Goal: Task Accomplishment & Management: Manage account settings

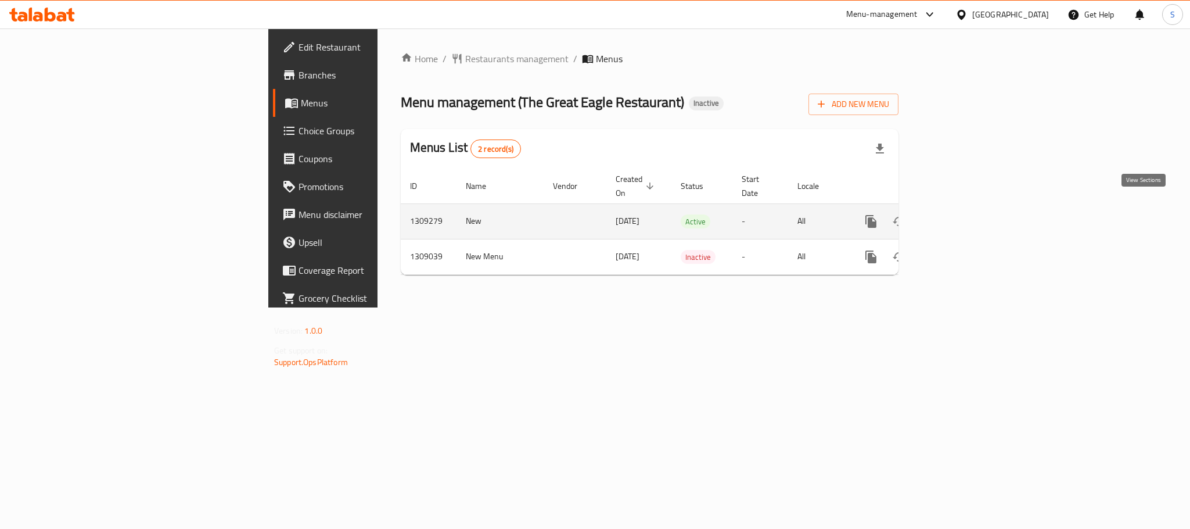
click at [969, 207] on link "enhanced table" at bounding box center [955, 221] width 28 height 28
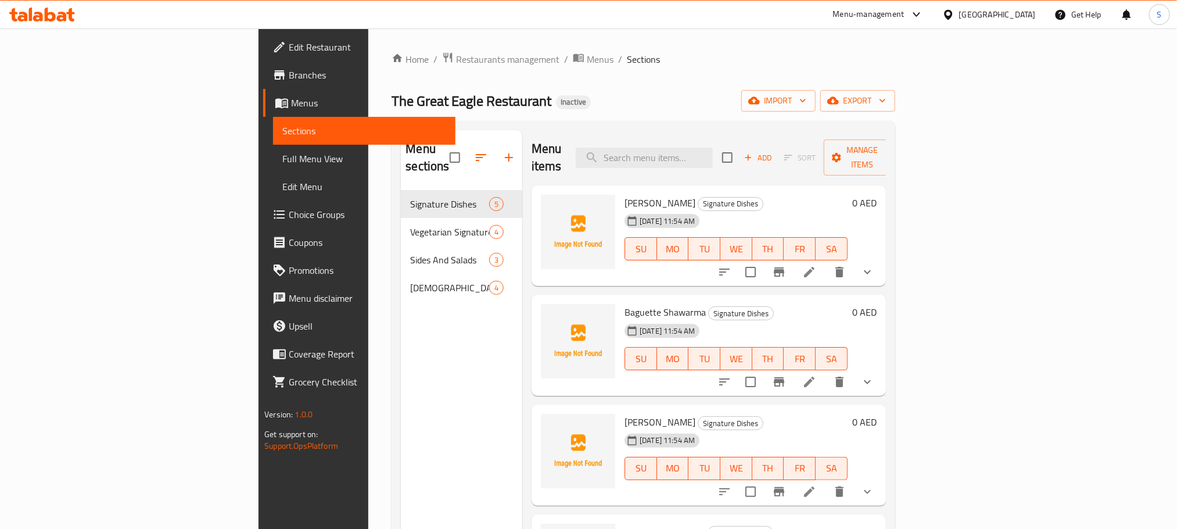
click at [401, 361] on div "Menu sections Signature Dishes 5 Vegetarian Signature Dishes 4 Sides And Salads…" at bounding box center [461, 394] width 121 height 529
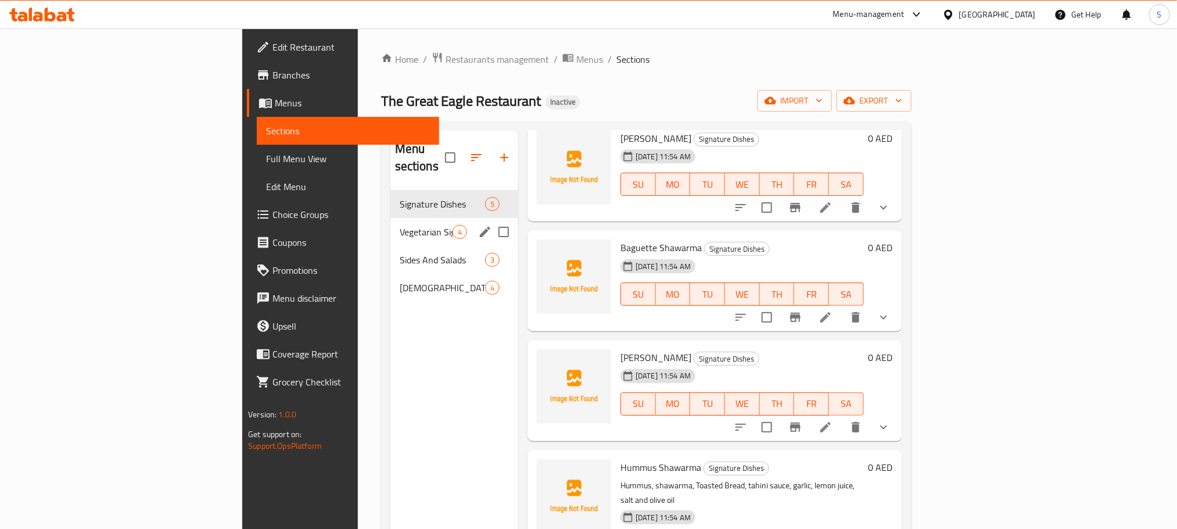
click at [390, 218] on div "Vegetarian Signature Dishes 4" at bounding box center [454, 232] width 128 height 28
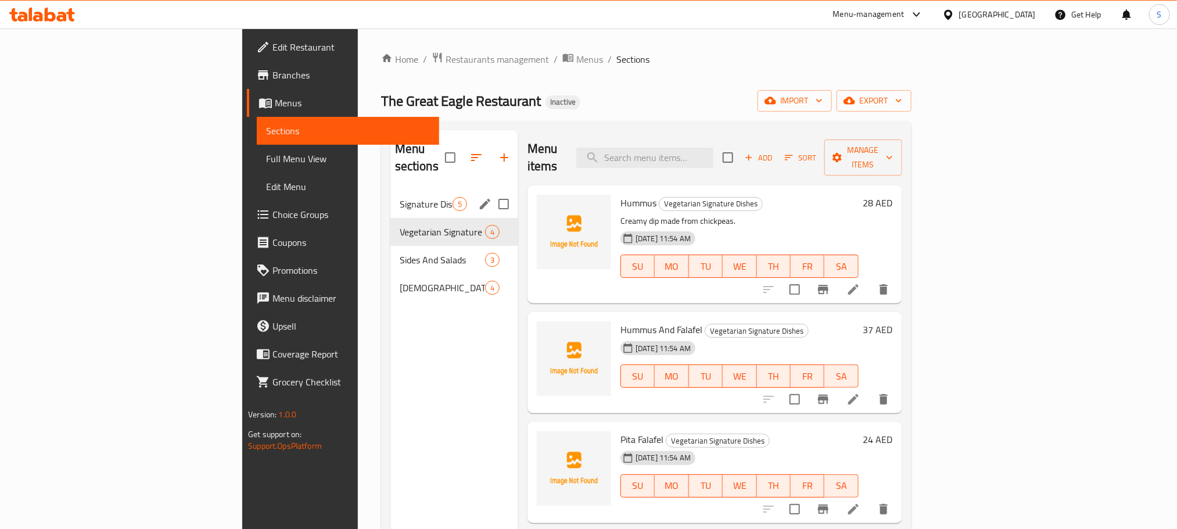
click at [390, 197] on div "Signature Dishes 5" at bounding box center [454, 204] width 128 height 28
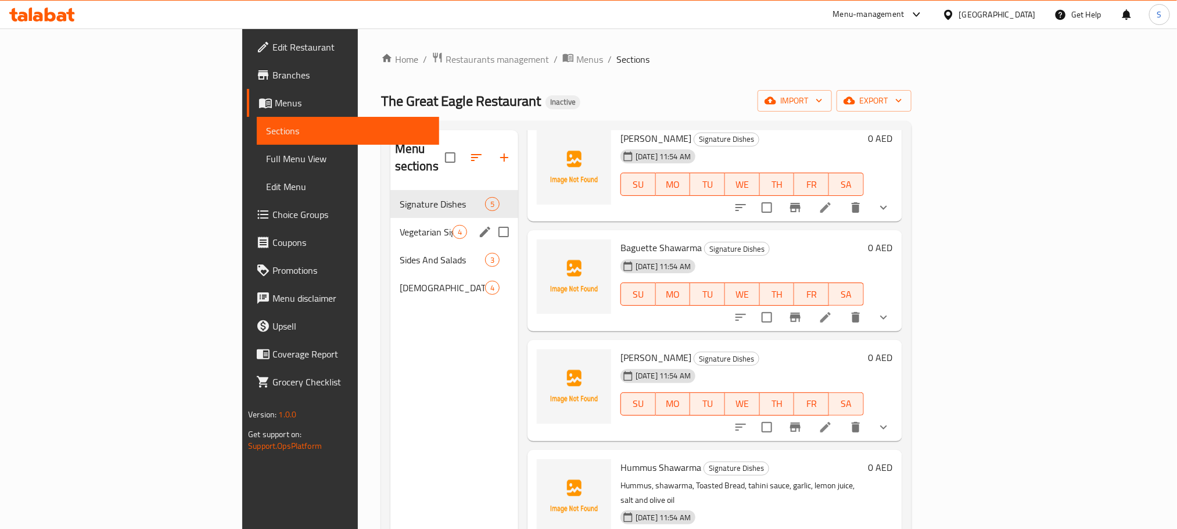
click at [390, 218] on div "Vegetarian Signature Dishes 4" at bounding box center [454, 232] width 128 height 28
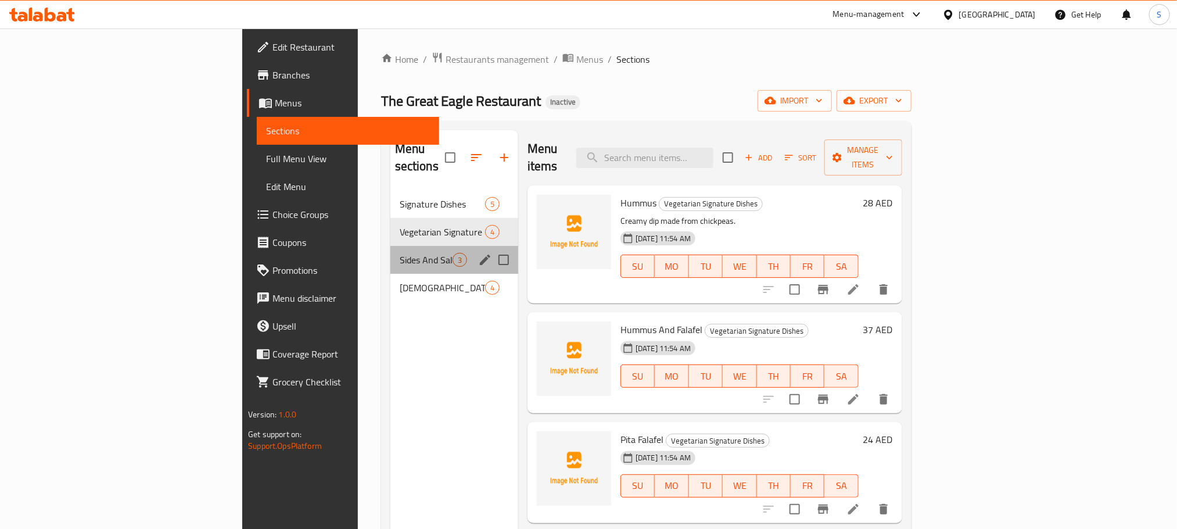
click at [390, 246] on div "Sides And Salads 3" at bounding box center [454, 260] width 128 height 28
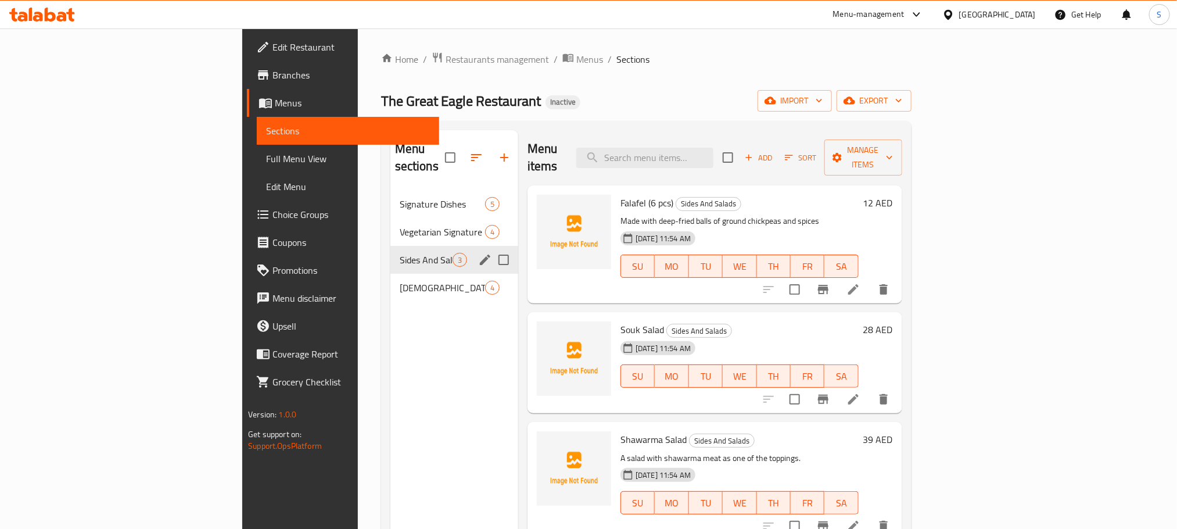
click at [390, 274] on div "Shakers 4" at bounding box center [454, 288] width 128 height 28
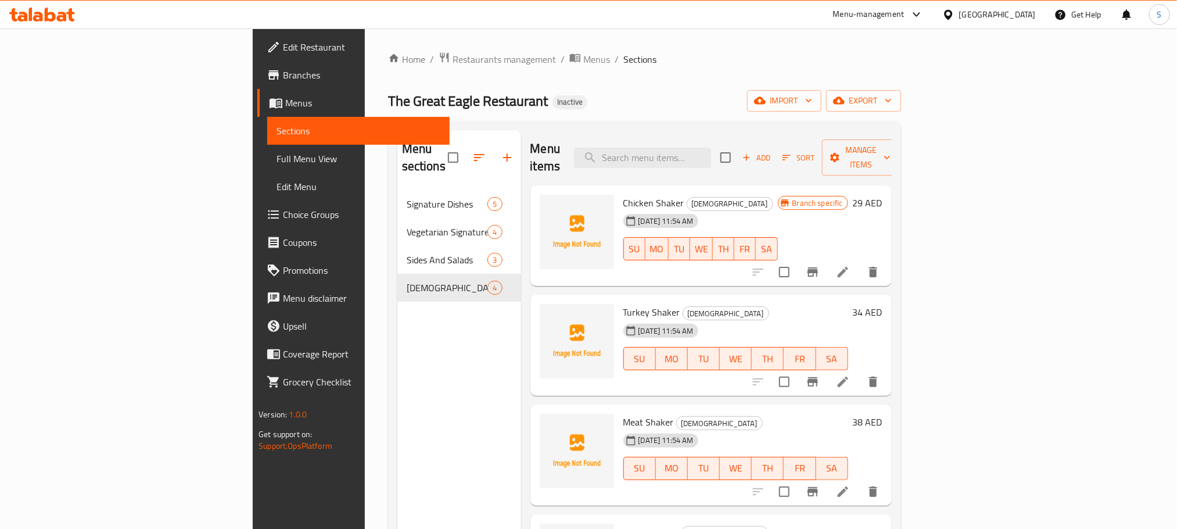
click at [276, 162] on span "Full Menu View" at bounding box center [357, 159] width 163 height 14
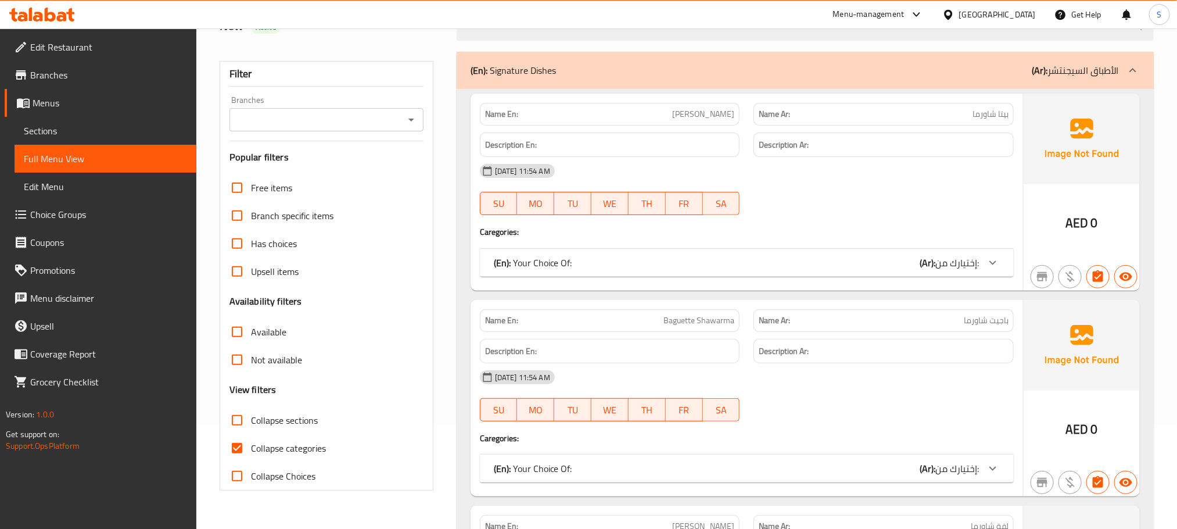
scroll to position [174, 0]
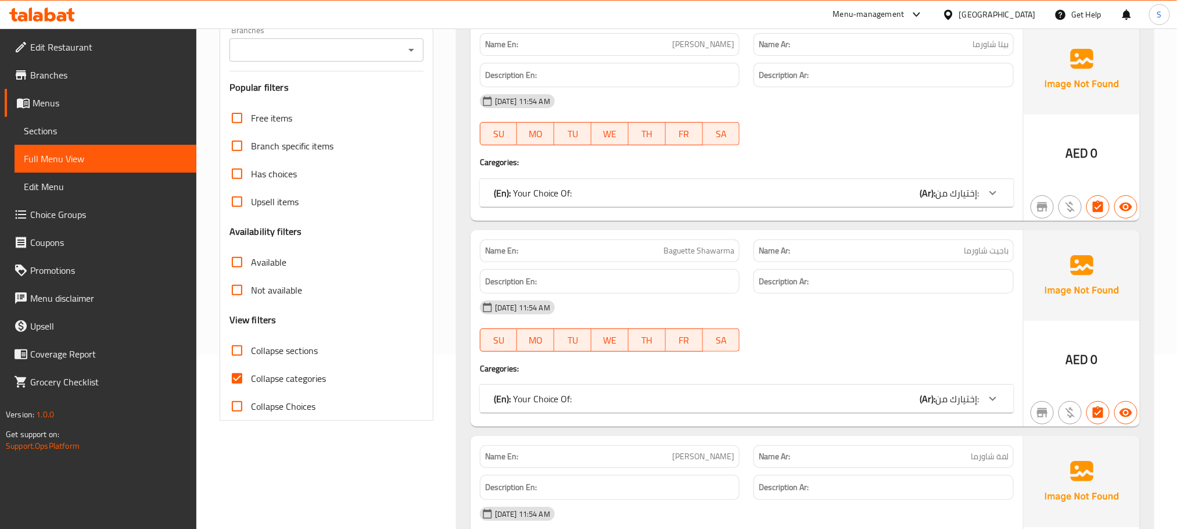
click at [248, 376] on input "Collapse categories" at bounding box center [237, 378] width 28 height 28
checkbox input "false"
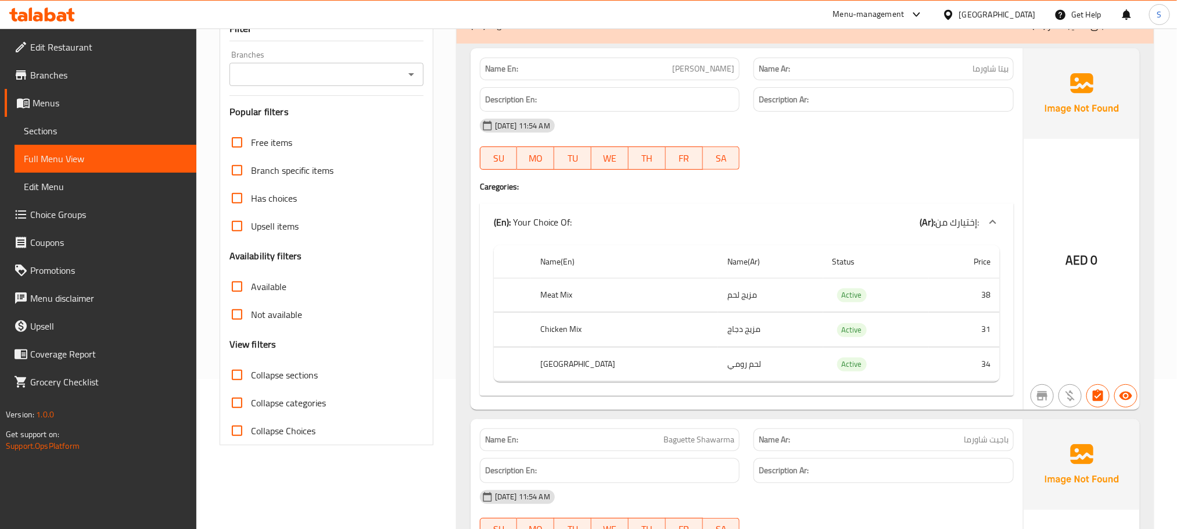
scroll to position [0, 0]
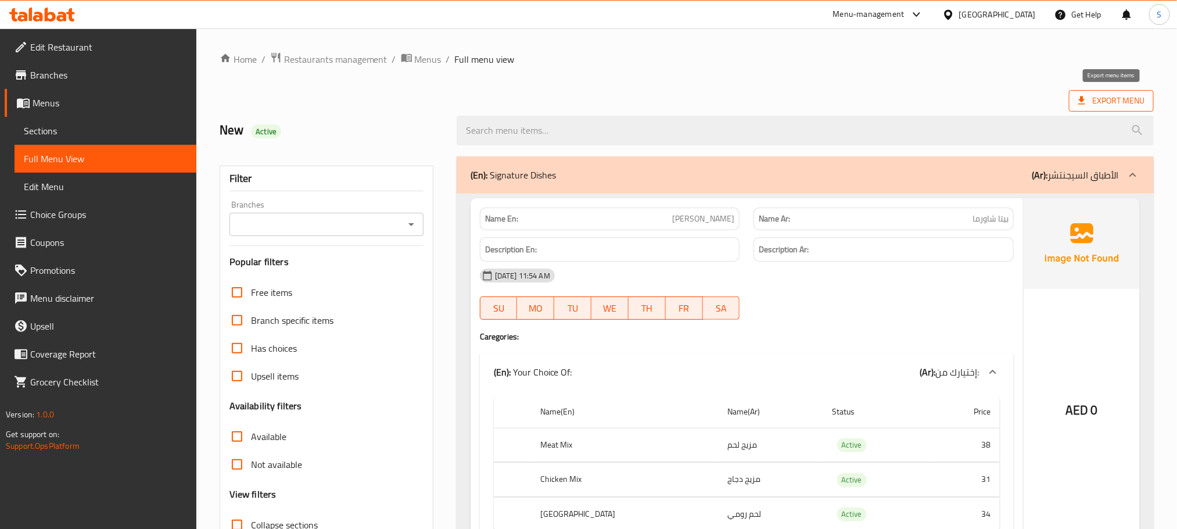
click at [1098, 103] on span "Export Menu" at bounding box center [1111, 101] width 66 height 15
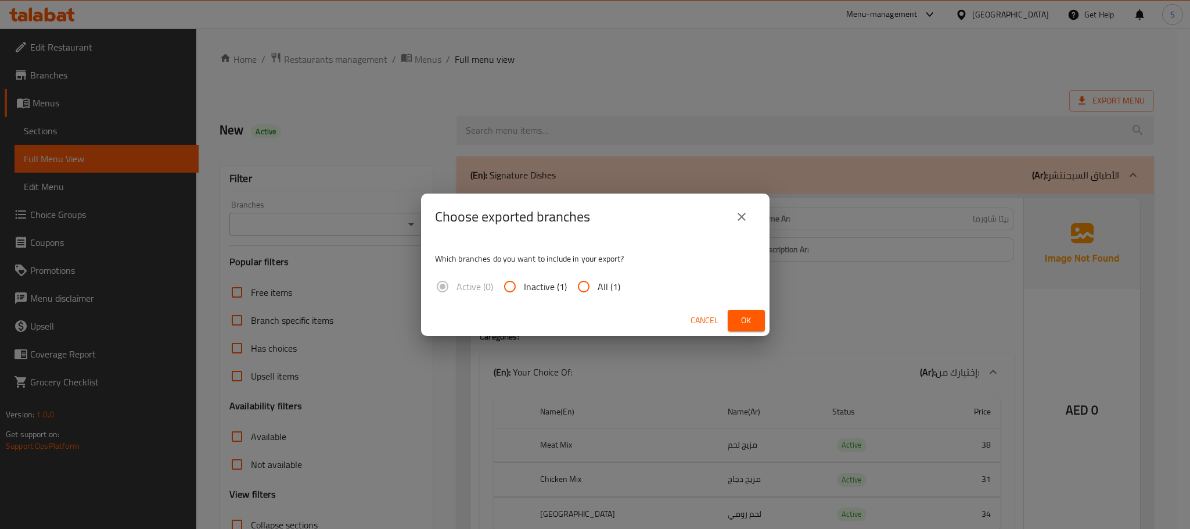
click at [598, 288] on span "All (1)" at bounding box center [609, 286] width 23 height 14
click at [598, 288] on input "All (1)" at bounding box center [584, 286] width 28 height 28
radio input "true"
click at [732, 316] on button "Ok" at bounding box center [746, 320] width 37 height 21
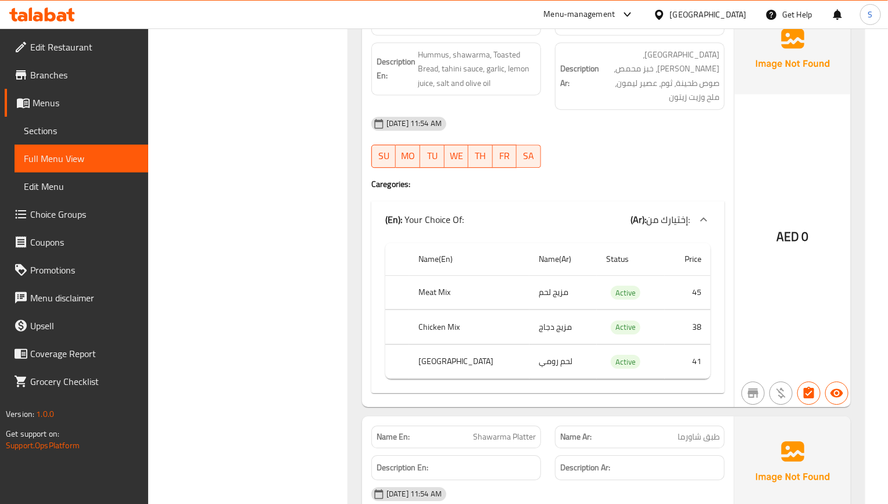
click at [660, 132] on div "02-09-2025 11:54 AM SU MO TU WE TH FR SA" at bounding box center [547, 142] width 367 height 65
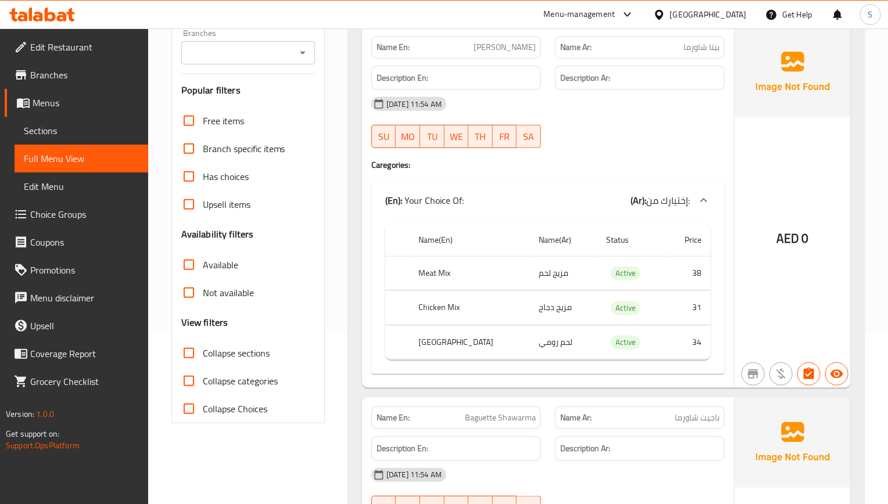
scroll to position [174, 0]
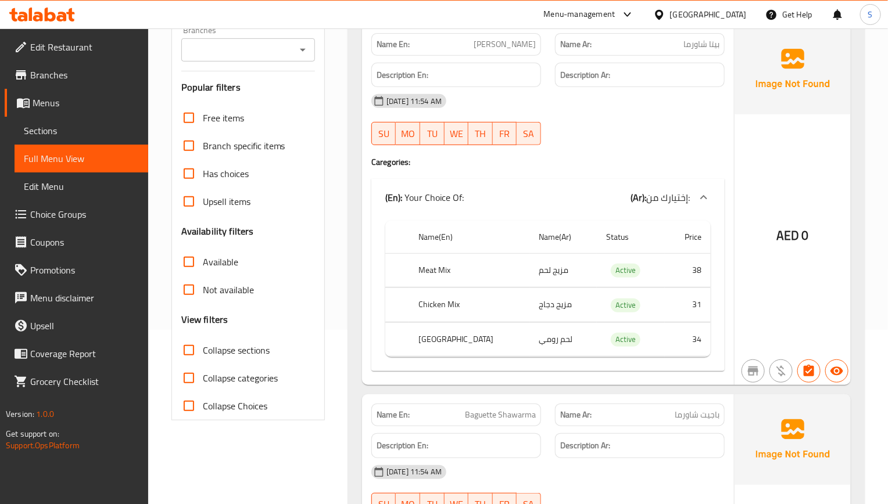
click at [187, 358] on input "Collapse sections" at bounding box center [189, 350] width 28 height 28
checkbox input "true"
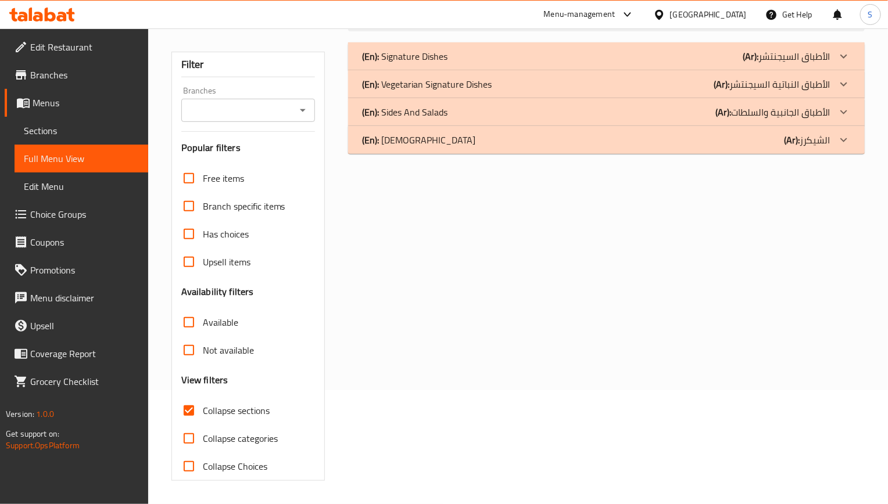
scroll to position [115, 0]
click at [457, 63] on div "(En): Sides And Salads (Ar): الأطباق الجانبية والسلطات" at bounding box center [596, 56] width 468 height 14
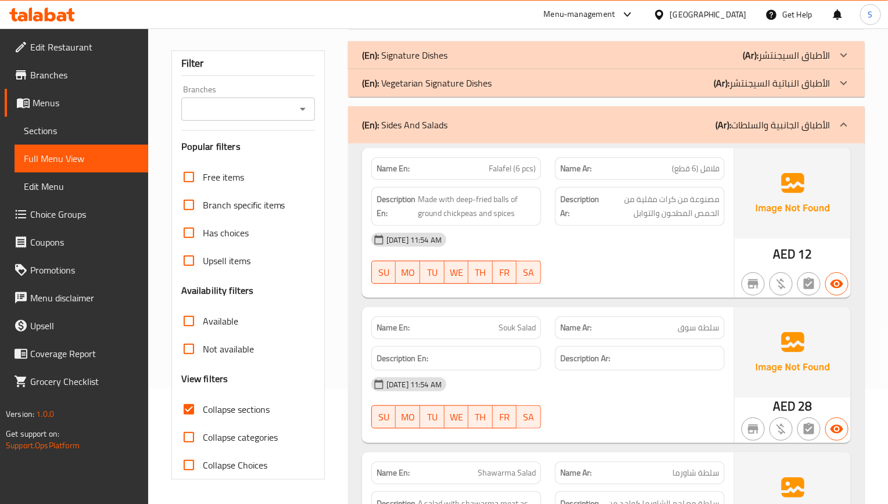
click at [478, 334] on p "Name En: Souk Salad" at bounding box center [455, 328] width 159 height 12
drag, startPoint x: 543, startPoint y: 257, endPoint x: 382, endPoint y: 42, distance: 267.7
click at [543, 257] on div "SU MO TU WE TH FR SA" at bounding box center [456, 272] width 184 height 37
click at [478, 164] on p "Name En: Falafel (6 pcs)" at bounding box center [455, 169] width 159 height 12
click at [493, 163] on span "Falafel (6 pcs)" at bounding box center [512, 169] width 47 height 12
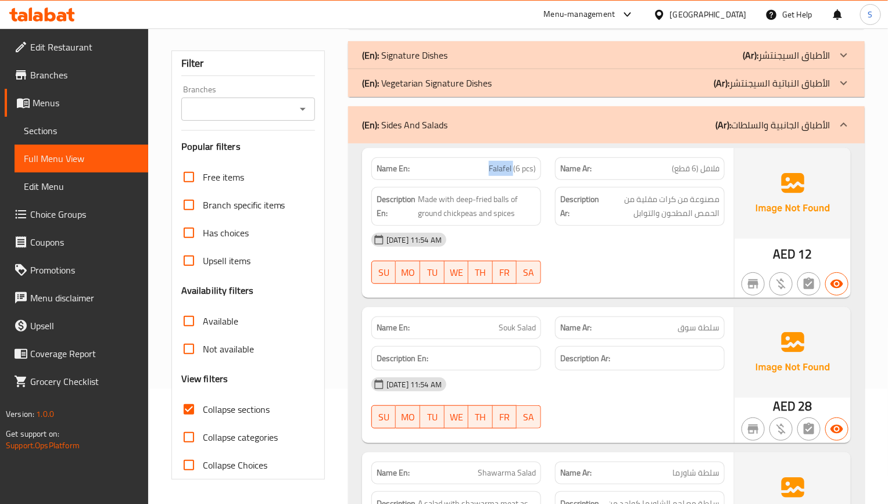
click at [493, 163] on span "Falafel (6 pcs)" at bounding box center [512, 169] width 47 height 12
copy span "Falafel (6 pcs)"
click at [497, 207] on span "Made with deep-fried balls of ground chickpeas and spices" at bounding box center [477, 206] width 118 height 28
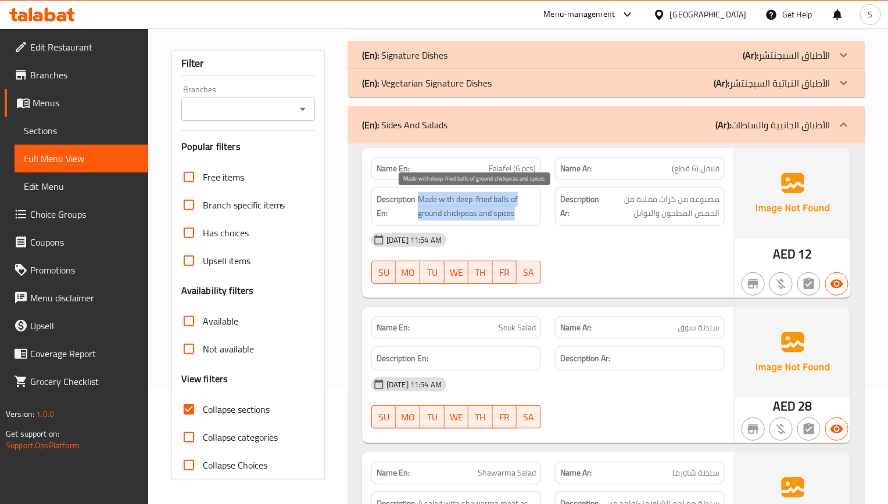
click at [497, 207] on span "Made with deep-fried balls of ground chickpeas and spices" at bounding box center [477, 206] width 118 height 28
copy span "Made with deep-fried balls of ground chickpeas and spices"
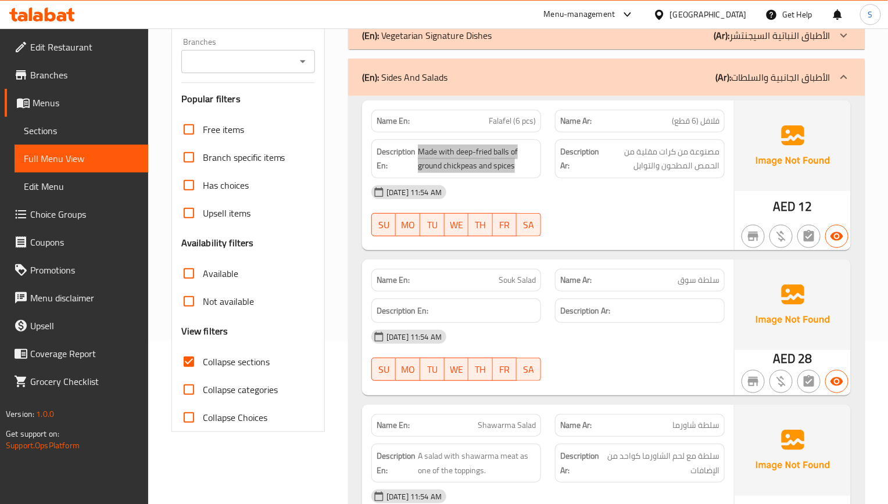
scroll to position [202, 0]
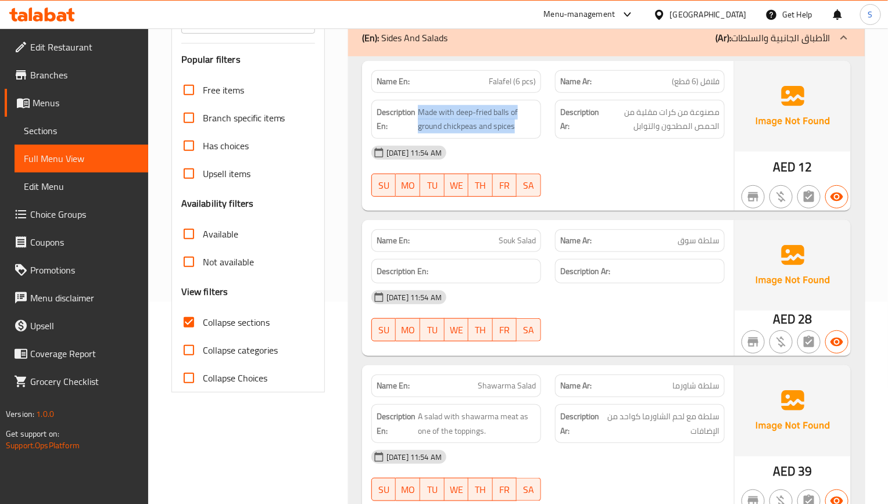
click at [506, 246] on span "Souk Salad" at bounding box center [516, 241] width 37 height 12
copy span "Souk Salad"
click at [518, 242] on span "Souk Salad" at bounding box center [516, 241] width 37 height 12
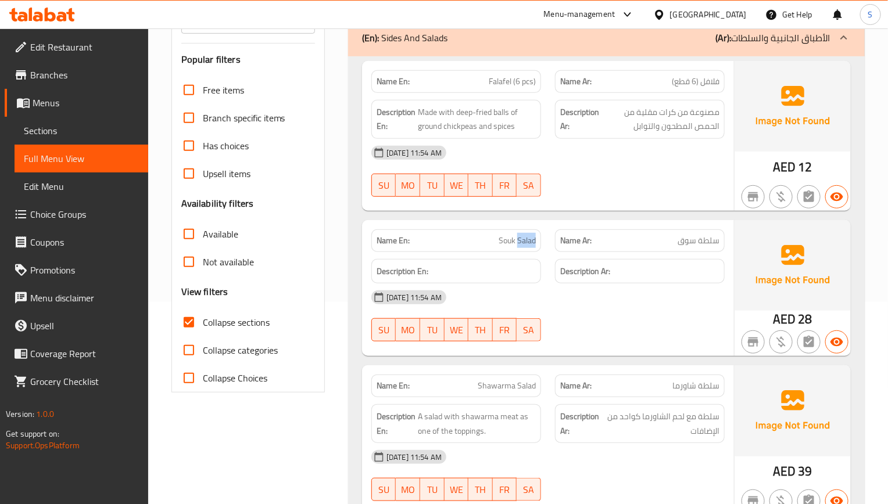
click at [518, 242] on span "Souk Salad" at bounding box center [516, 241] width 37 height 12
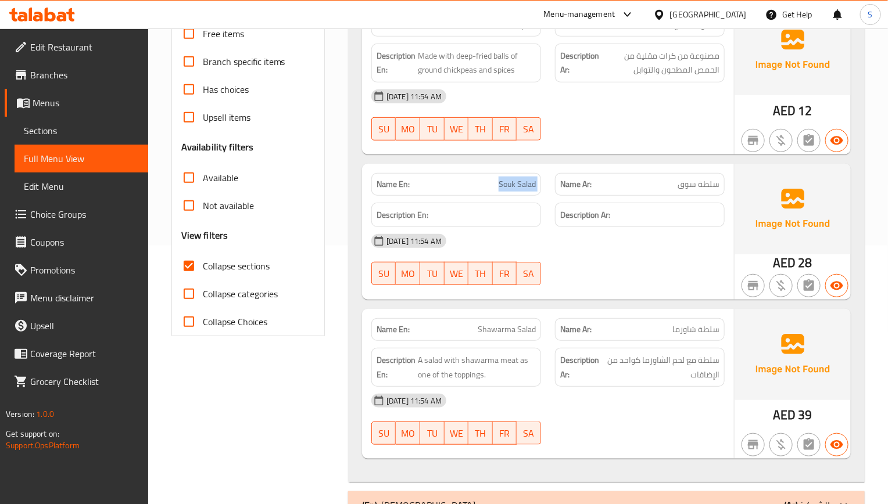
scroll to position [289, 0]
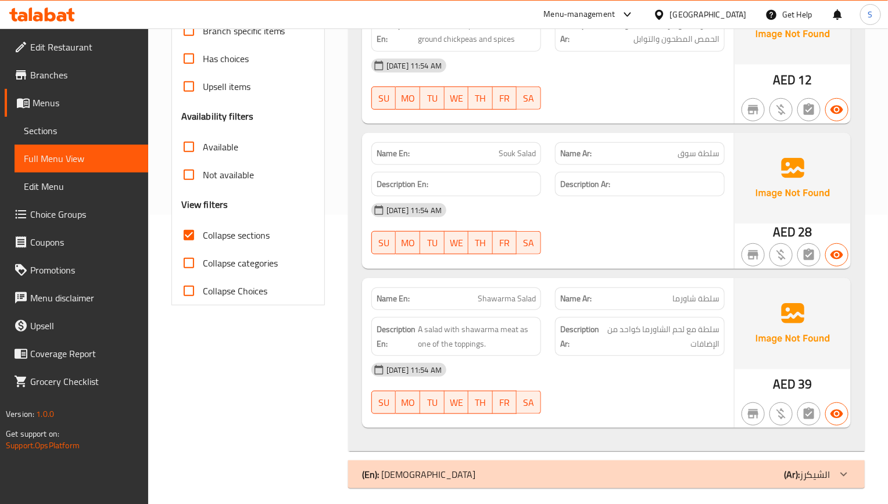
click at [508, 299] on span "Shawarma Salad" at bounding box center [506, 299] width 58 height 12
copy span "Shawarma Salad"
click at [471, 343] on span "A salad with shawarma meat as one of the toppings." at bounding box center [477, 336] width 118 height 28
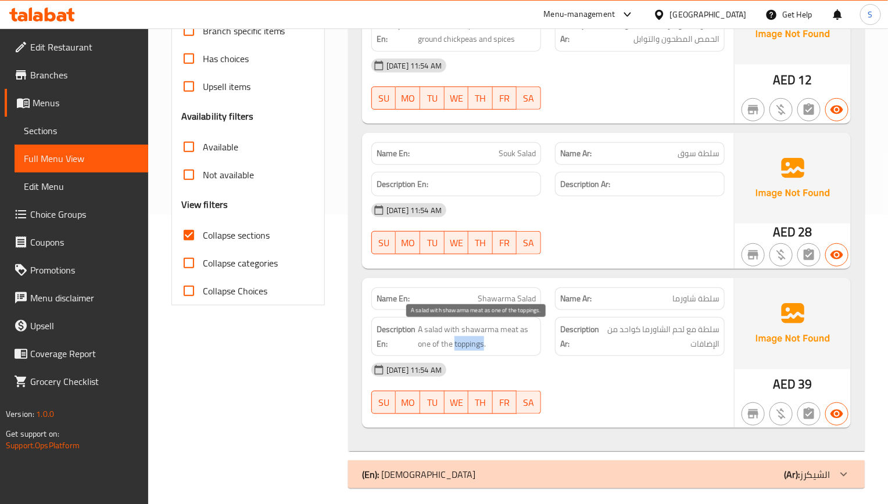
click at [471, 343] on span "A salad with shawarma meat as one of the toppings." at bounding box center [477, 336] width 118 height 28
copy span "A salad with shawarma meat as one of the toppings."
click at [516, 292] on div "Name En: Shawarma Salad" at bounding box center [456, 299] width 170 height 23
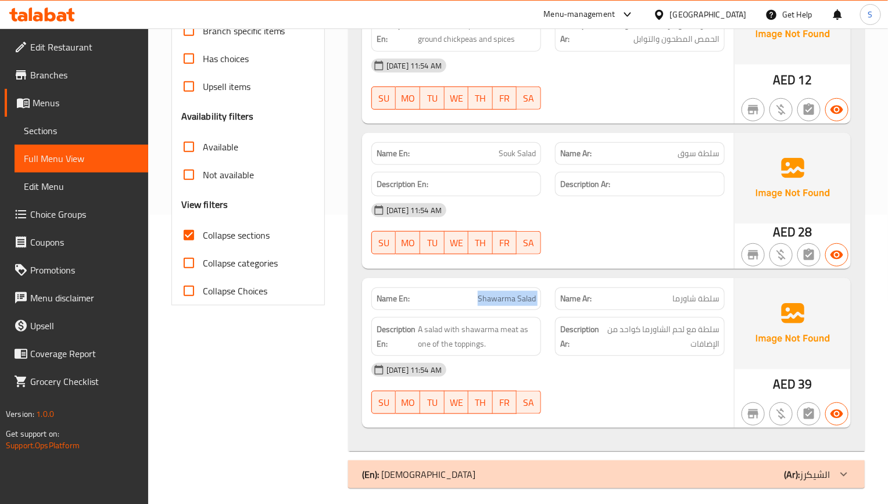
click at [516, 292] on div "Name En: Shawarma Salad" at bounding box center [456, 299] width 170 height 23
copy span "Shawarma Salad"
click at [44, 121] on link "Sections" at bounding box center [82, 131] width 134 height 28
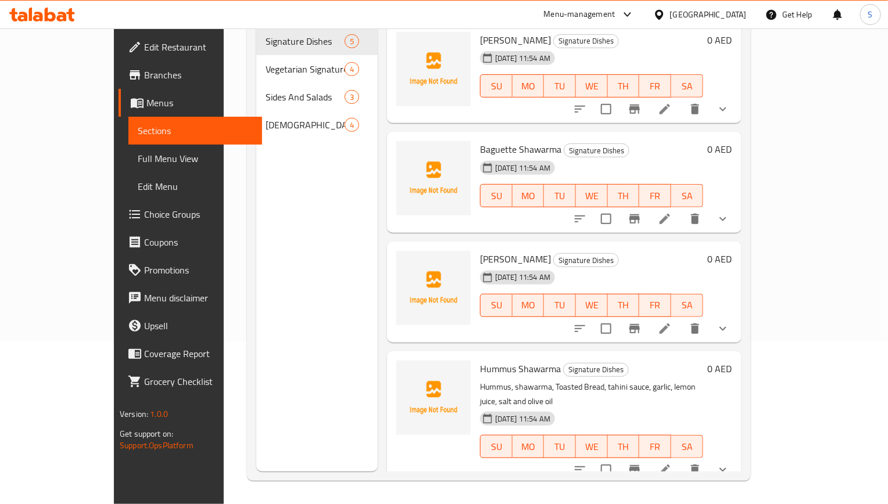
scroll to position [163, 0]
click at [138, 152] on span "Full Menu View" at bounding box center [195, 159] width 115 height 14
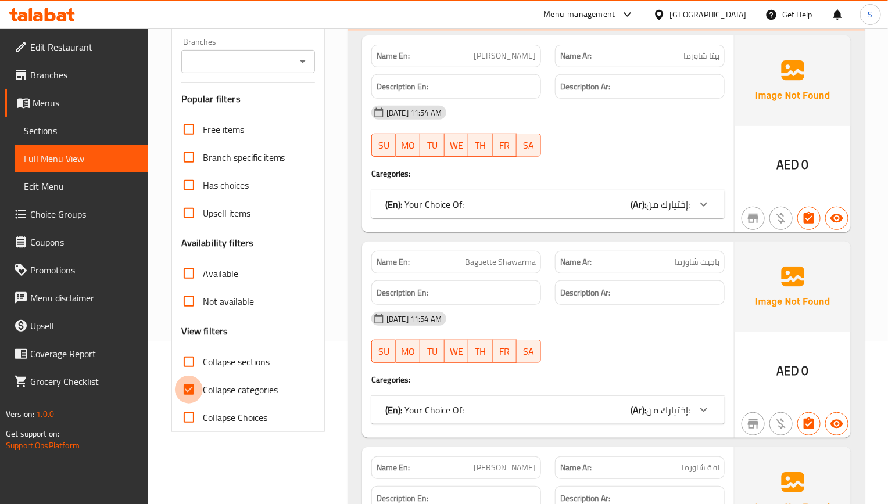
click at [200, 387] on input "Collapse categories" at bounding box center [189, 390] width 28 height 28
checkbox input "false"
click at [199, 366] on input "Collapse sections" at bounding box center [189, 362] width 28 height 28
checkbox input "true"
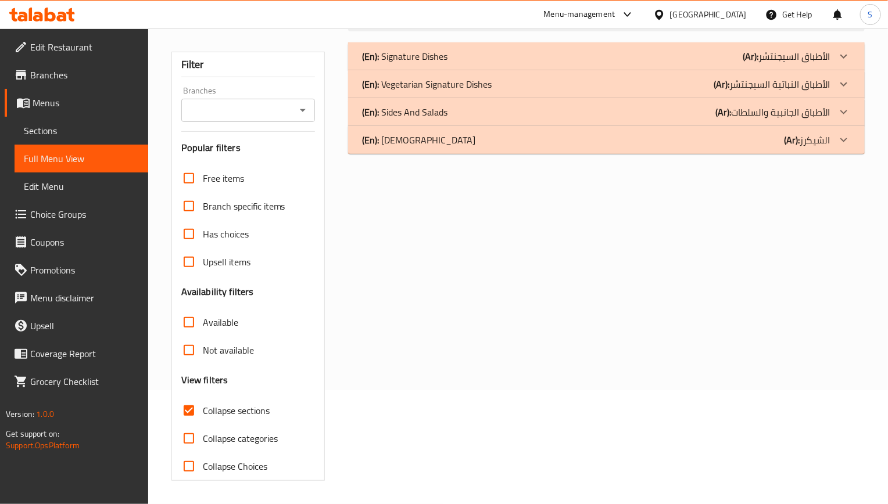
scroll to position [115, 0]
click at [434, 63] on p "(En): Sides And Salads" at bounding box center [404, 56] width 85 height 14
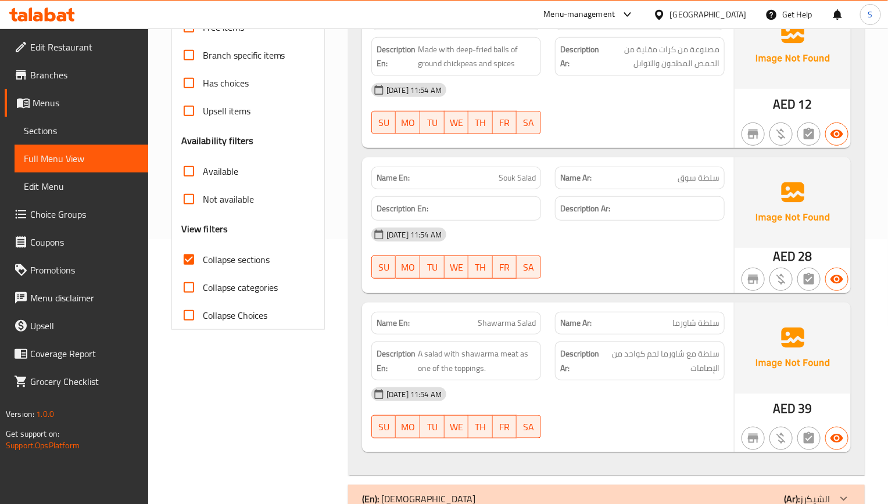
scroll to position [300, 0]
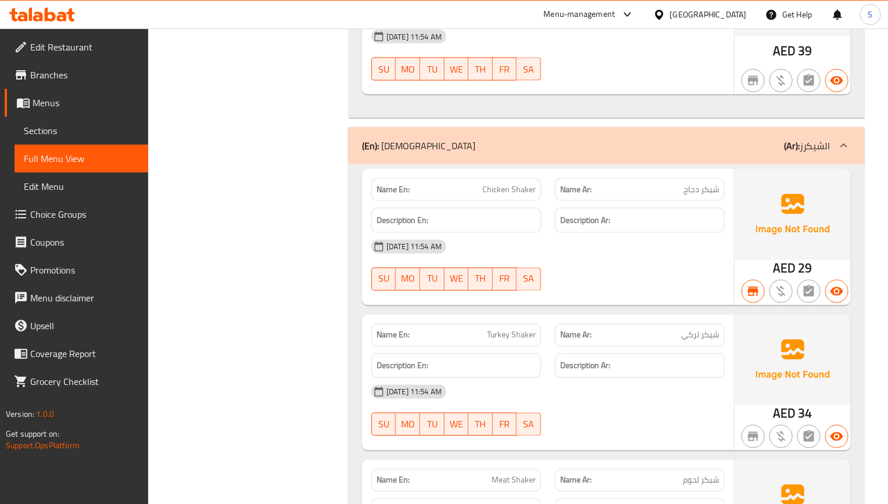
scroll to position [648, 0]
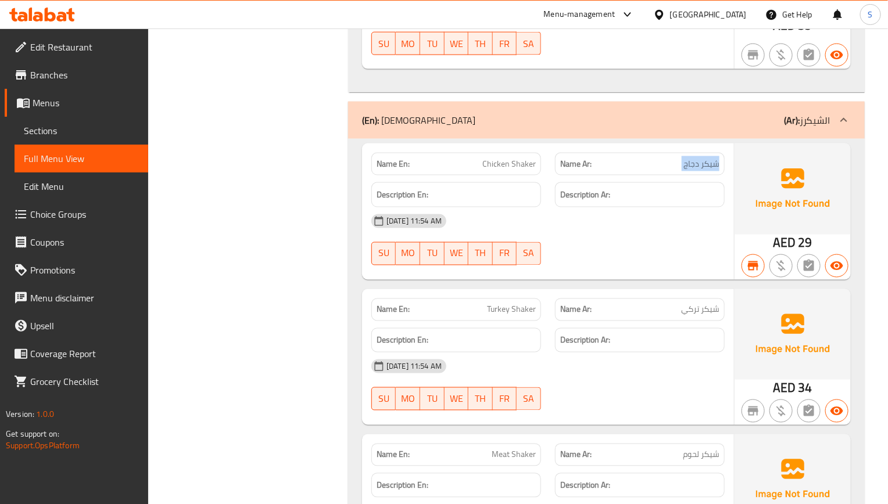
copy span "شيكر دجاج"
copy span "Chicken Shaker"
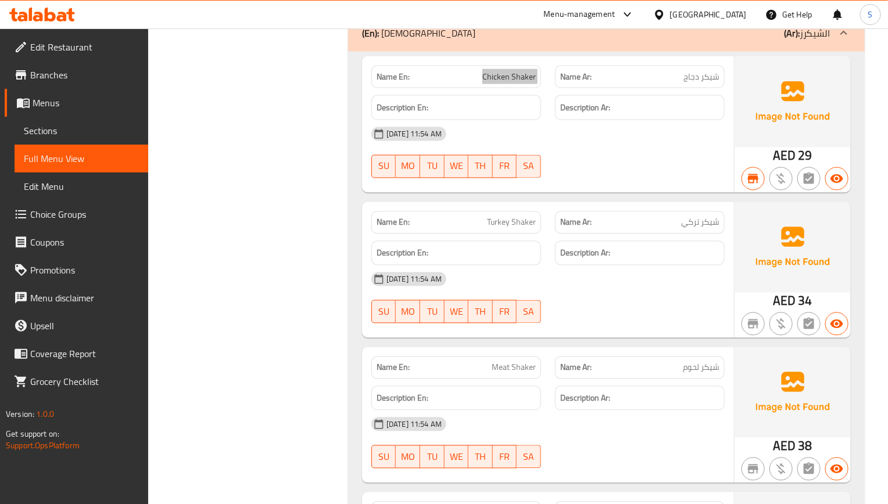
scroll to position [823, 0]
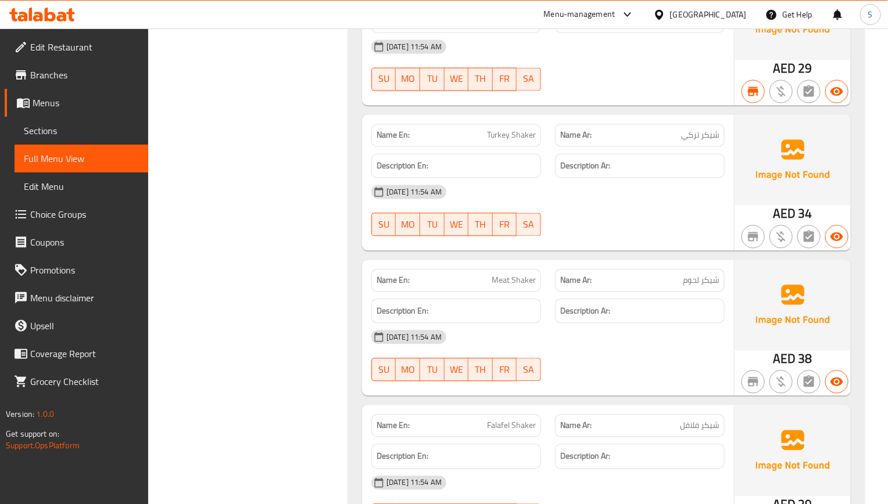
copy span "Turkey Shaker"
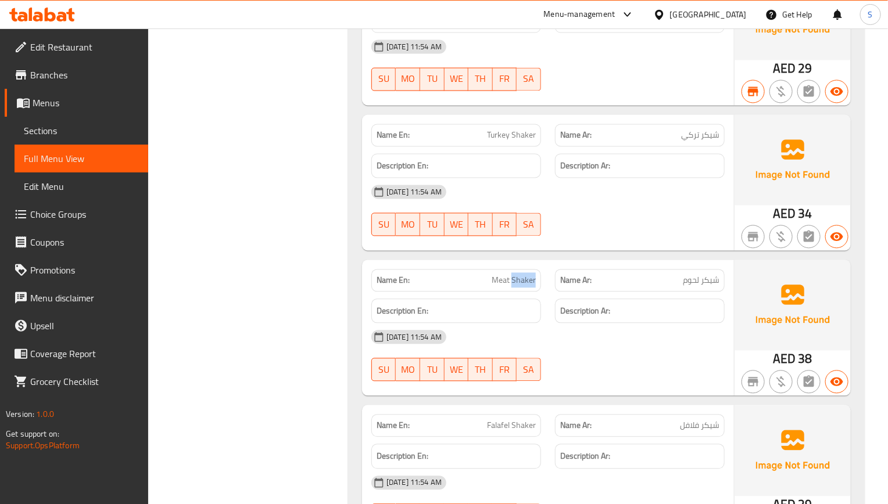
copy span "Meat Shaker"
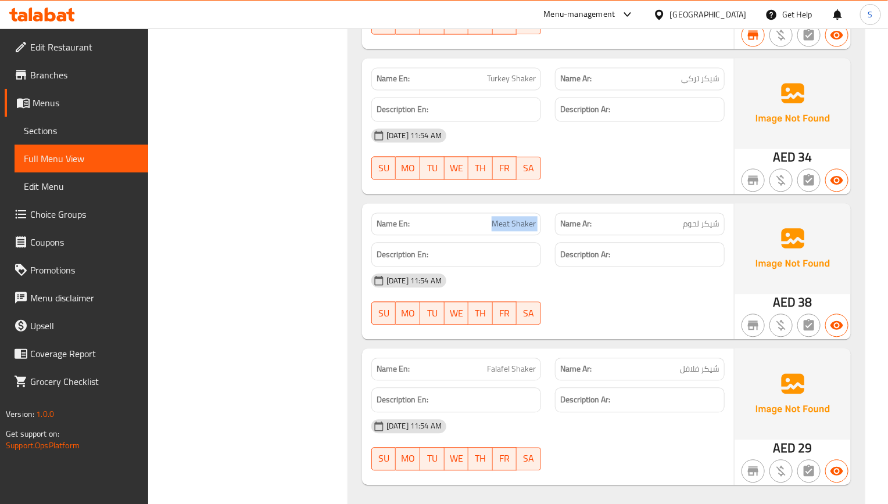
scroll to position [910, 0]
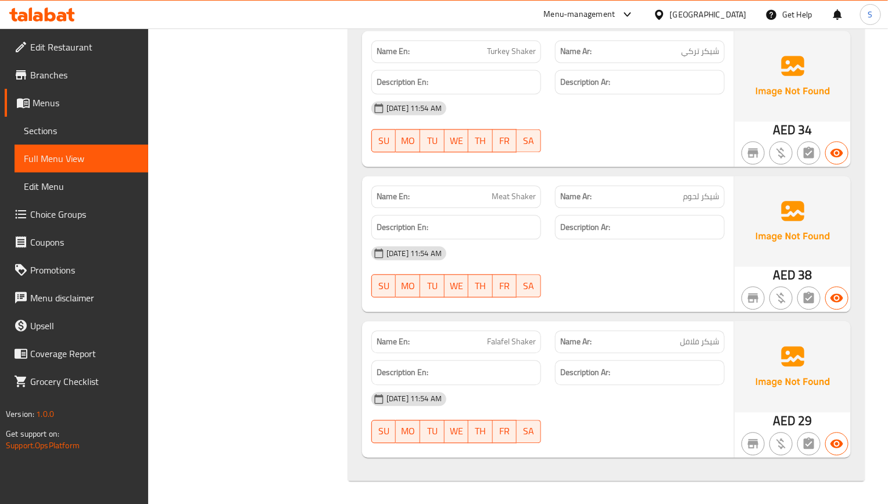
click at [499, 337] on span "Falafel Shaker" at bounding box center [511, 342] width 49 height 12
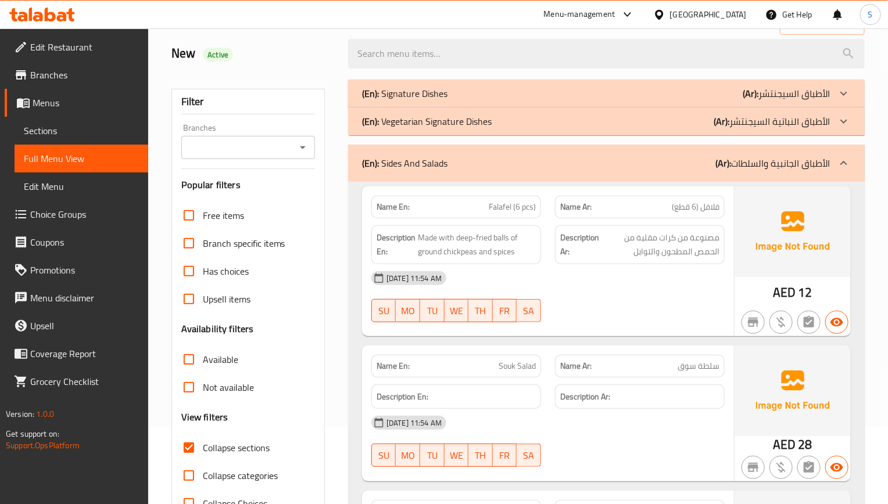
scroll to position [0, 0]
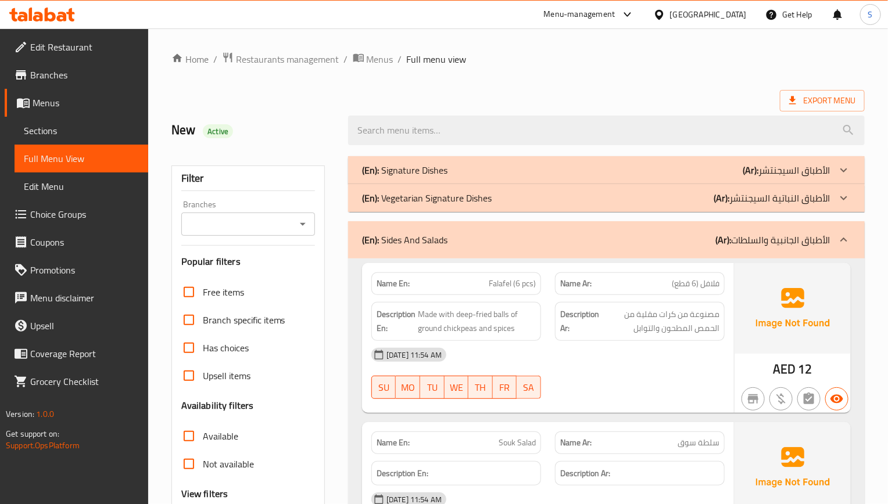
click at [447, 177] on p "(En): Vegetarian Signature Dishes" at bounding box center [404, 170] width 85 height 14
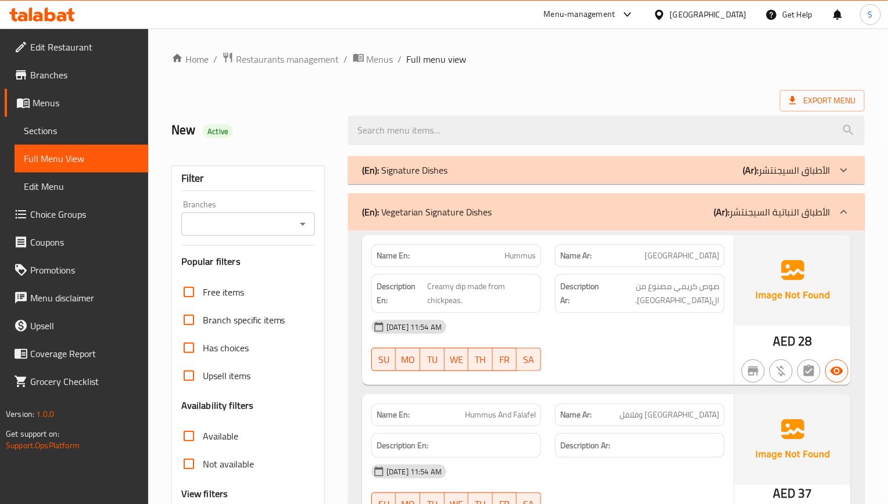
click at [518, 251] on span "Hummus" at bounding box center [519, 256] width 31 height 12
click at [493, 288] on span "Creamy dip made from chickpeas." at bounding box center [482, 293] width 108 height 28
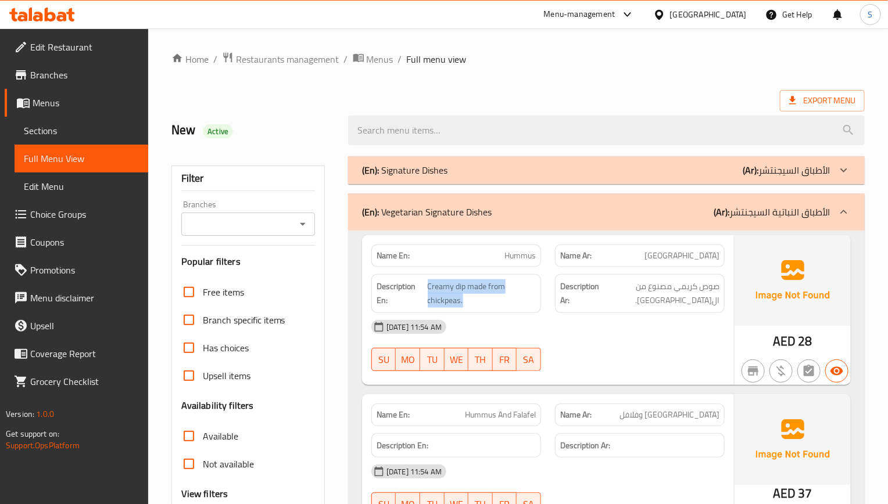
click at [44, 126] on span "Sections" at bounding box center [81, 131] width 115 height 14
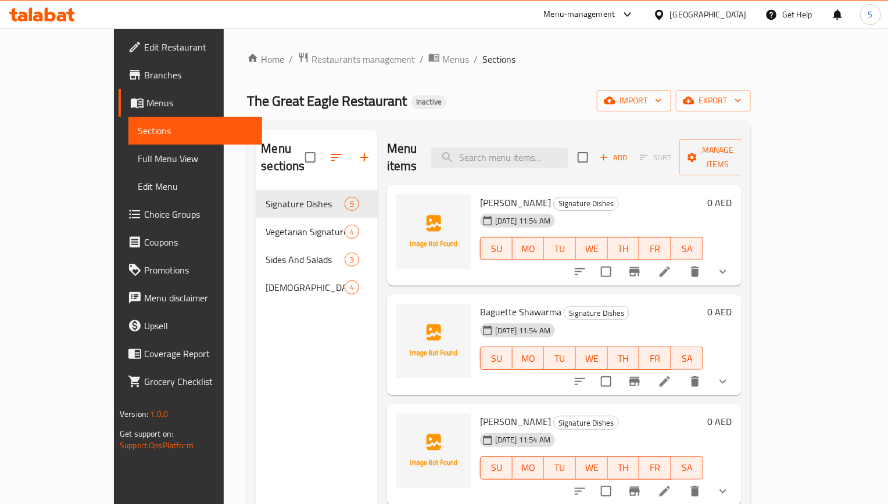
click at [138, 159] on span "Full Menu View" at bounding box center [195, 159] width 115 height 14
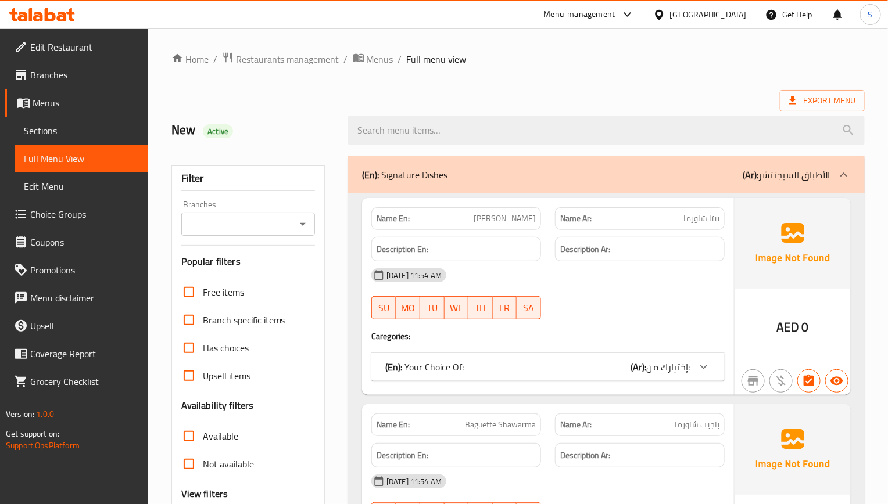
scroll to position [87, 0]
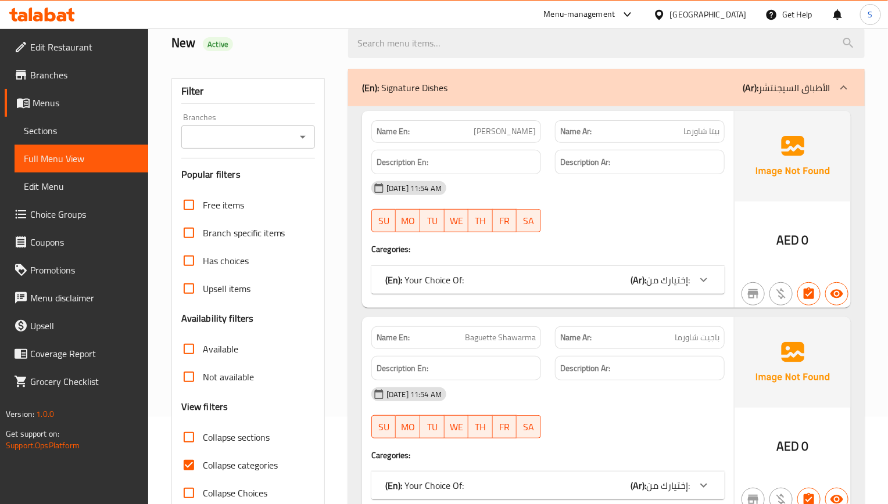
click at [187, 455] on input "Collapse categories" at bounding box center [189, 465] width 28 height 28
checkbox input "false"
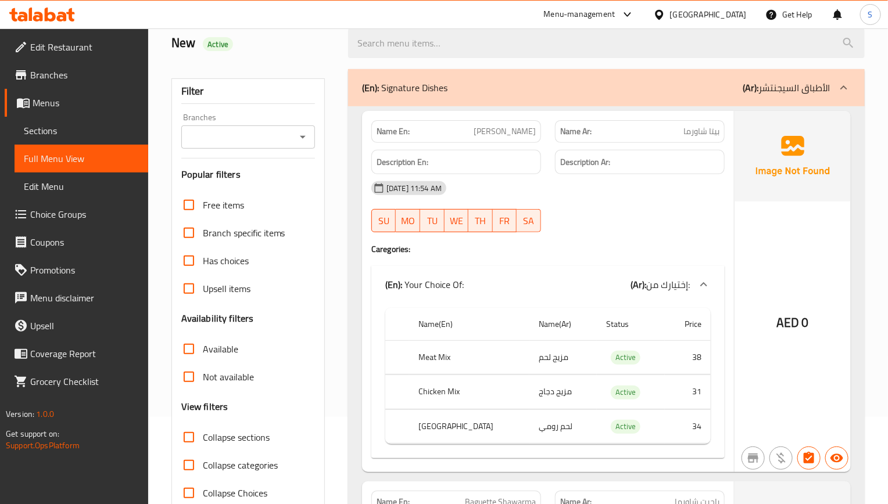
click at [190, 446] on input "Collapse sections" at bounding box center [189, 437] width 28 height 28
checkbox input "true"
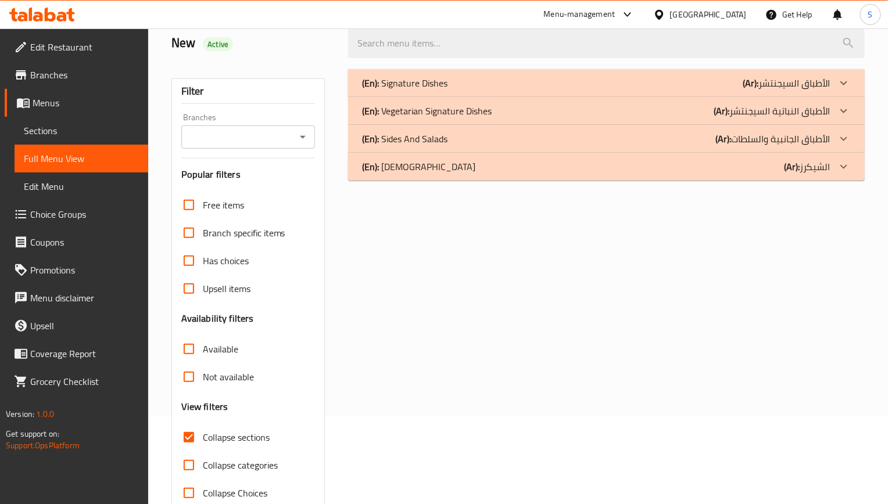
click at [429, 90] on p "(En): Vegetarian Signature Dishes" at bounding box center [404, 83] width 85 height 14
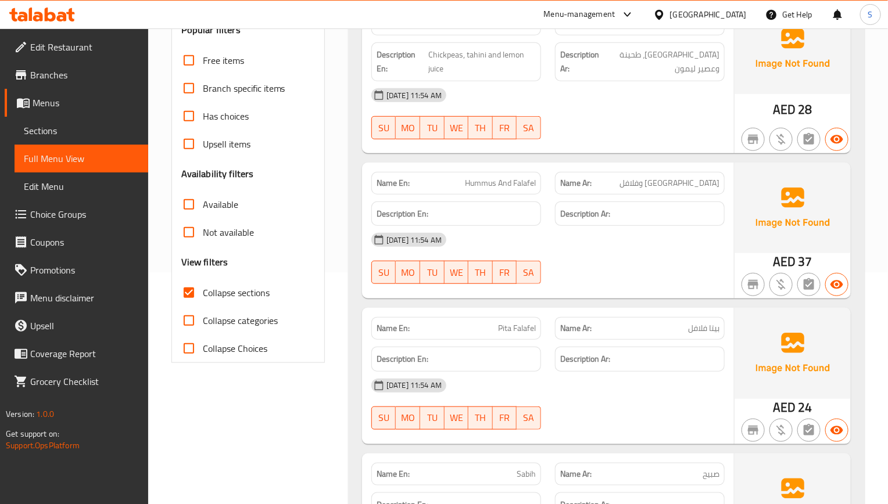
scroll to position [261, 0]
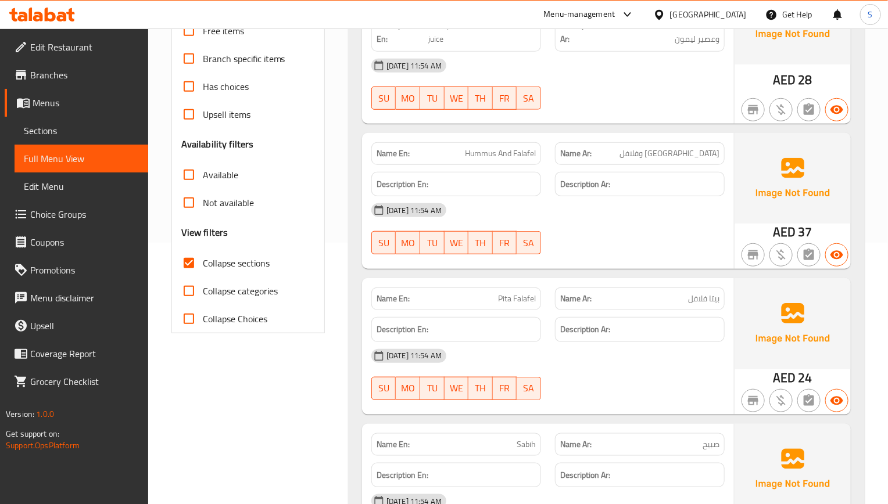
click at [513, 153] on span "Hummus And Falafel" at bounding box center [500, 154] width 71 height 12
click at [518, 140] on div "Name En: Hummus And Falafel" at bounding box center [456, 153] width 184 height 37
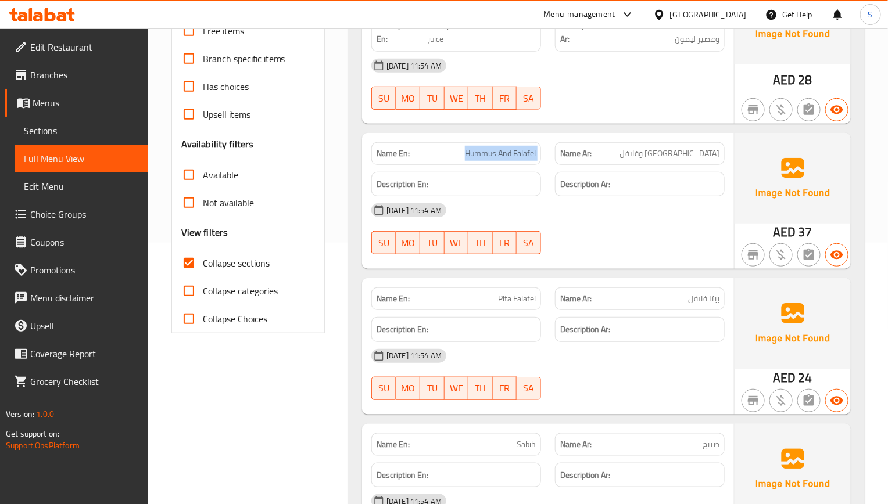
click at [518, 140] on div "Name En: Hummus And Falafel" at bounding box center [456, 153] width 184 height 37
click at [520, 305] on span "Pita Falafel" at bounding box center [517, 299] width 38 height 12
click at [511, 305] on span "Pita Falafel" at bounding box center [517, 299] width 38 height 12
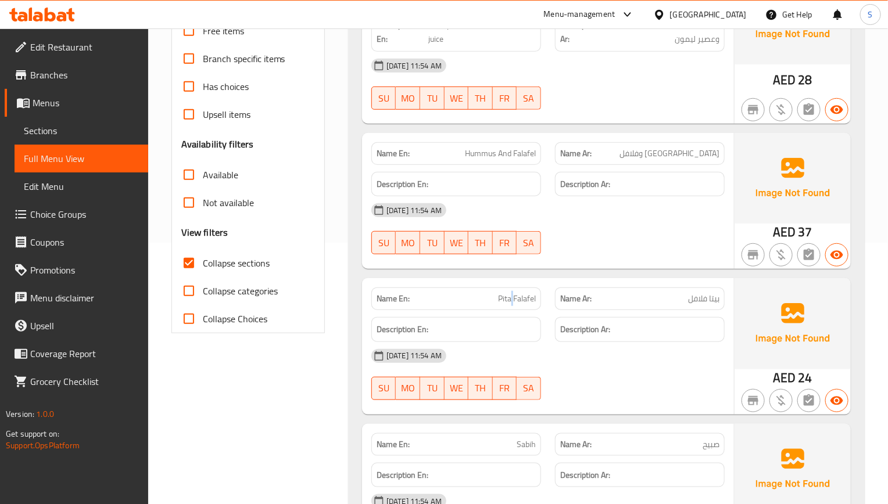
click at [511, 305] on span "Pita Falafel" at bounding box center [517, 299] width 38 height 12
click at [521, 293] on div "Name En: Pita Falafel" at bounding box center [456, 299] width 170 height 23
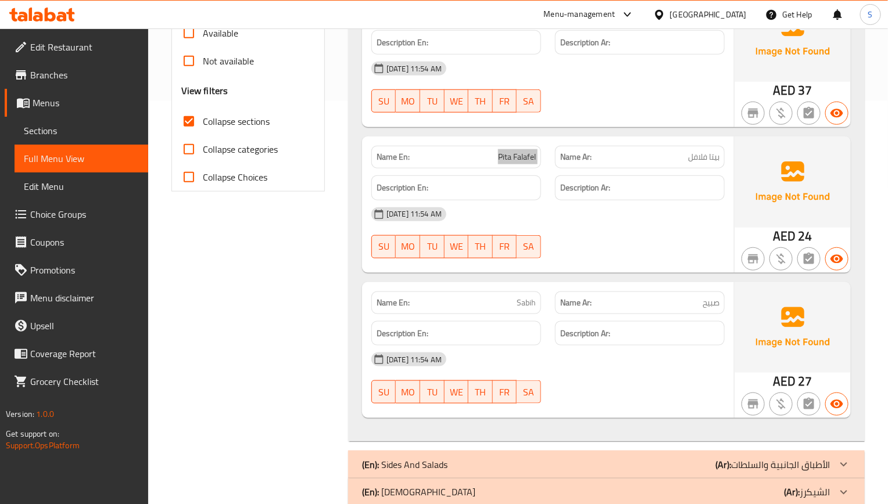
scroll to position [431, 0]
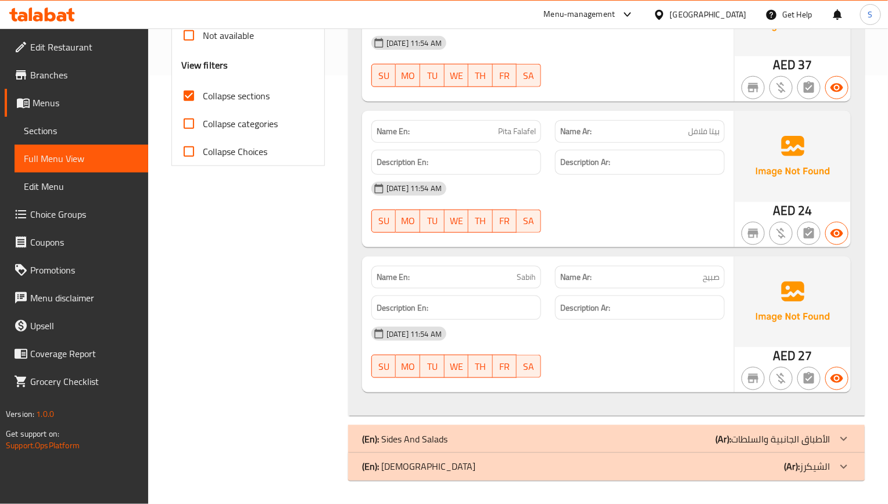
click at [532, 276] on span "Sabih" at bounding box center [525, 277] width 19 height 12
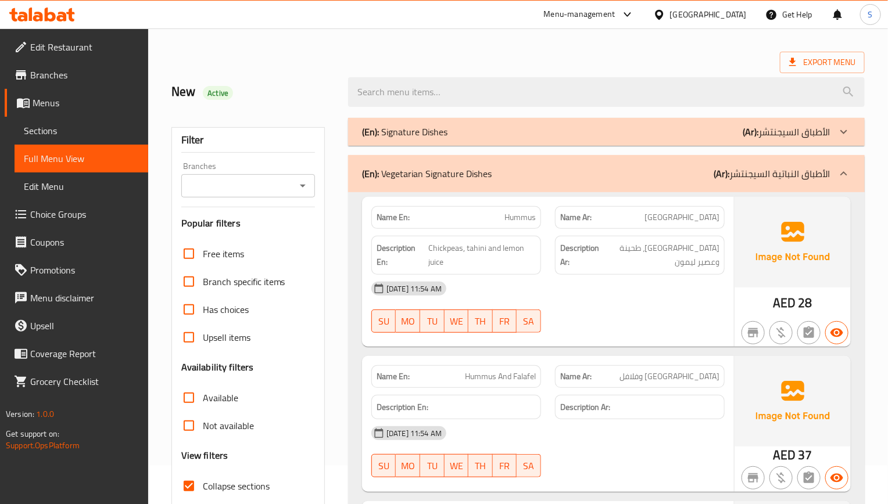
scroll to position [0, 0]
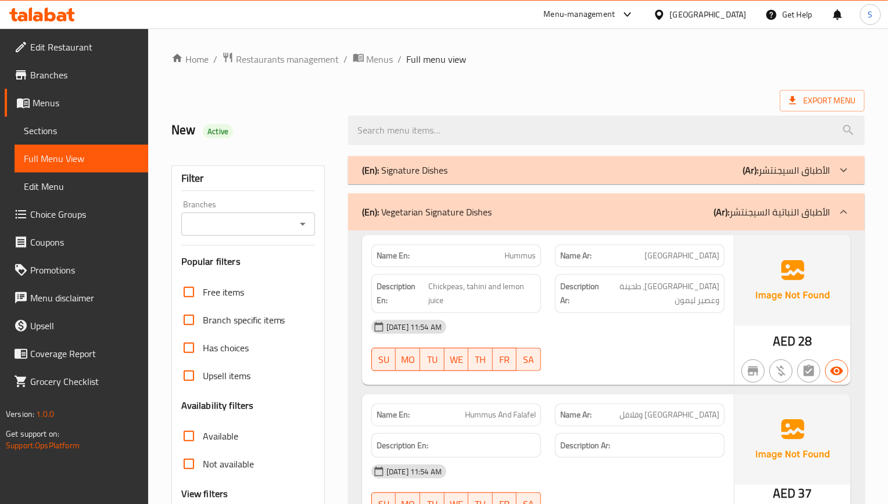
click at [451, 170] on div "(En): Signature Dishes (Ar): الأطباق السيجنتشر" at bounding box center [596, 170] width 468 height 14
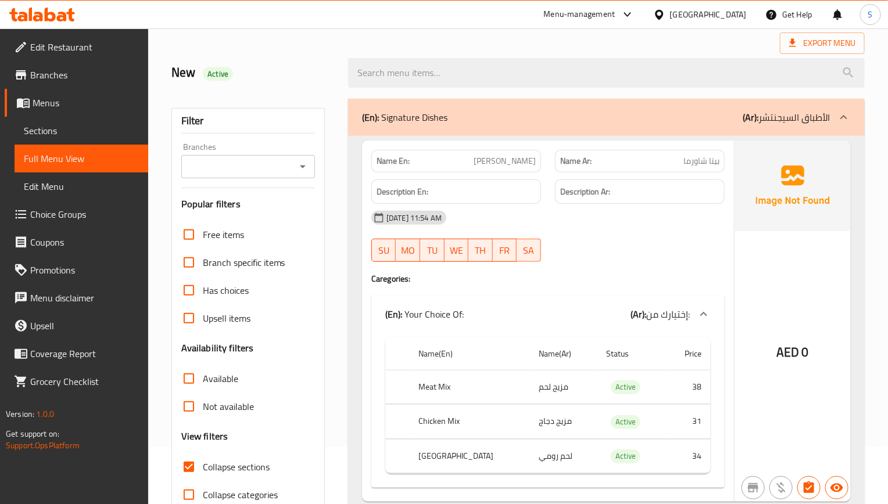
scroll to position [87, 0]
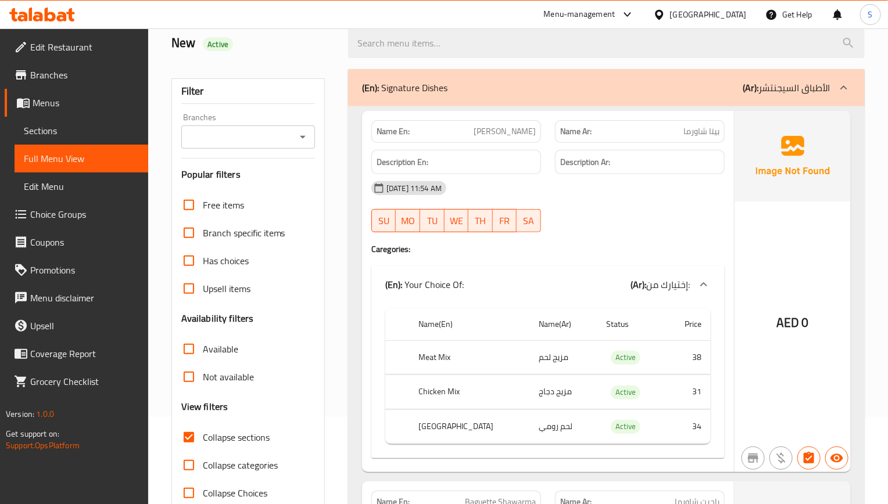
drag, startPoint x: 565, startPoint y: 214, endPoint x: 469, endPoint y: 77, distance: 167.4
click at [565, 214] on div "02-09-2025 11:54 AM SU MO TU WE TH FR SA" at bounding box center [547, 206] width 367 height 65
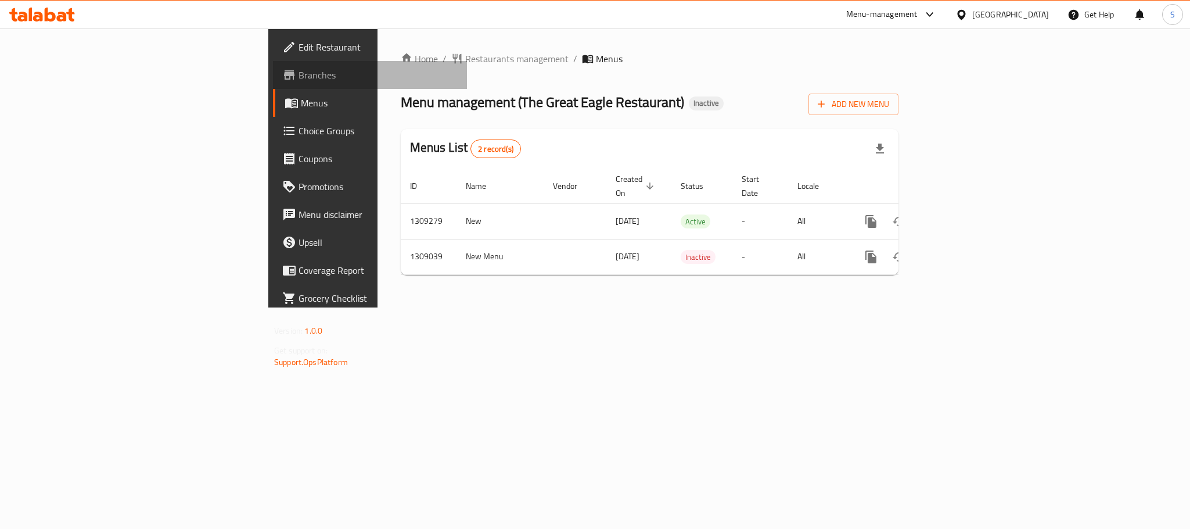
click at [299, 82] on span "Branches" at bounding box center [378, 75] width 159 height 14
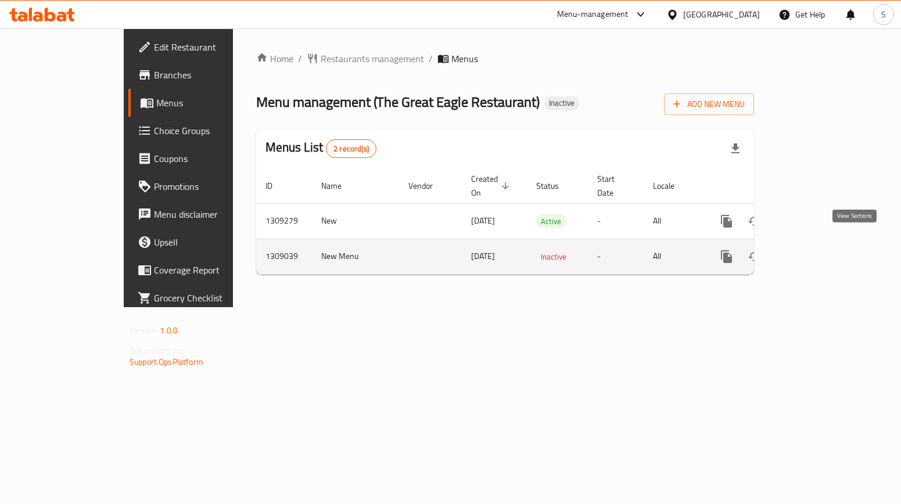
click at [816, 252] on icon "enhanced table" at bounding box center [810, 257] width 10 height 10
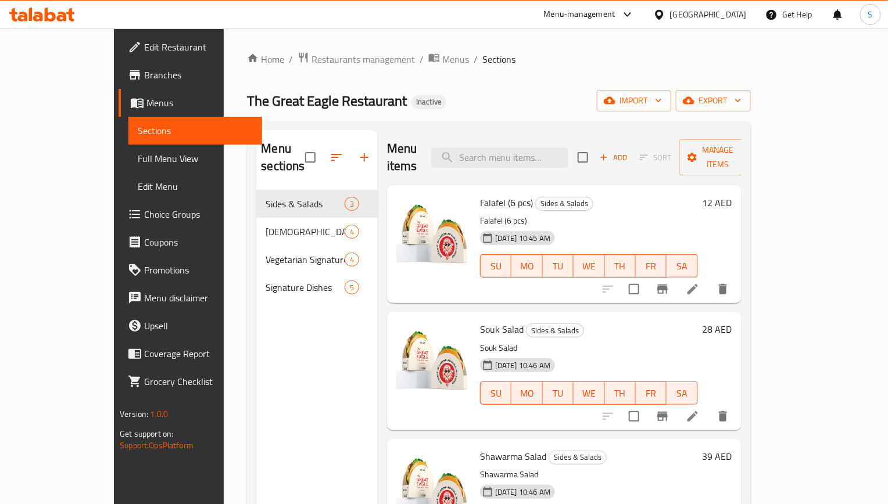
drag, startPoint x: 408, startPoint y: 227, endPoint x: 462, endPoint y: 236, distance: 55.3
click at [475, 250] on div "SU MO TU WE TH FR SA" at bounding box center [588, 266] width 227 height 33
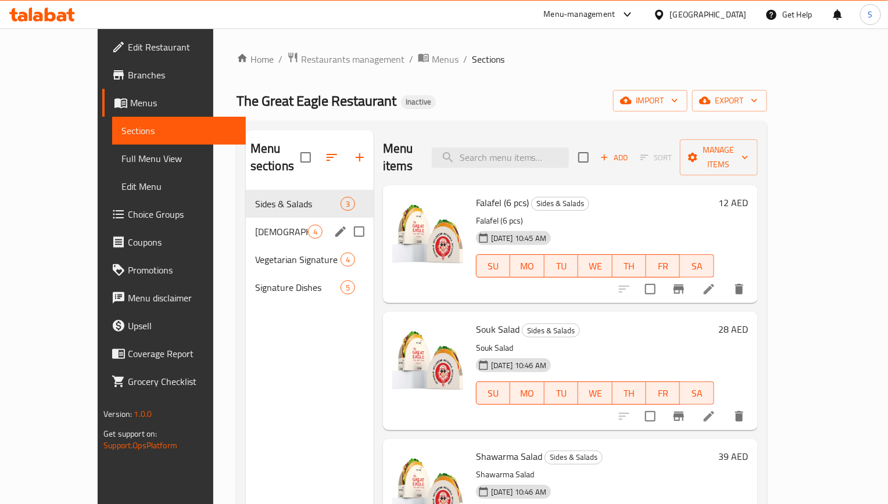
click at [246, 222] on div "Shakers 4" at bounding box center [310, 232] width 128 height 28
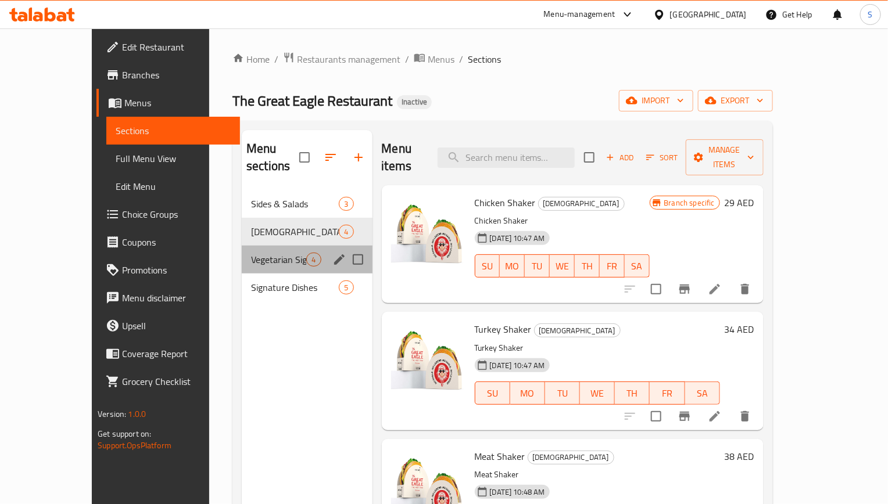
click at [242, 251] on div "Vegetarian Signature Dishes 4" at bounding box center [307, 260] width 130 height 28
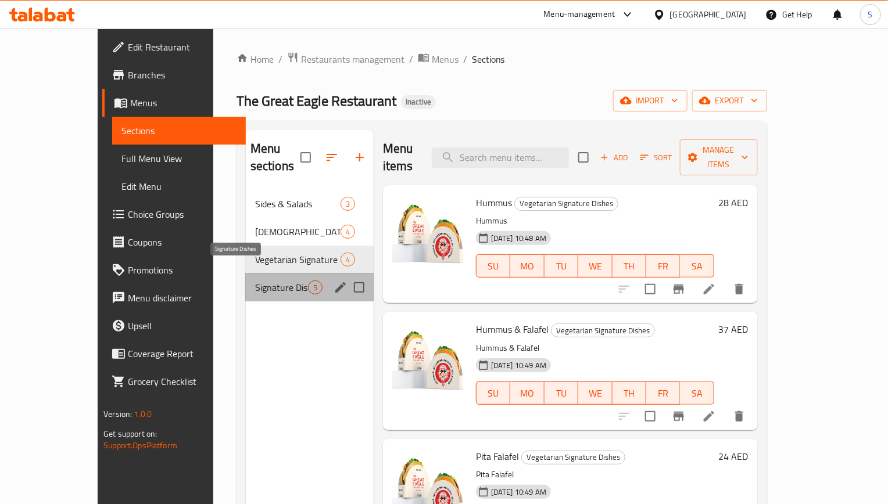
click at [255, 281] on span "Signature Dishes" at bounding box center [281, 288] width 53 height 14
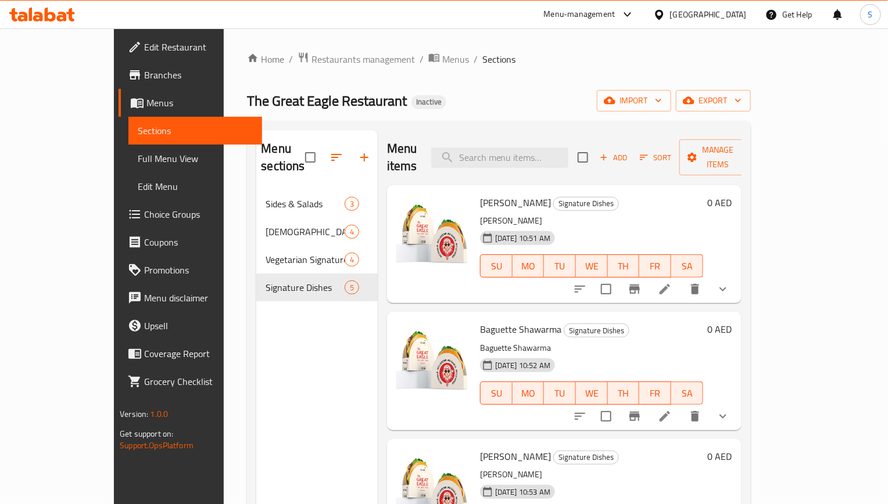
scroll to position [159, 0]
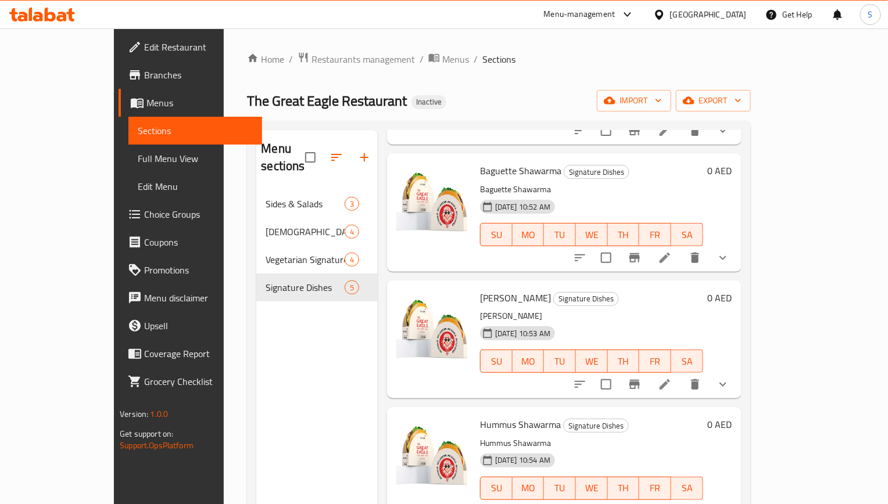
click at [146, 108] on span "Menus" at bounding box center [199, 103] width 106 height 14
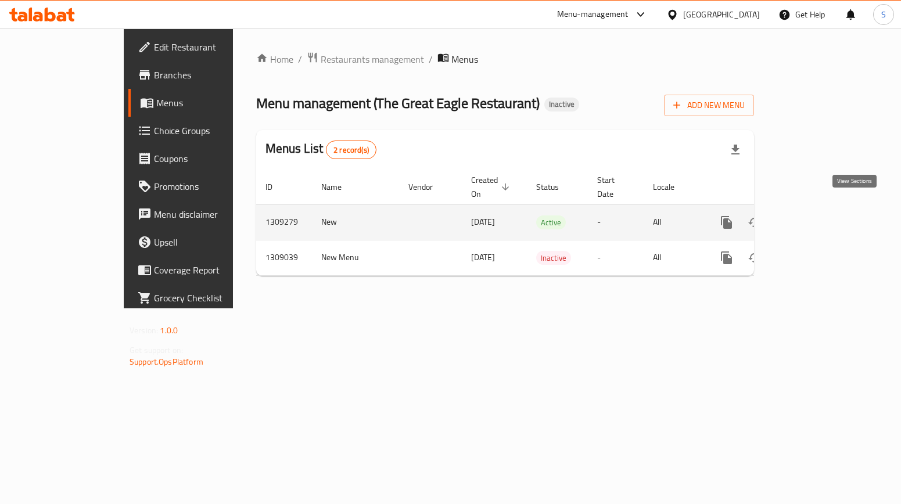
click at [824, 213] on link "enhanced table" at bounding box center [810, 223] width 28 height 28
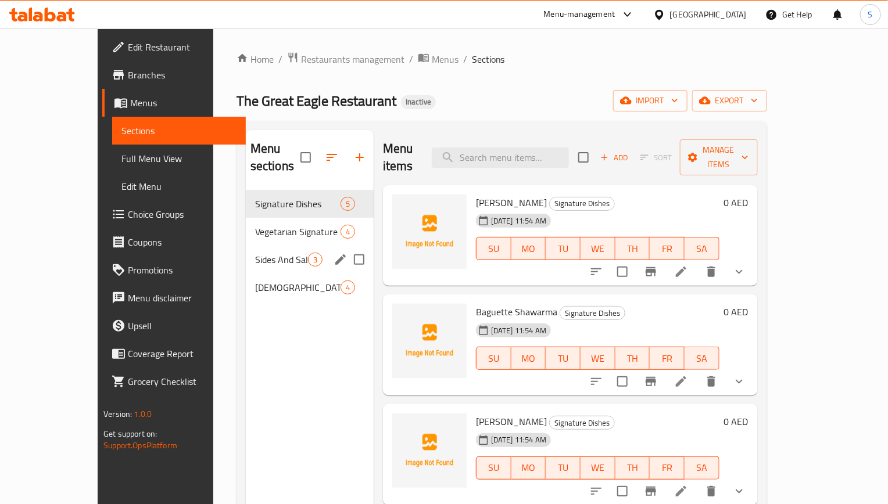
click at [246, 251] on div "Sides And Salads 3" at bounding box center [310, 260] width 128 height 28
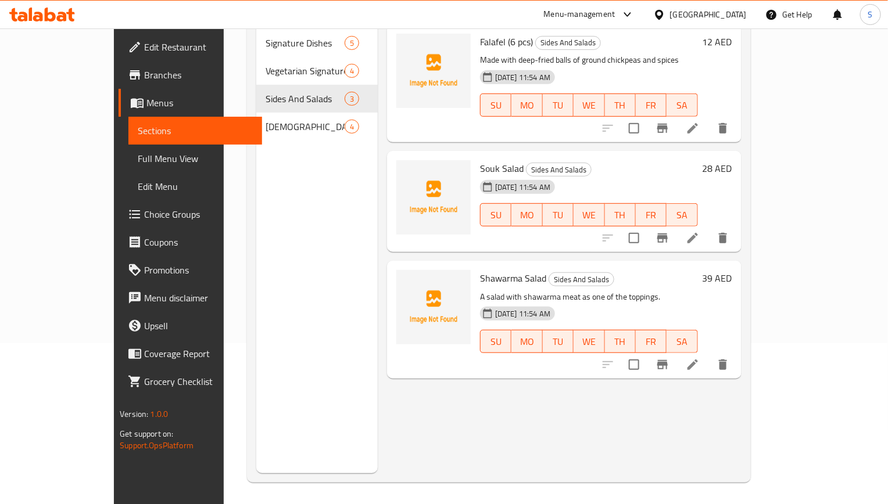
scroll to position [163, 0]
click at [709, 353] on li at bounding box center [692, 363] width 33 height 21
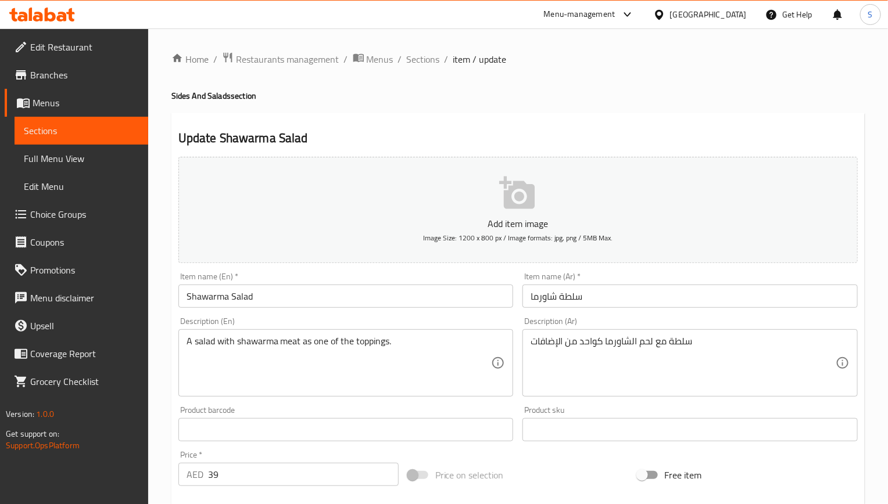
click at [295, 302] on input "Shawarma Salad" at bounding box center [345, 296] width 335 height 23
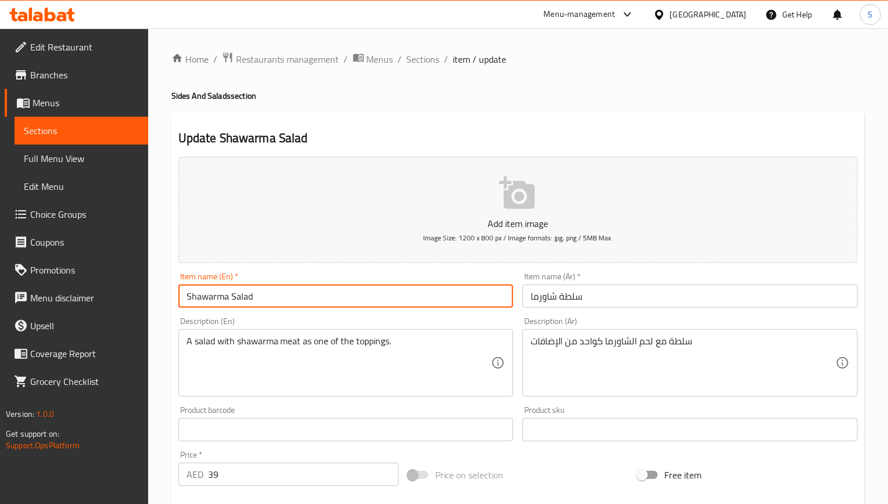
click at [295, 302] on input "Shawarma Salad" at bounding box center [345, 296] width 335 height 23
click at [642, 339] on textarea "سلطة مع لحم الشاورما كواحد من الإضافات" at bounding box center [682, 363] width 305 height 55
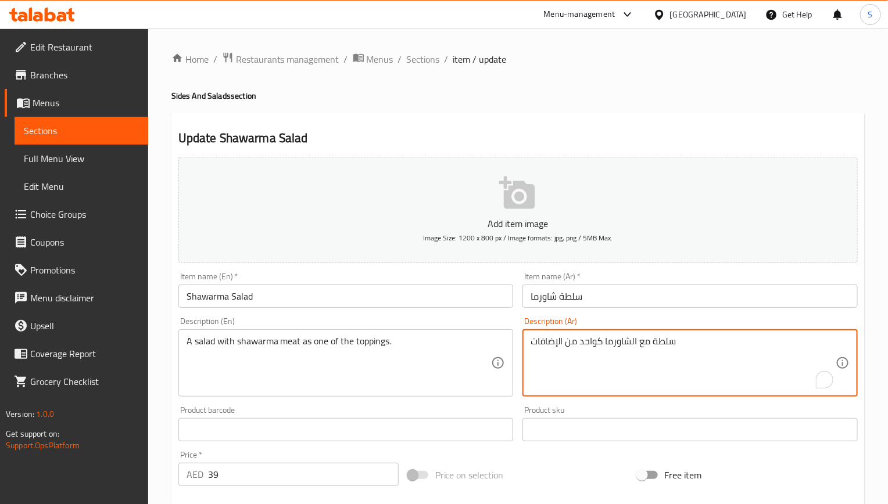
click at [635, 344] on textarea "سلطة مع الشاورما كواحد من الإضافات" at bounding box center [682, 363] width 305 height 55
click at [633, 347] on textarea "سلطة مع الشاورما كواحد من الإضافات" at bounding box center [682, 363] width 305 height 55
click at [600, 338] on textarea "سلطة مع شاورما كواحد من الإضافات" at bounding box center [682, 363] width 305 height 55
paste textarea "حم"
type textarea "سلطة مع شاورما لحم كواحد من الإضافات"
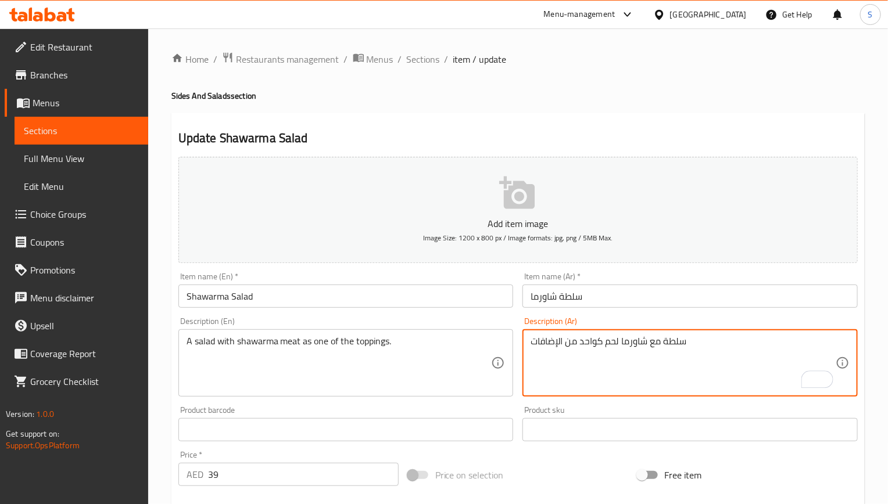
click at [353, 304] on input "Shawarma Salad" at bounding box center [345, 296] width 335 height 23
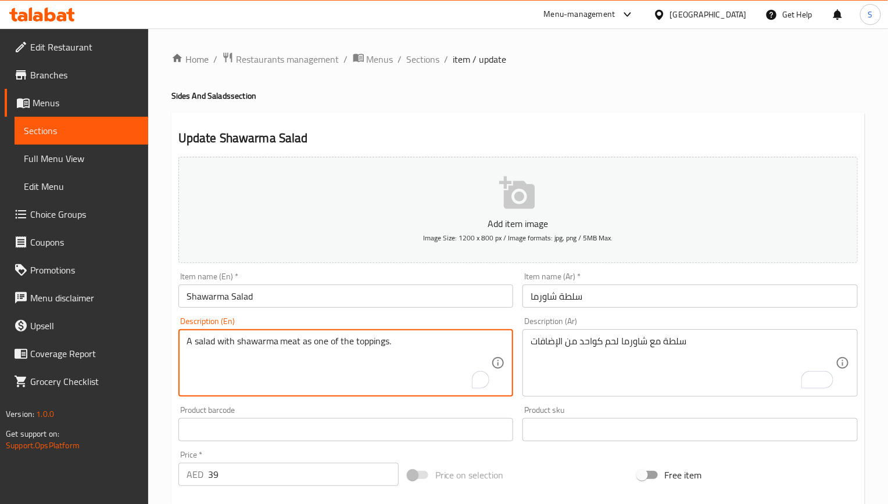
click at [338, 338] on textarea "A salad with shawarma meat as one of the toppings." at bounding box center [338, 363] width 305 height 55
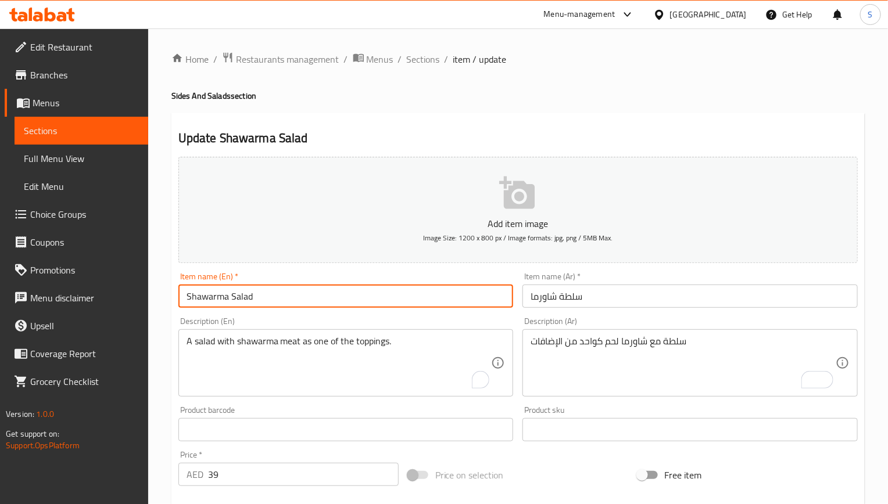
click at [328, 295] on input "Shawarma Salad" at bounding box center [345, 296] width 335 height 23
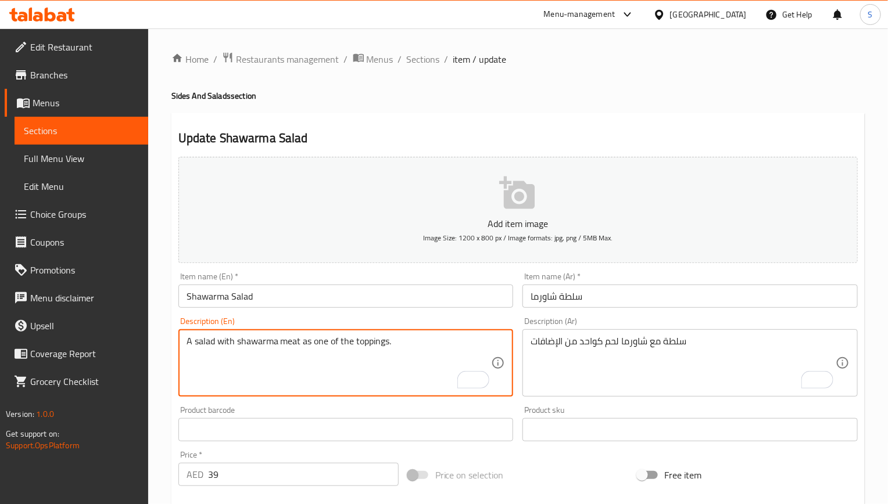
click at [293, 339] on textarea "A salad with shawarma meat as one of the toppings." at bounding box center [338, 363] width 305 height 55
click at [434, 60] on span "Sections" at bounding box center [423, 59] width 33 height 14
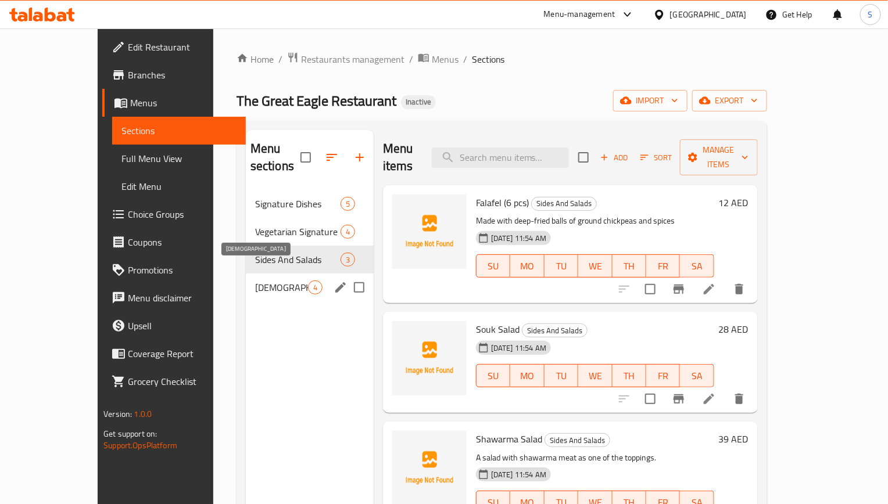
click at [255, 281] on span "[DEMOGRAPHIC_DATA]" at bounding box center [281, 288] width 53 height 14
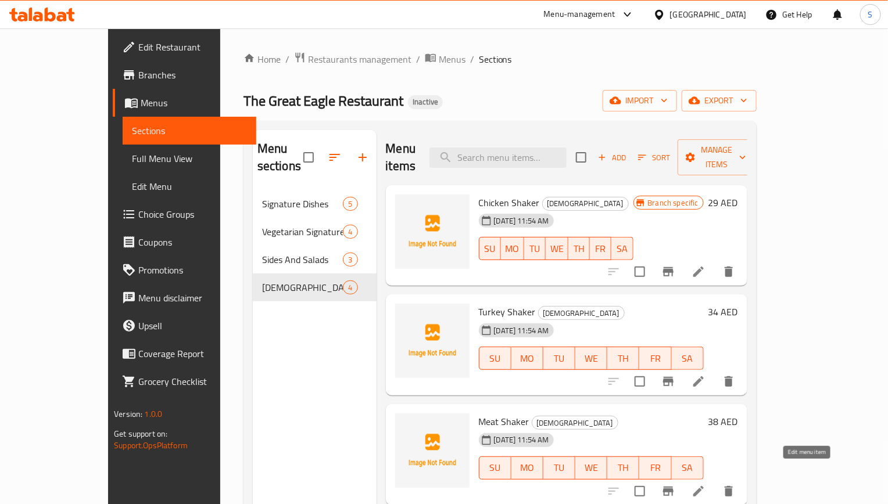
click at [705, 484] on icon at bounding box center [698, 491] width 14 height 14
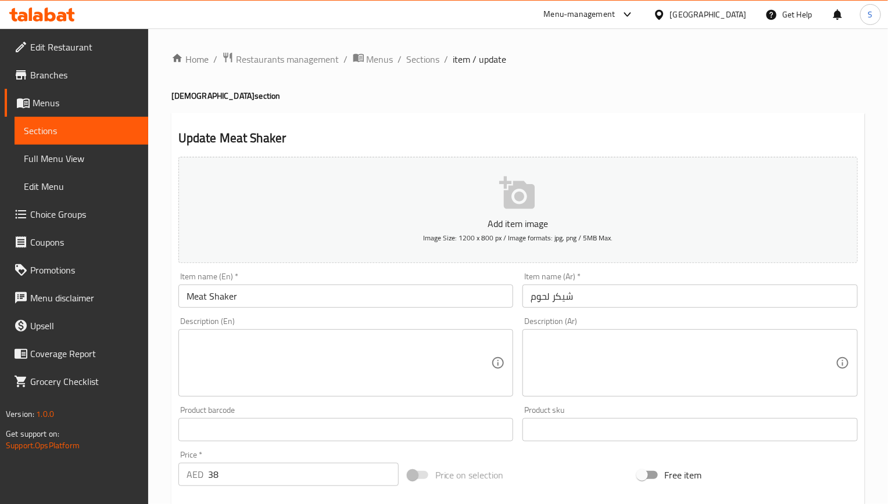
click at [537, 301] on input "شيكر لحوم" at bounding box center [689, 296] width 335 height 23
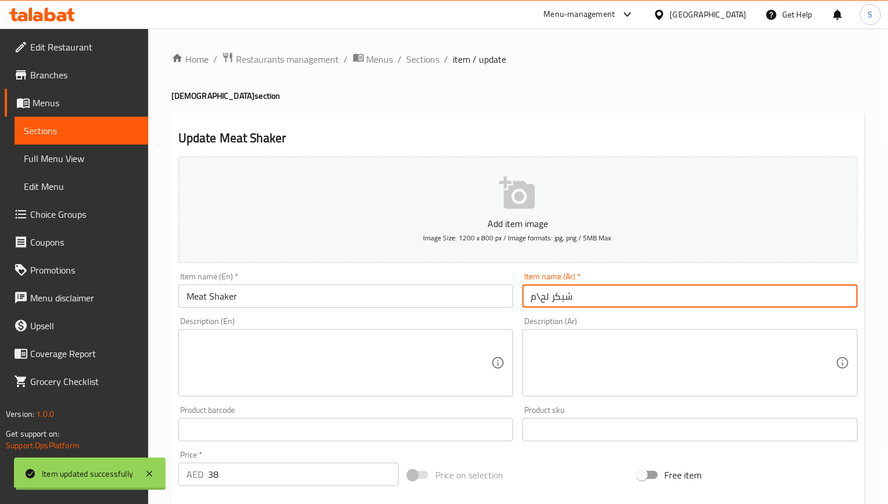
type input "شيكر لحم"
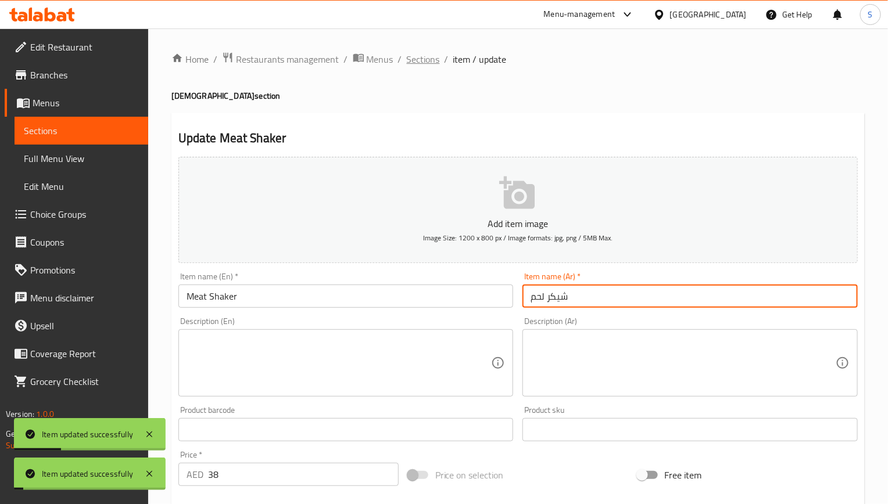
click at [427, 63] on span "Sections" at bounding box center [423, 59] width 33 height 14
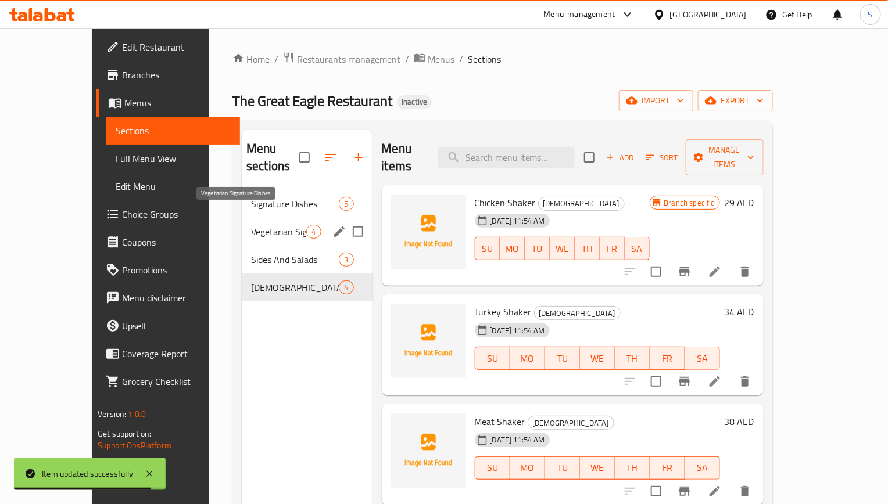
click at [251, 225] on span "Vegetarian Signature Dishes" at bounding box center [278, 232] width 55 height 14
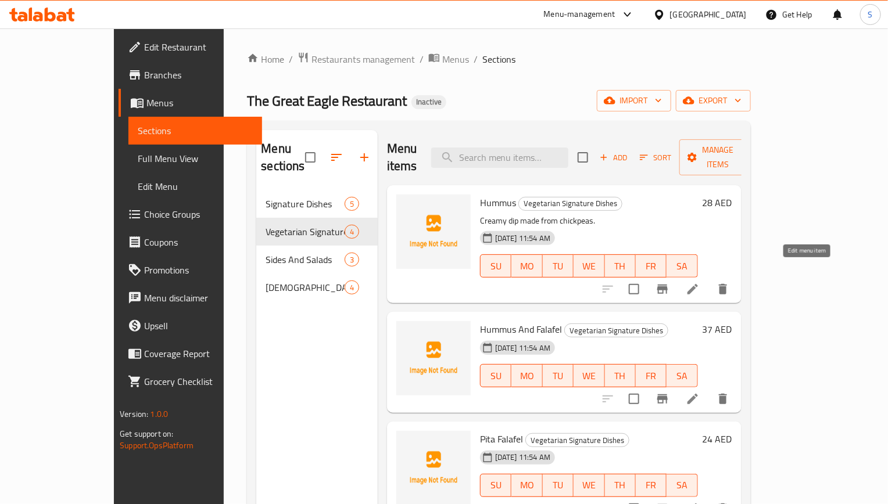
click at [699, 282] on icon at bounding box center [692, 289] width 14 height 14
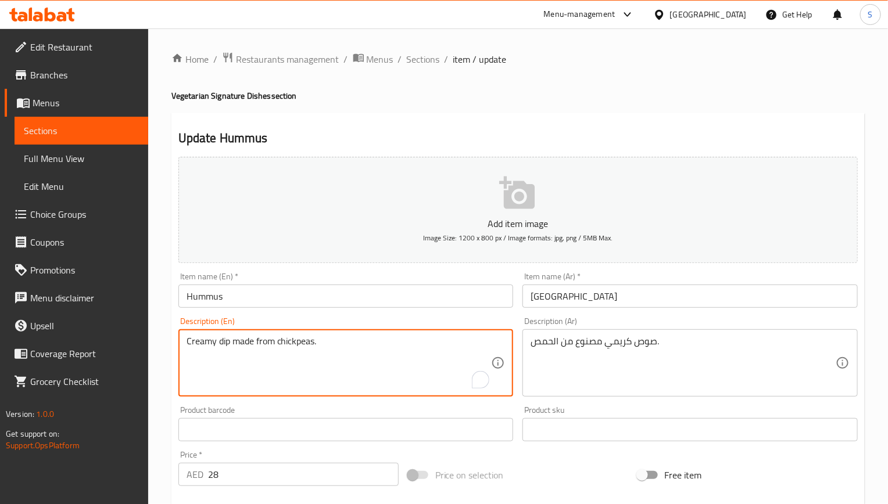
click at [400, 336] on textarea "Creamy dip made from chickpeas." at bounding box center [338, 363] width 305 height 55
paste textarea "hickpeas, tahini and lemon juice"
type textarea "Chickpeas, tahini and lemon juice"
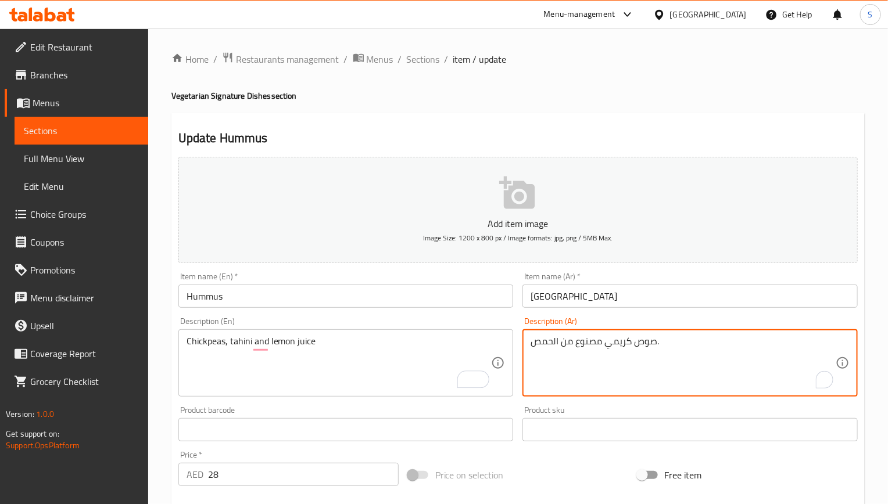
click at [558, 346] on textarea "صوص كريمي مصنوع من الحمص." at bounding box center [682, 363] width 305 height 55
paste textarea "مص، طحينة وعصير ليمون"
type textarea "[GEOGRAPHIC_DATA]، طحينة وعصير ليمون"
click at [584, 307] on input "[GEOGRAPHIC_DATA]" at bounding box center [689, 296] width 335 height 23
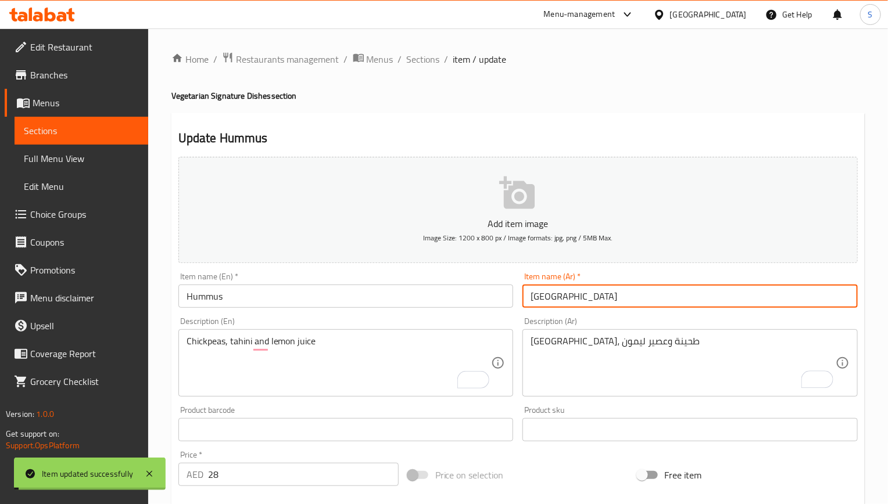
click at [373, 298] on input "Hummus" at bounding box center [345, 296] width 335 height 23
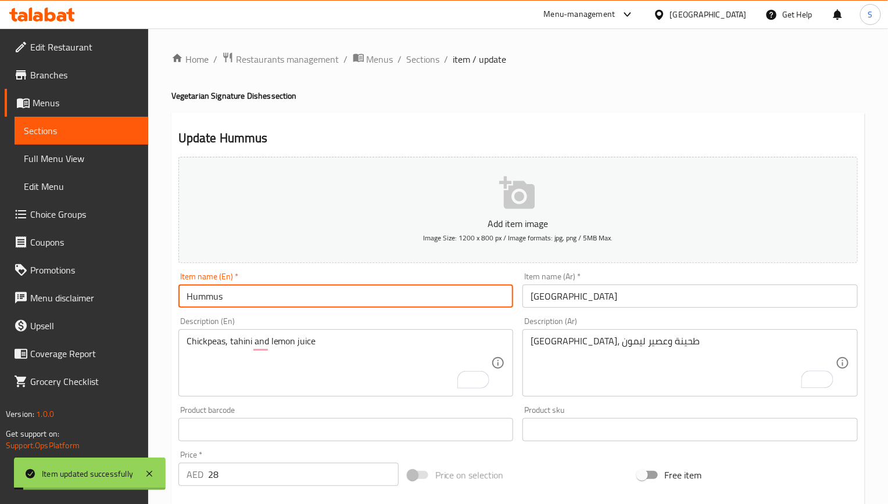
click at [373, 298] on input "Hummus" at bounding box center [345, 296] width 335 height 23
click at [426, 56] on span "Sections" at bounding box center [423, 59] width 33 height 14
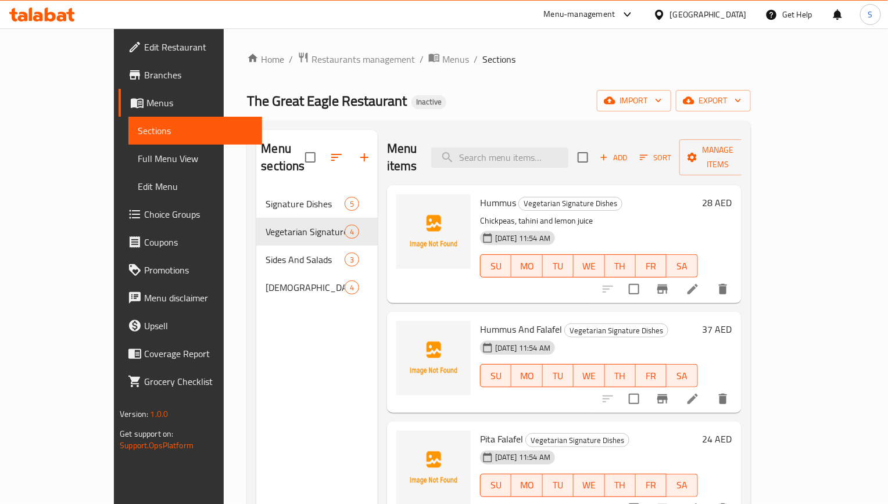
scroll to position [87, 0]
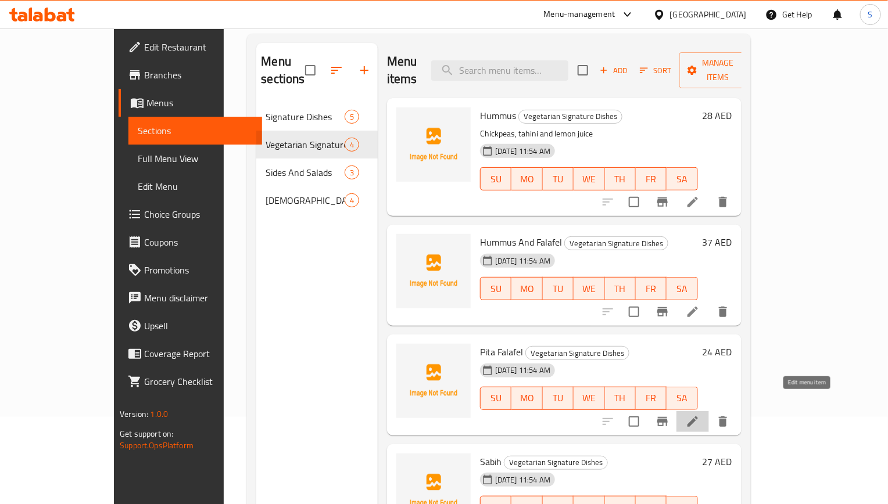
click at [699, 415] on icon at bounding box center [692, 422] width 14 height 14
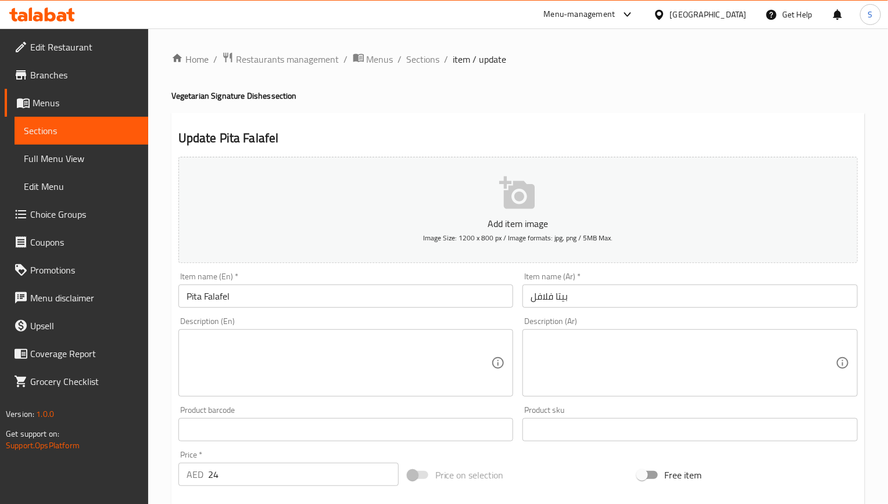
click at [408, 68] on div "Home / Restaurants management / Menus / Sections / item / update Vegetarian Sig…" at bounding box center [517, 425] width 693 height 746
click at [415, 63] on span "Sections" at bounding box center [423, 59] width 33 height 14
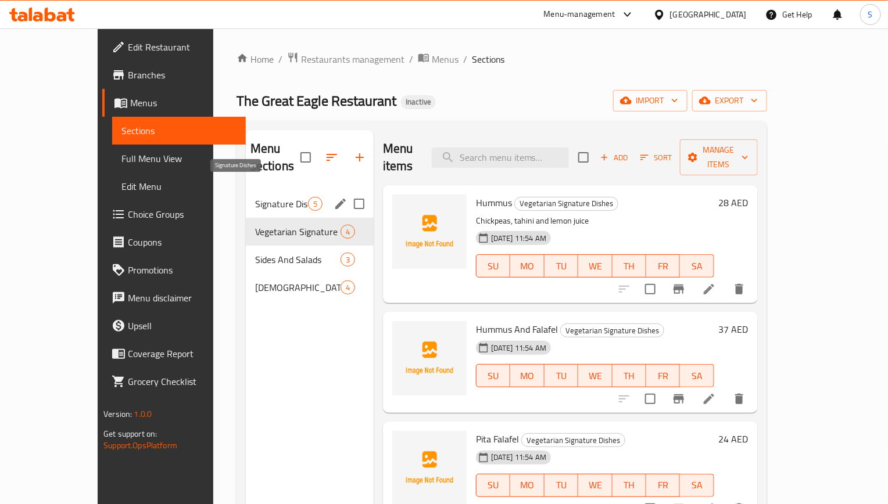
click at [255, 197] on span "Signature Dishes" at bounding box center [281, 204] width 53 height 14
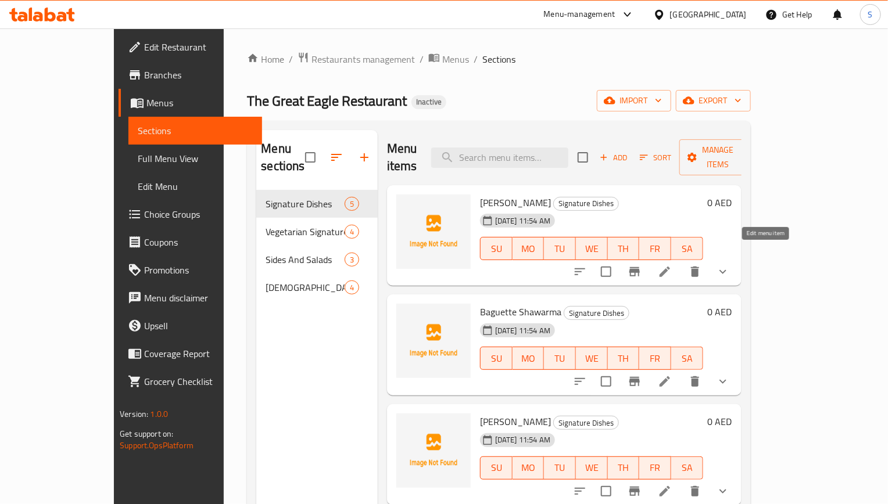
click at [671, 265] on icon at bounding box center [665, 272] width 14 height 14
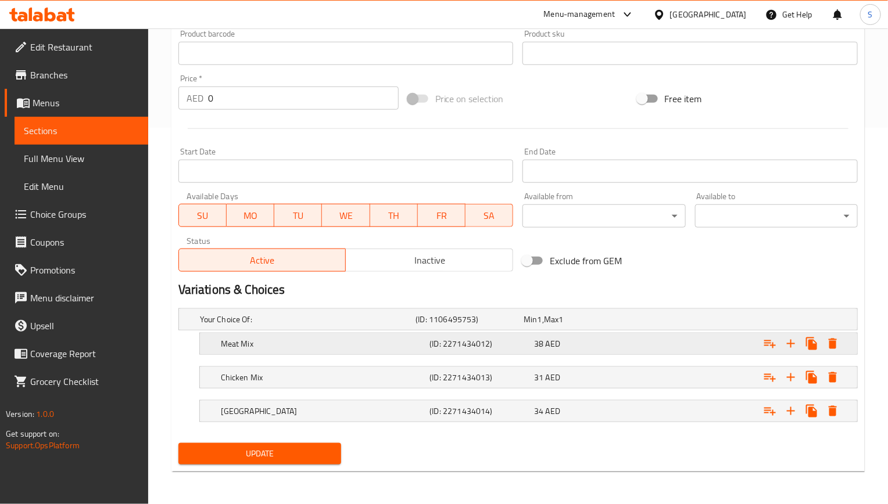
click at [495, 325] on h5 "(ID: 2271434012)" at bounding box center [466, 320] width 103 height 12
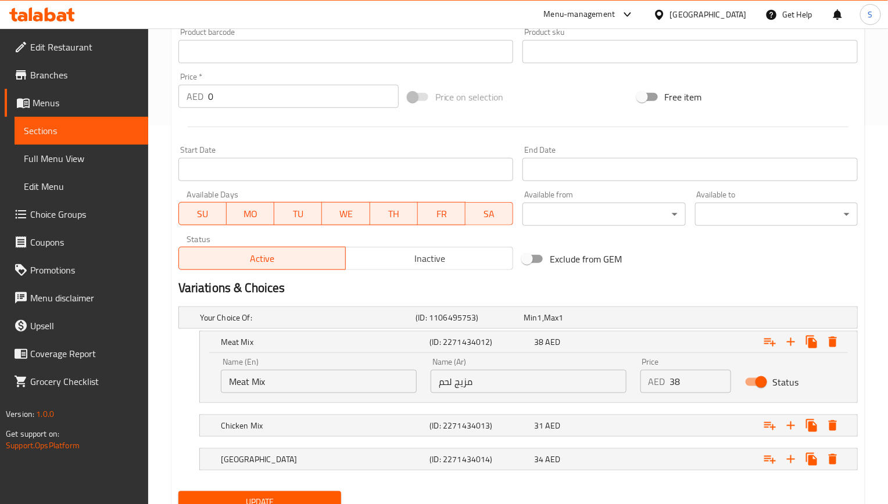
scroll to position [428, 0]
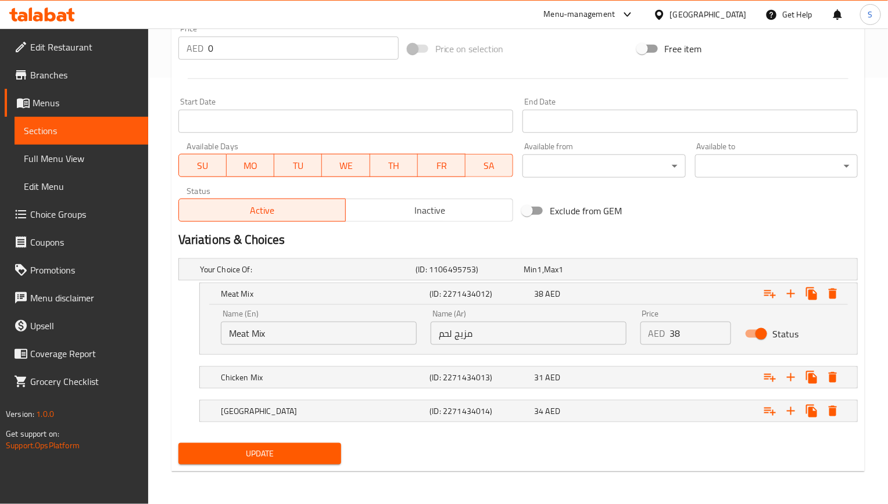
click at [471, 331] on input "مزيج لحم" at bounding box center [528, 333] width 196 height 23
click at [464, 338] on input "مزيج لحم" at bounding box center [528, 333] width 196 height 23
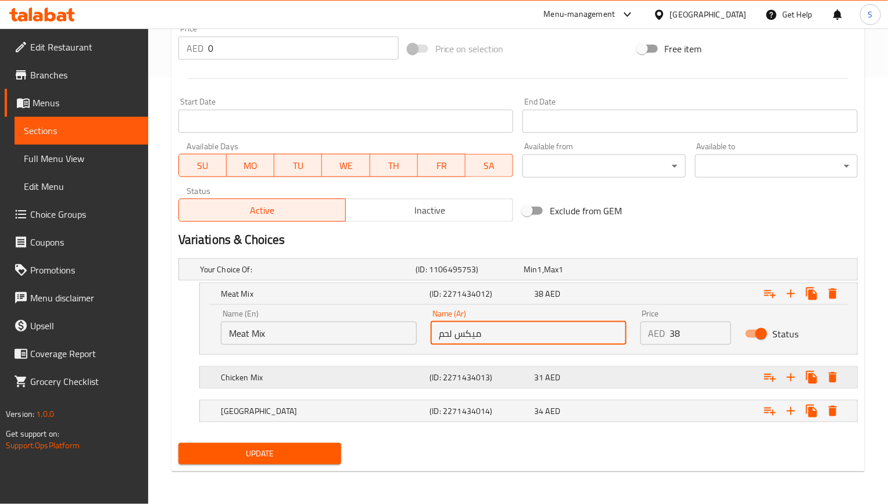
type input "ميكس لحم"
click at [460, 275] on h5 "(ID: 2271434013)" at bounding box center [466, 270] width 103 height 12
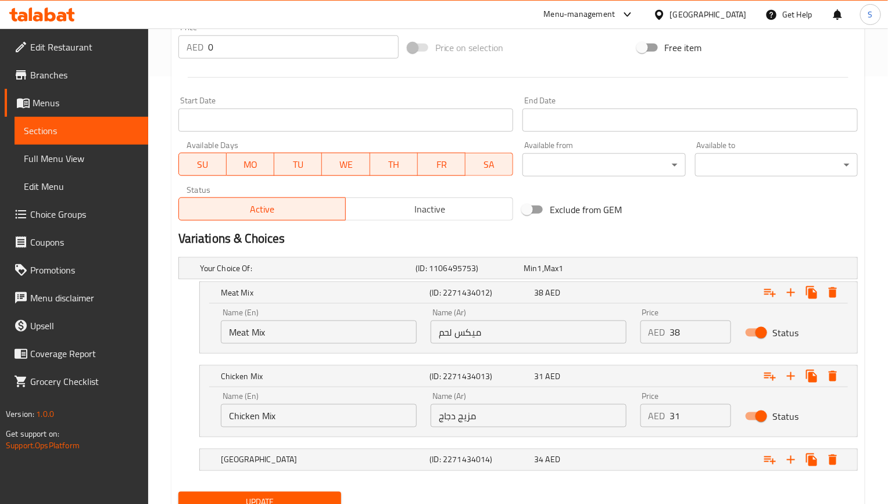
click at [472, 415] on input "مزيج دجاج" at bounding box center [528, 415] width 196 height 23
type input "ميكس دجاج"
click at [335, 498] on button "Update" at bounding box center [259, 502] width 163 height 21
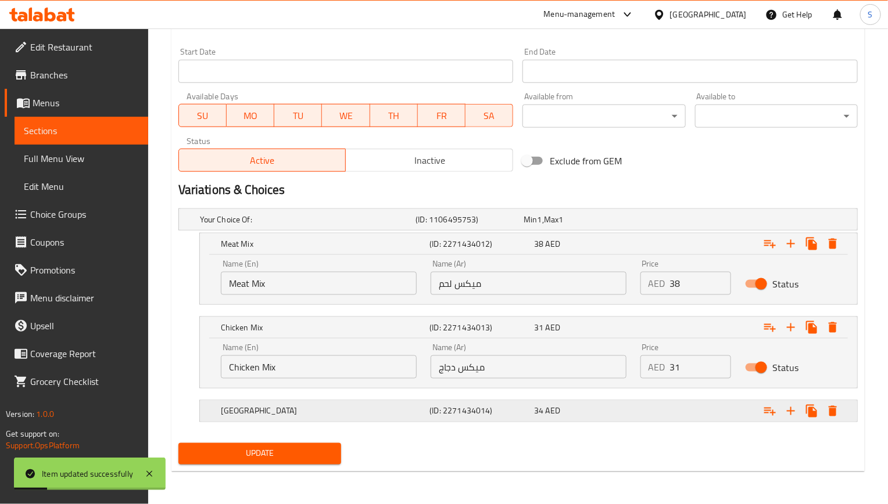
click at [504, 225] on h5 "(ID: 2271434014)" at bounding box center [466, 220] width 103 height 12
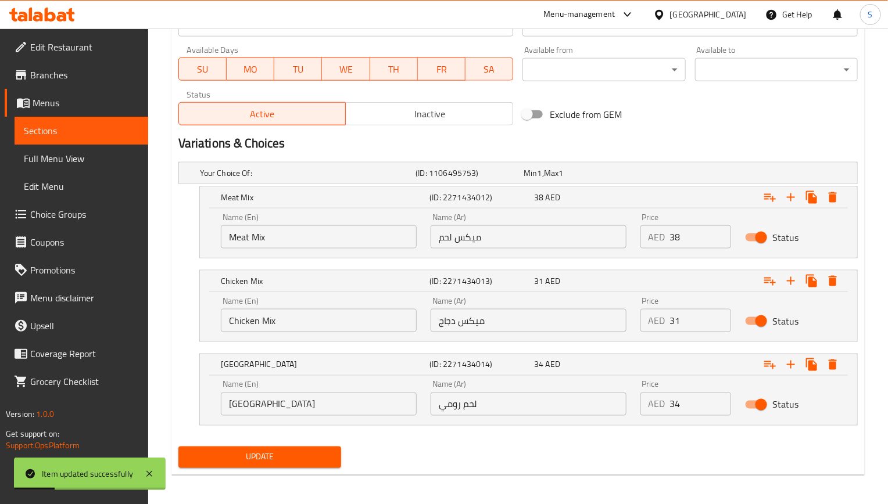
scroll to position [525, 0]
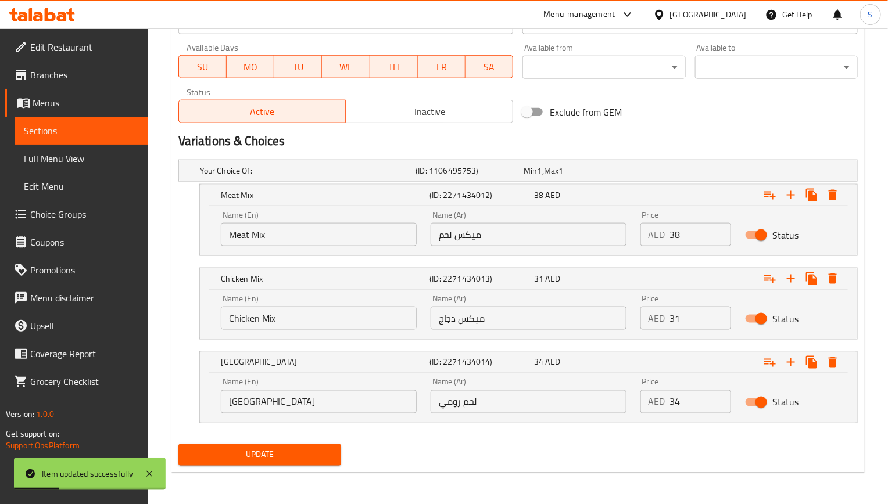
click at [507, 390] on div "Name (Ar) لحم رومي Name (Ar)" at bounding box center [528, 395] width 196 height 35
click at [507, 408] on input "لحم رومي" at bounding box center [528, 401] width 196 height 23
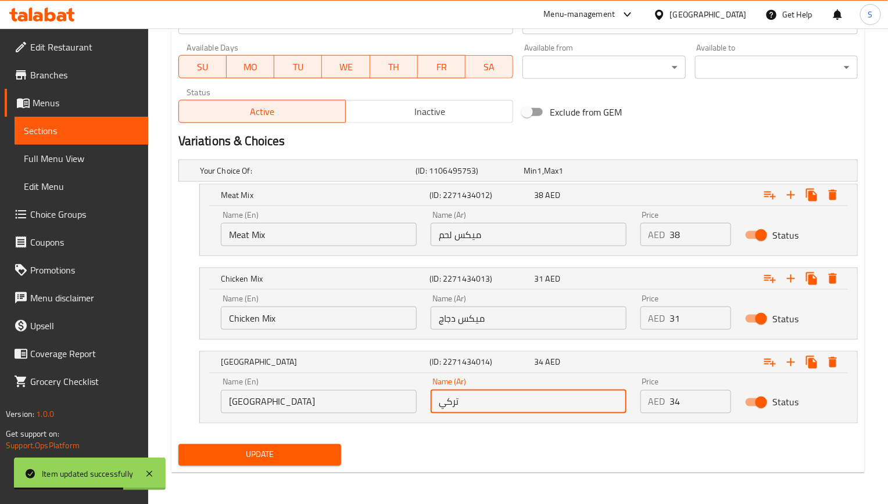
type input "تركي"
click at [340, 445] on div "Update" at bounding box center [260, 455] width 172 height 31
click at [333, 454] on button "Update" at bounding box center [259, 454] width 163 height 21
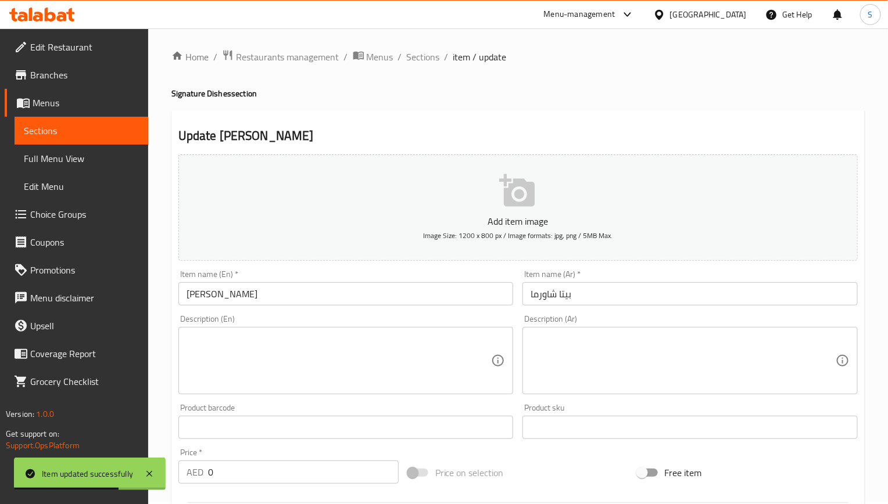
scroll to position [0, 0]
click at [421, 59] on span "Sections" at bounding box center [423, 59] width 33 height 14
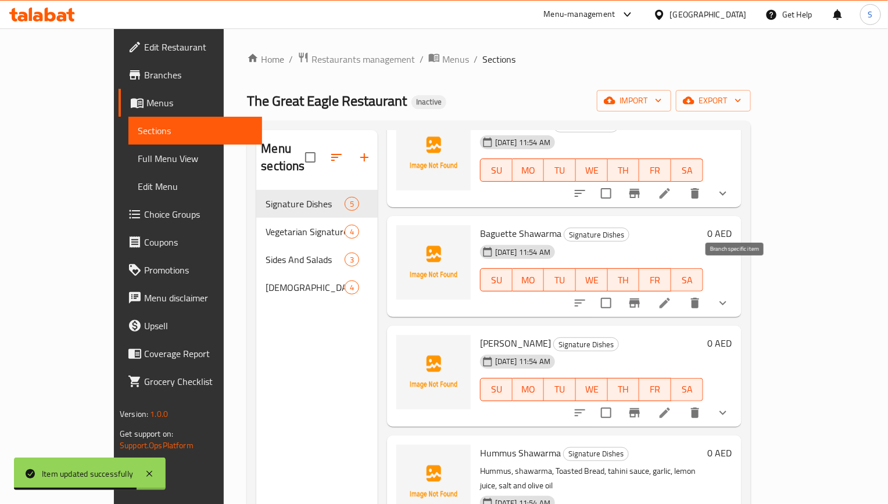
scroll to position [87, 0]
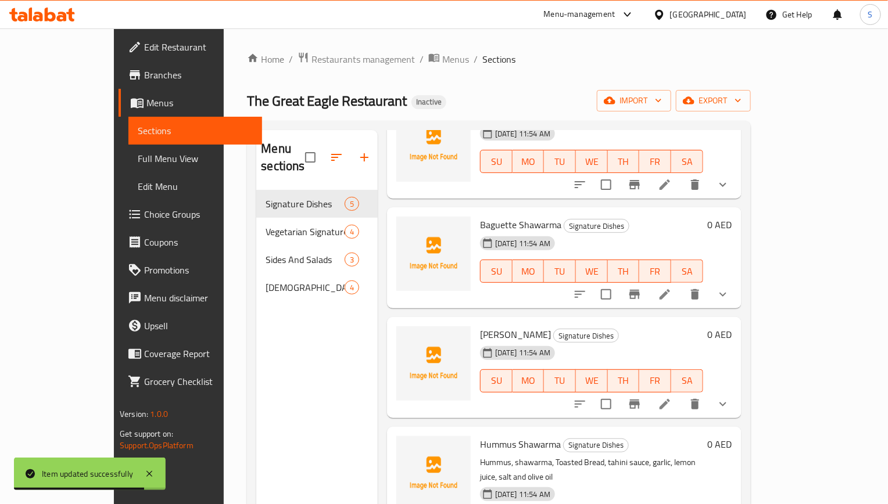
click at [681, 286] on li at bounding box center [664, 294] width 33 height 21
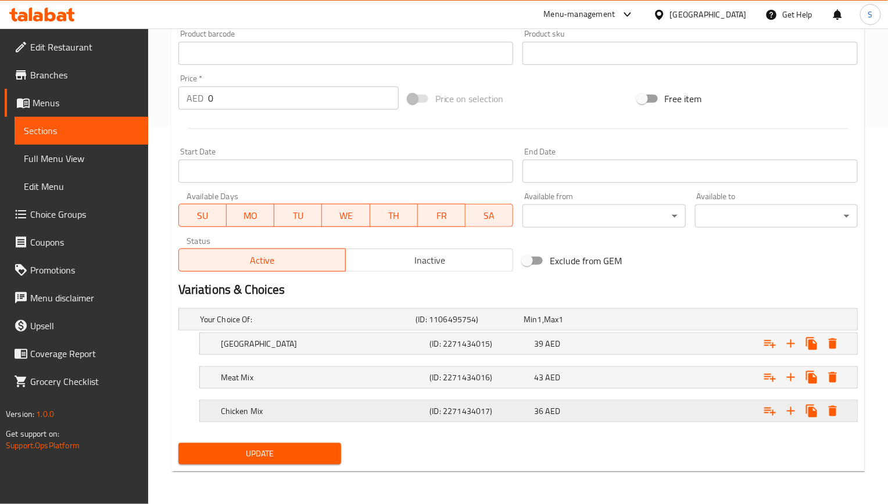
click at [489, 325] on h5 "(ID: 2271434017)" at bounding box center [466, 320] width 103 height 12
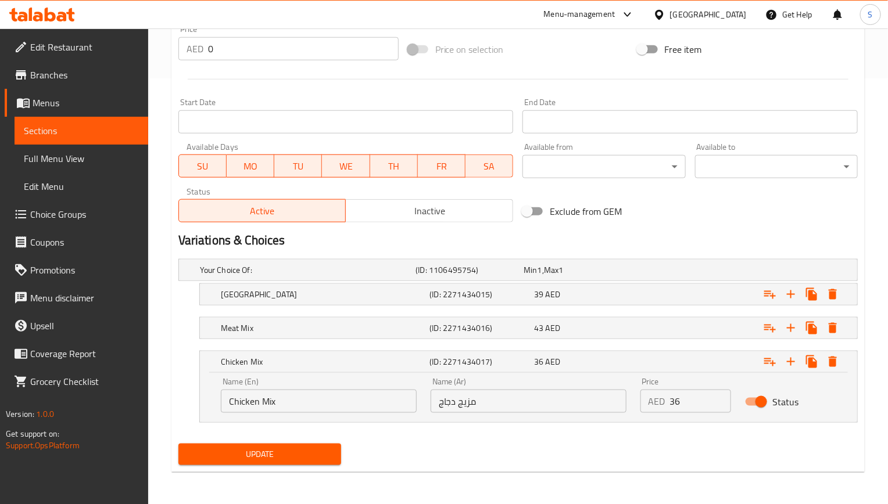
scroll to position [428, 0]
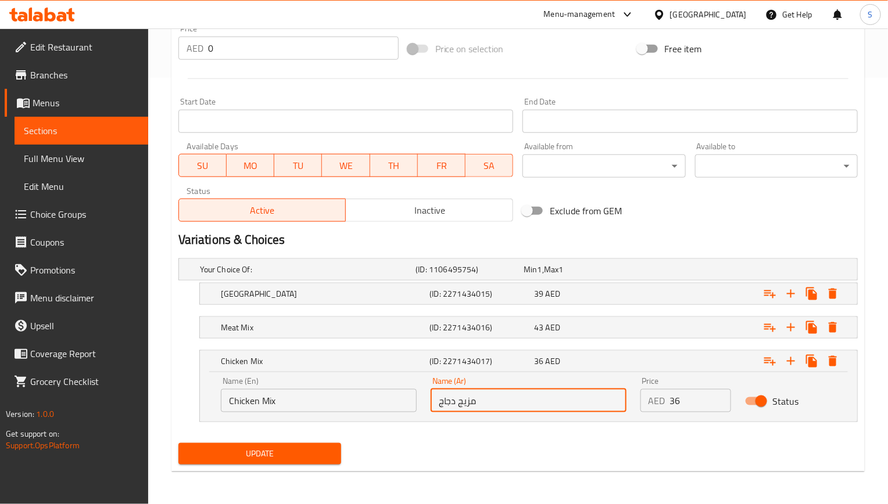
click at [492, 412] on input "مزيج دجاج" at bounding box center [528, 400] width 196 height 23
click at [465, 408] on input "مزيج دجاج" at bounding box center [528, 400] width 196 height 23
click at [476, 410] on input "ميكس دجاج" at bounding box center [528, 400] width 196 height 23
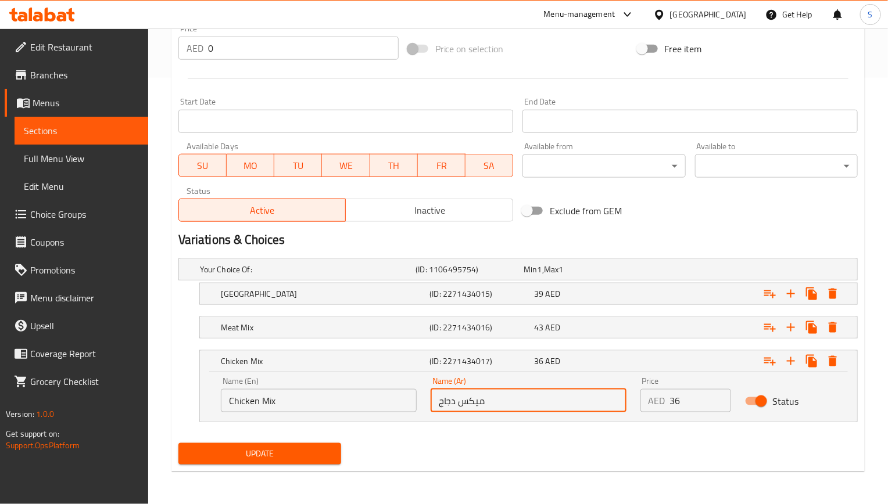
click at [476, 410] on input "ميكس دجاج" at bounding box center [528, 400] width 196 height 23
type input "ميكس دجاج"
click at [482, 275] on h5 "(ID: 2271434016)" at bounding box center [466, 270] width 103 height 12
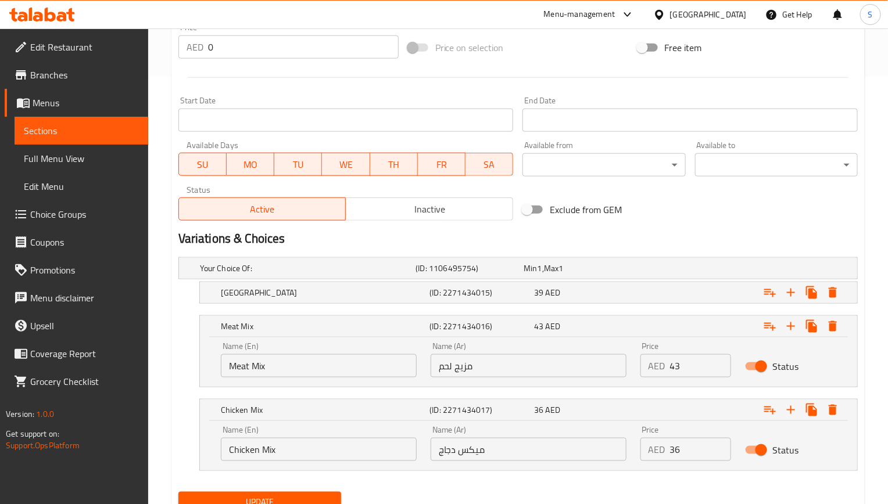
click at [471, 370] on input "مزيج لحم" at bounding box center [528, 365] width 196 height 23
click at [465, 370] on input "مزيج لحم" at bounding box center [528, 365] width 196 height 23
paste input "يكس"
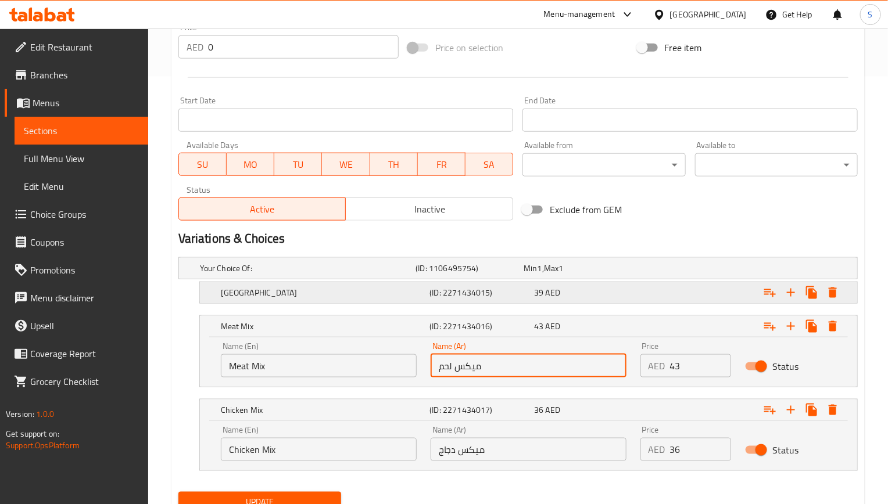
type input "ميكس لحم"
click at [475, 274] on h5 "(ID: 2271434015)" at bounding box center [466, 269] width 103 height 12
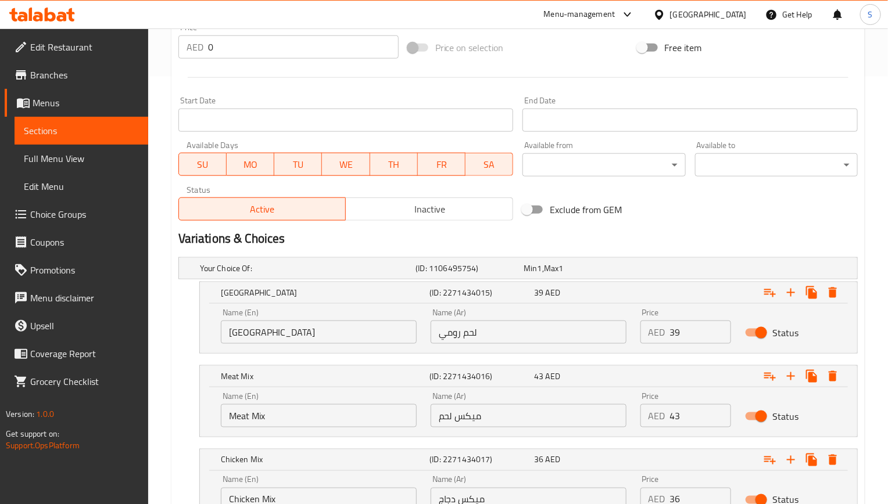
click at [469, 329] on input "لحم رومي" at bounding box center [528, 332] width 196 height 23
type input "تركي"
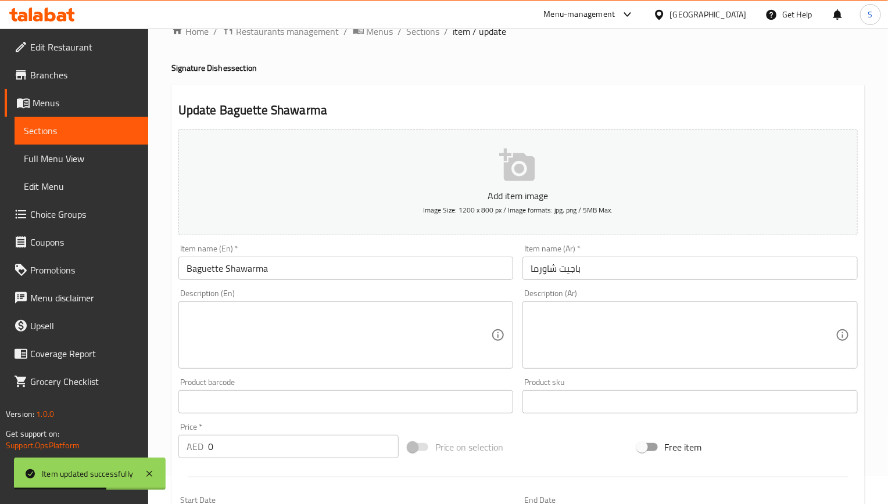
scroll to position [0, 0]
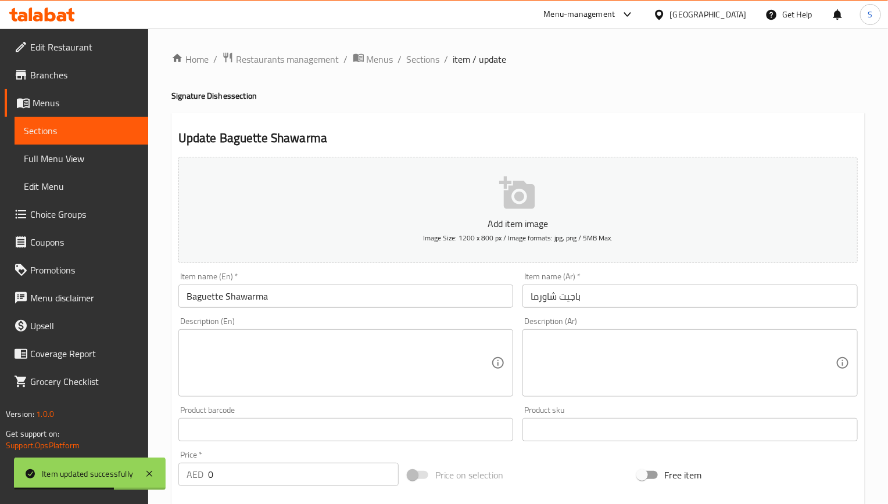
drag, startPoint x: 425, startPoint y: 74, endPoint x: 426, endPoint y: 63, distance: 11.1
click at [426, 63] on span "Sections" at bounding box center [423, 59] width 33 height 14
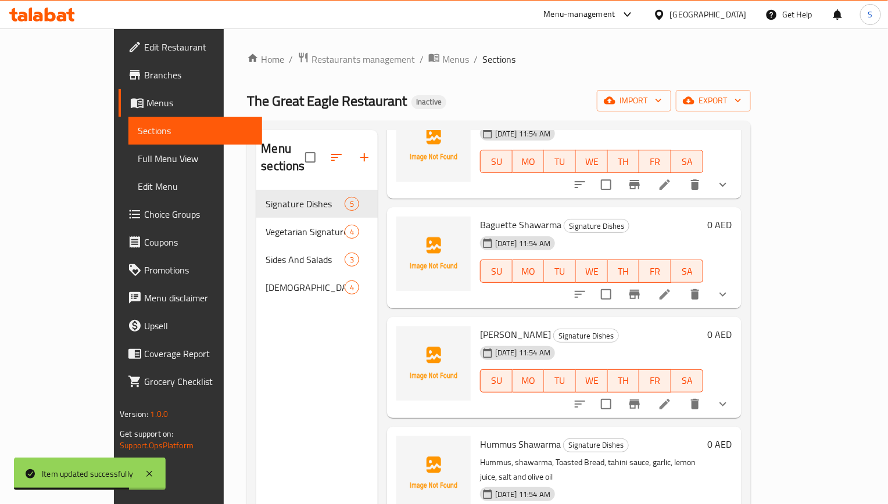
scroll to position [89, 0]
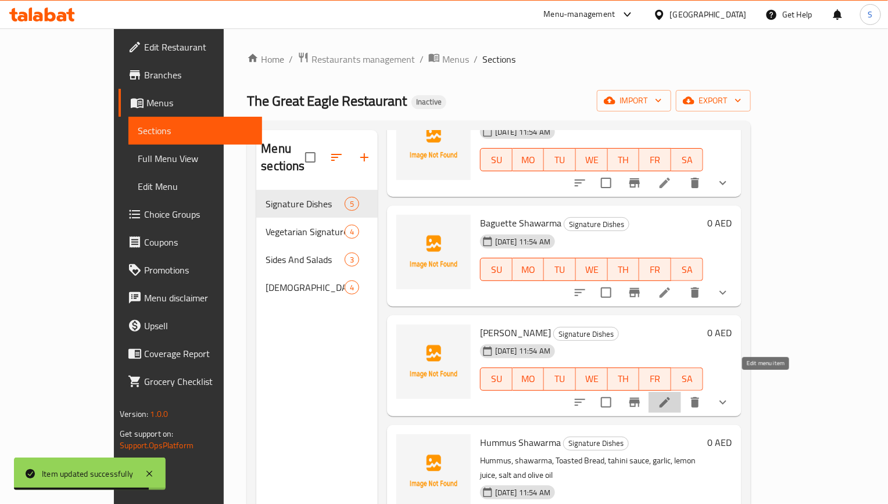
click at [671, 396] on icon at bounding box center [665, 403] width 14 height 14
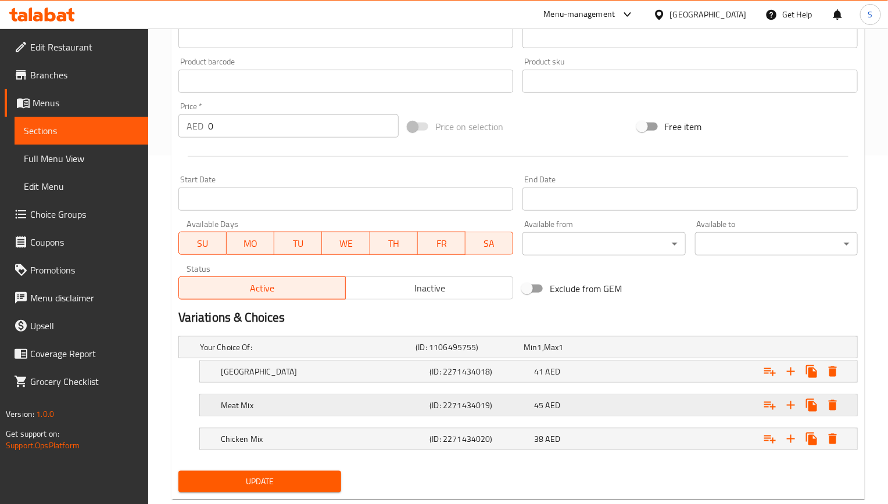
scroll to position [378, 0]
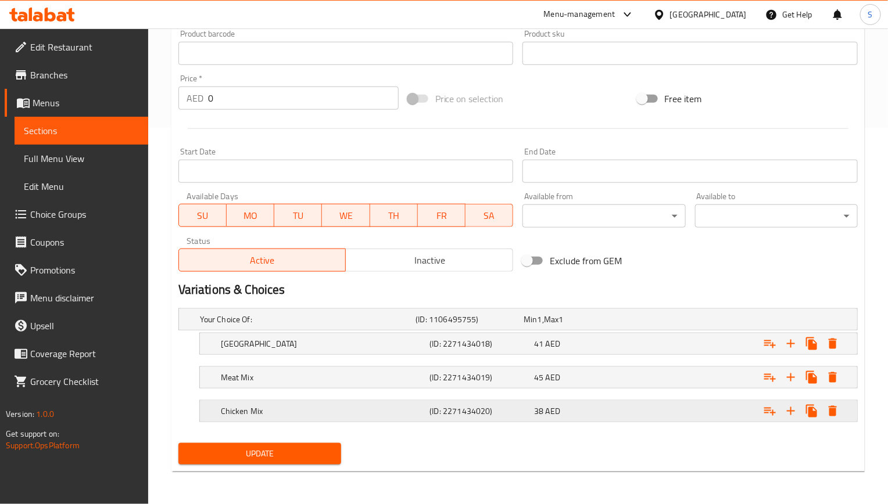
click at [377, 332] on div "Chicken Mix (ID: 2271434020) 38 AED" at bounding box center [521, 320] width 648 height 26
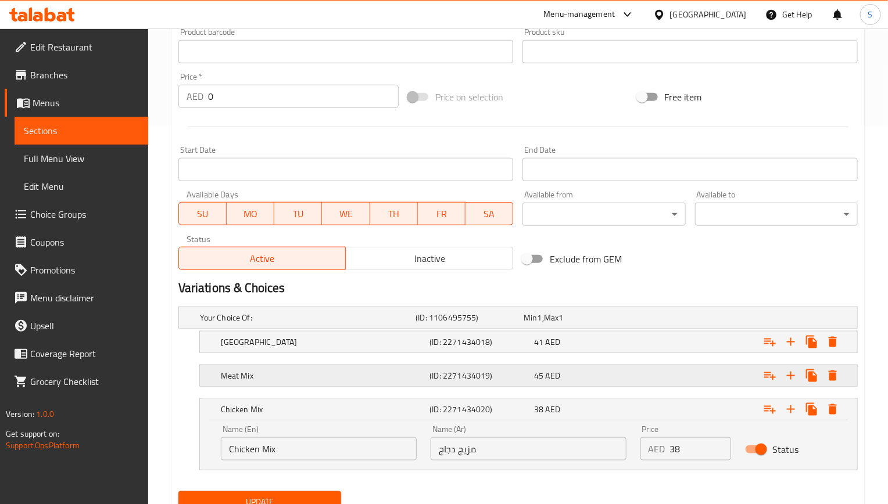
click at [376, 324] on h5 "Meat Mix" at bounding box center [305, 318] width 211 height 12
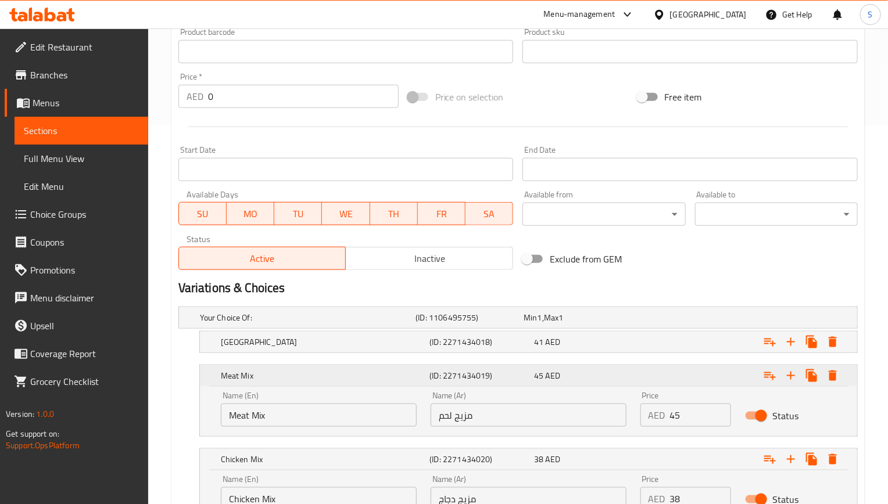
click at [376, 370] on div "Meat Mix" at bounding box center [322, 376] width 209 height 16
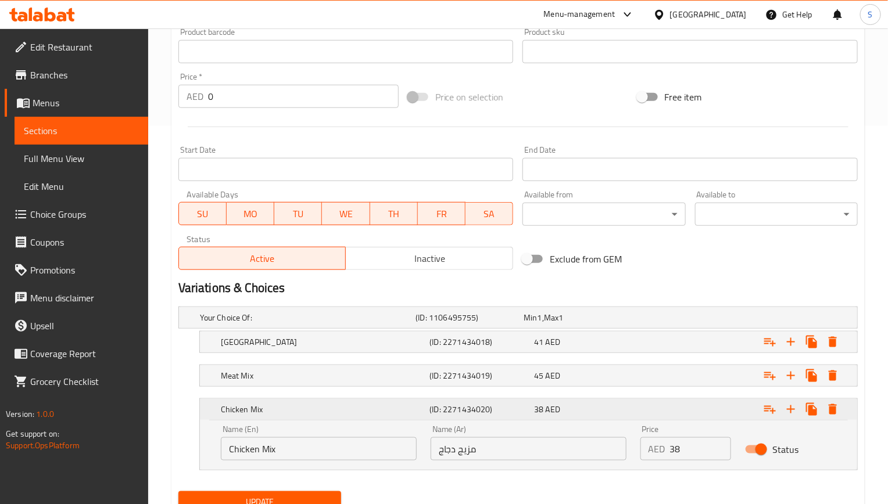
click at [385, 400] on div "Chicken Mix (ID: 2271434020) 38 AED" at bounding box center [531, 410] width 627 height 26
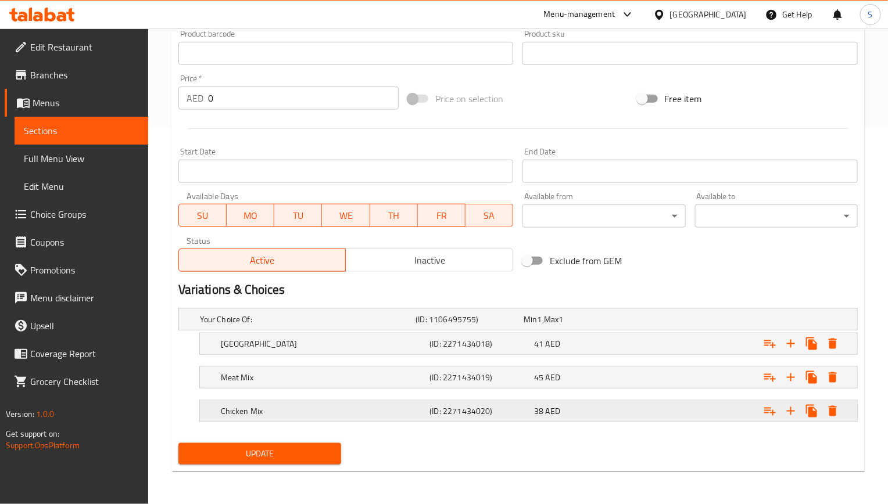
click at [390, 325] on h5 "Chicken Mix" at bounding box center [305, 320] width 211 height 12
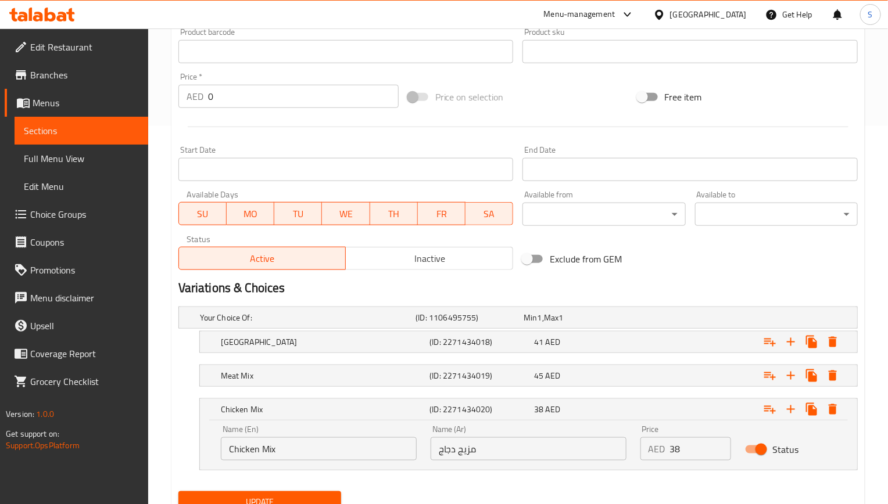
click at [401, 362] on nav at bounding box center [517, 359] width 679 height 9
click at [401, 324] on h5 "Meat Mix" at bounding box center [305, 318] width 211 height 12
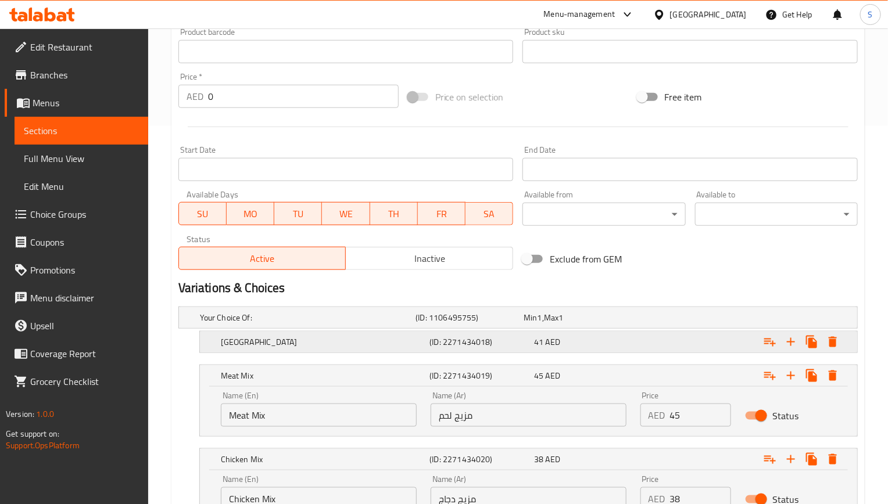
click at [414, 331] on div "Turkey (ID: 2271434018) 41 AED" at bounding box center [521, 318] width 648 height 26
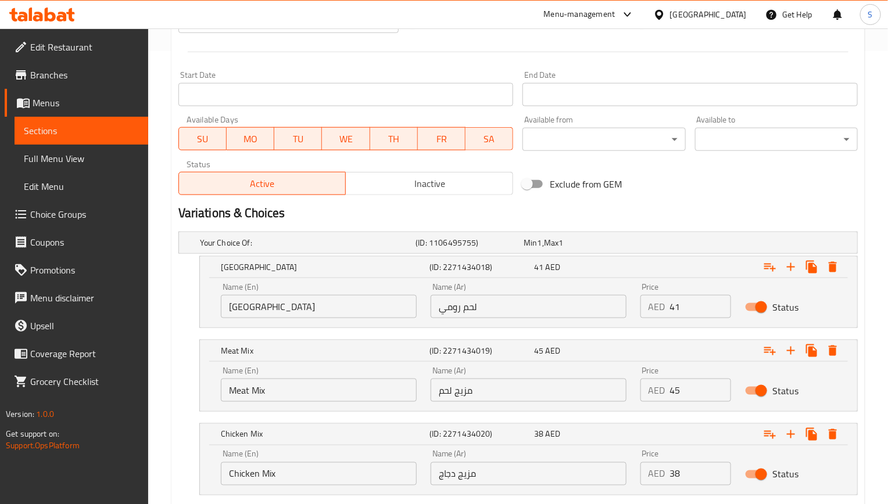
scroll to position [528, 0]
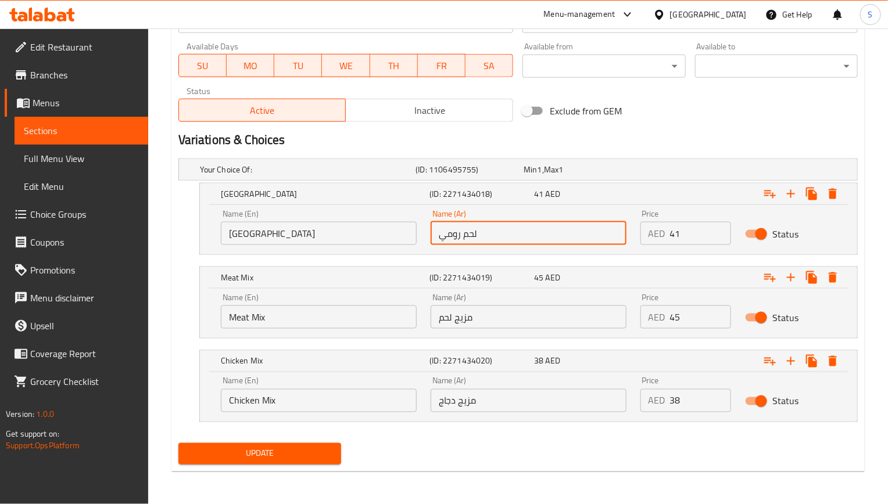
click at [462, 241] on input "لحم رومي" at bounding box center [528, 233] width 196 height 23
type input "تركي"
click at [458, 319] on input "مزيج لحم" at bounding box center [528, 317] width 196 height 23
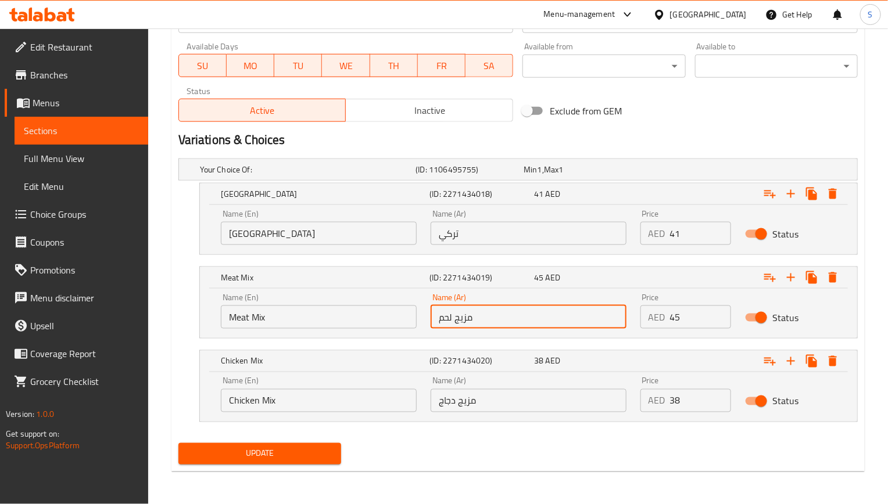
click at [458, 319] on input "مزيج لحم" at bounding box center [528, 317] width 196 height 23
paste input "Baguette Shawarma"
type input "ميكس لحم"
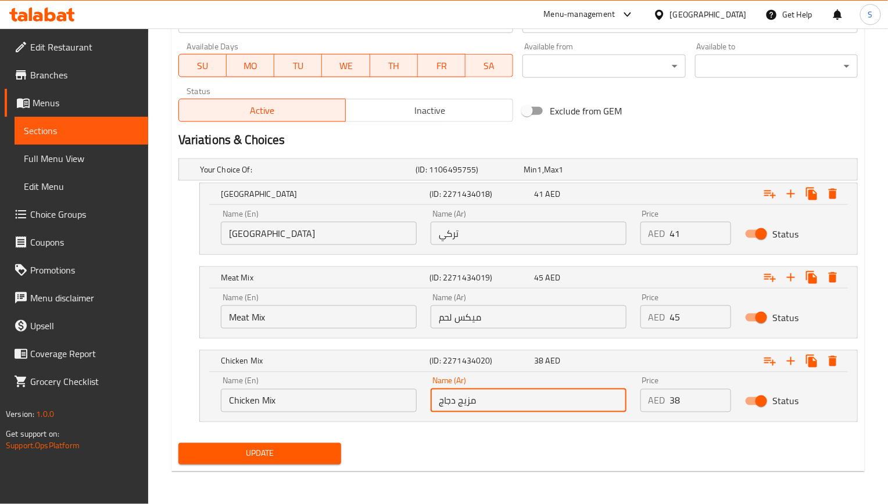
click at [465, 408] on input "مزيج دجاج" at bounding box center [528, 400] width 196 height 23
type input "ميكس دجاج"
click at [178, 443] on button "Update" at bounding box center [259, 453] width 163 height 21
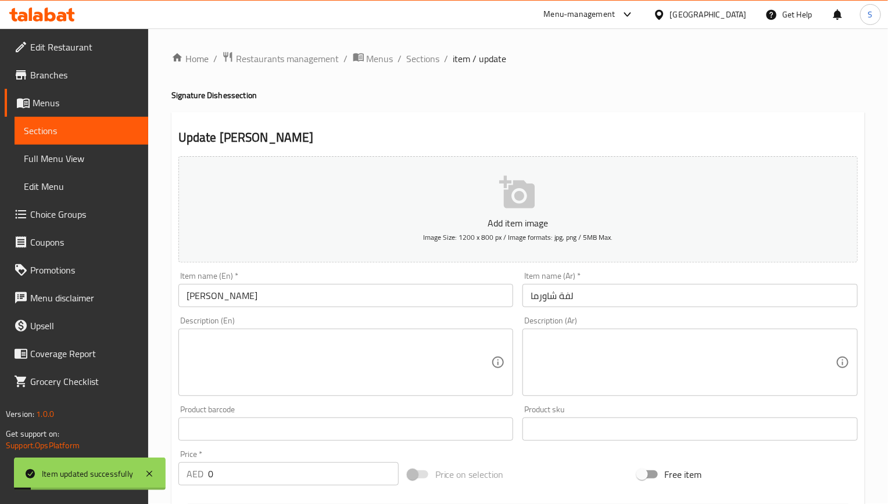
scroll to position [0, 0]
click at [408, 58] on span "Sections" at bounding box center [423, 59] width 33 height 14
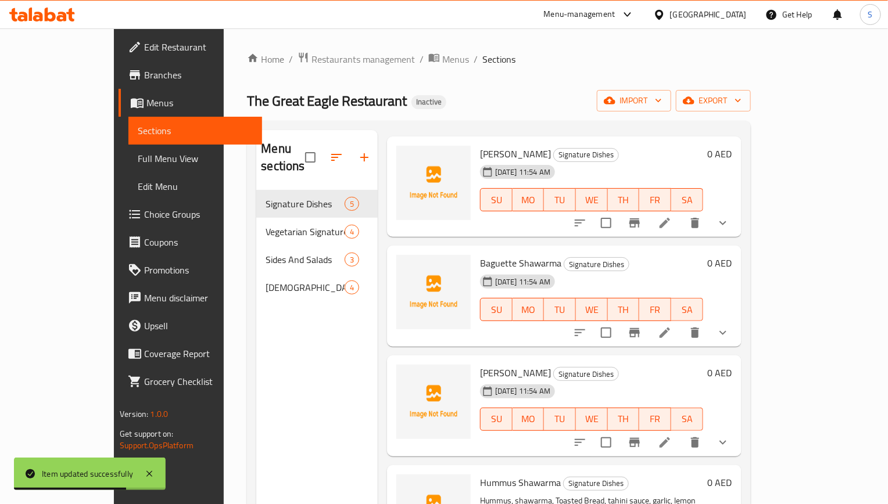
scroll to position [87, 0]
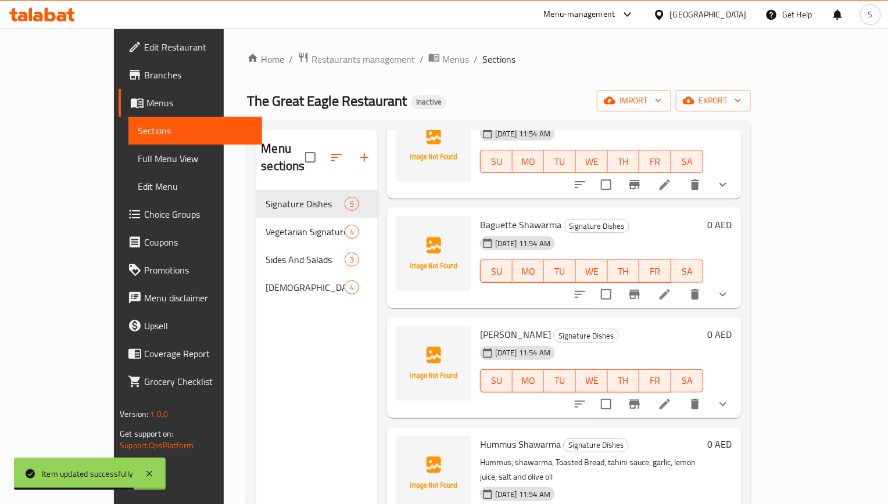
click at [518, 326] on span "[PERSON_NAME]" at bounding box center [515, 334] width 71 height 17
copy h6 "[PERSON_NAME]"
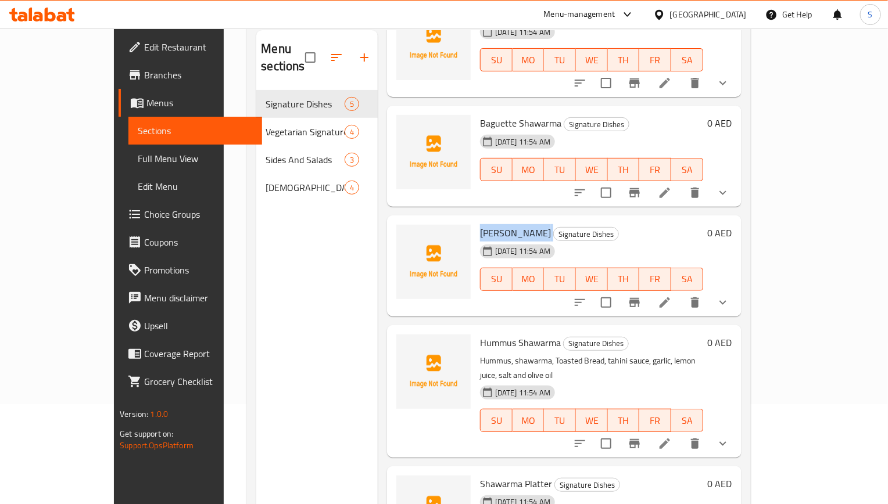
scroll to position [163, 0]
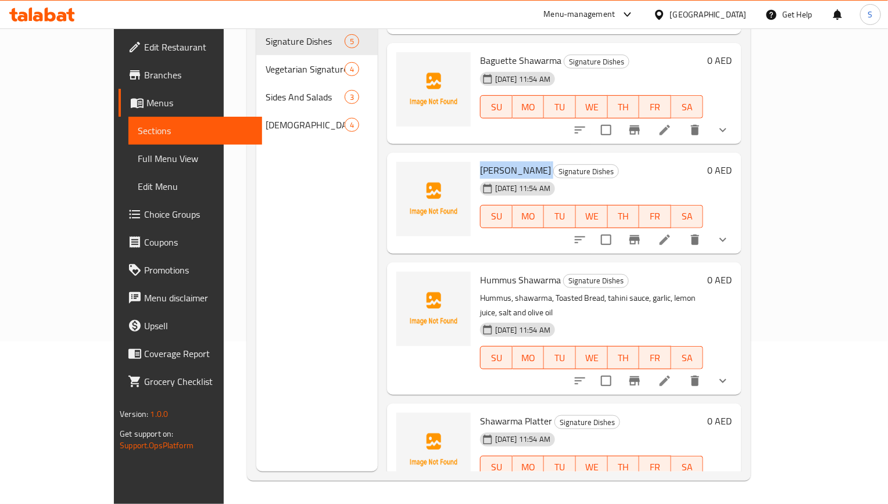
click at [671, 374] on icon at bounding box center [665, 381] width 14 height 14
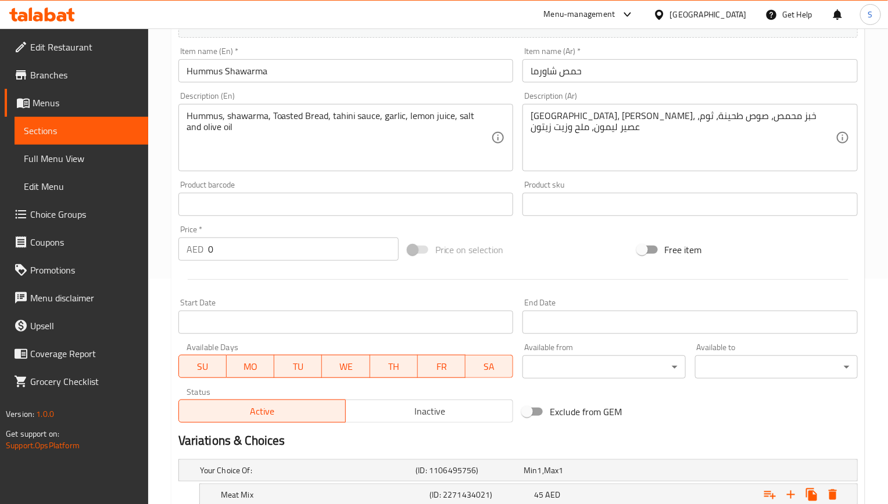
scroll to position [378, 0]
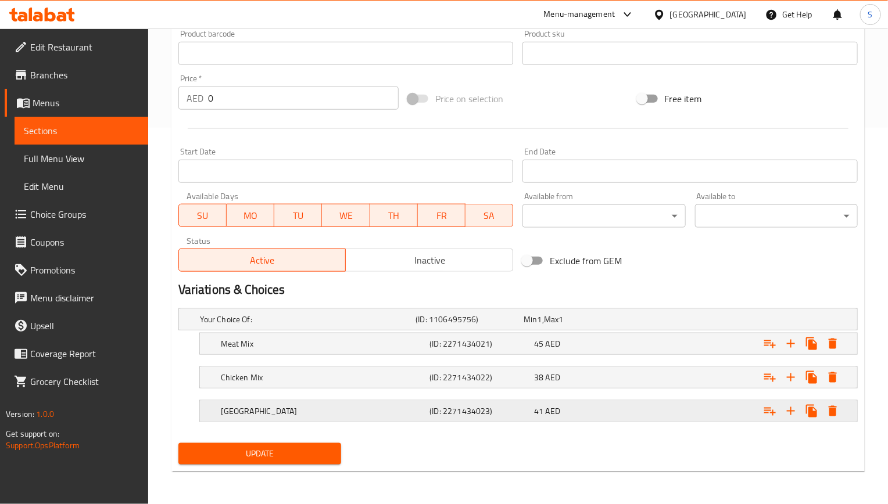
click at [461, 325] on h5 "(ID: 2271434023)" at bounding box center [466, 320] width 103 height 12
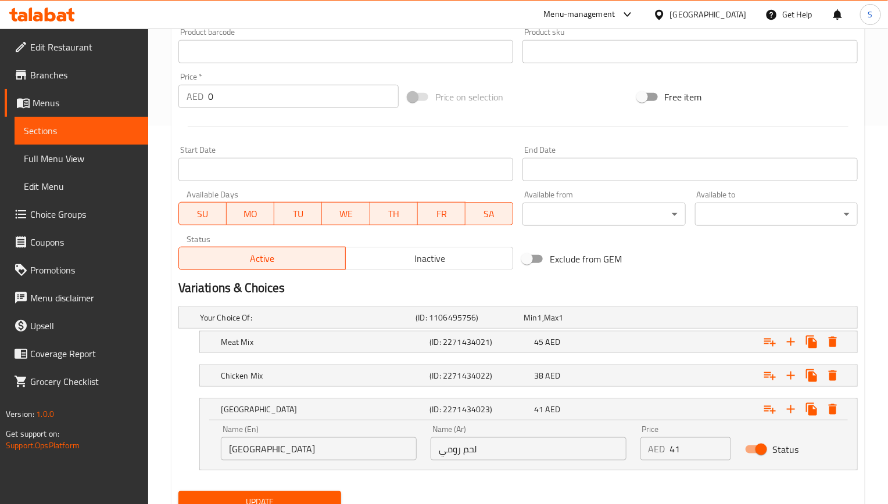
click at [464, 453] on input "لحم رومي" at bounding box center [528, 448] width 196 height 23
type input "تركي"
click at [481, 324] on h5 "(ID: 2271434022)" at bounding box center [466, 318] width 103 height 12
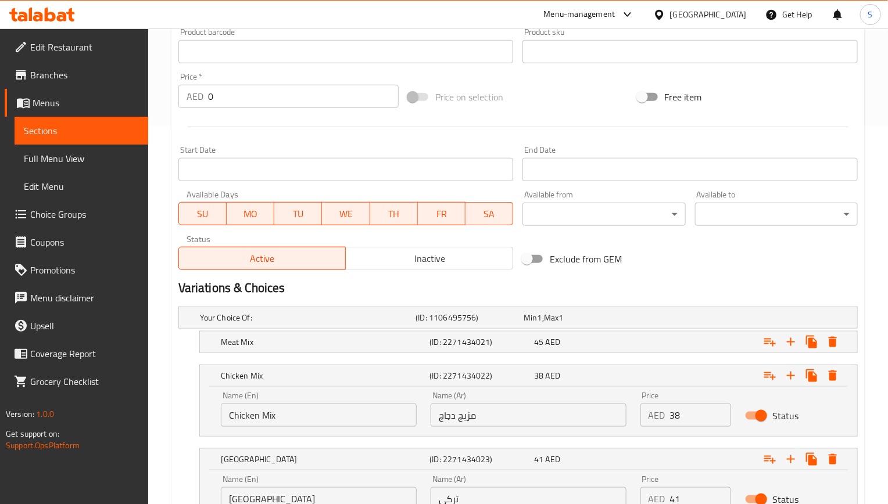
click at [468, 419] on input "مزيج دجاج" at bounding box center [528, 415] width 196 height 23
type input "ميكس دجاج"
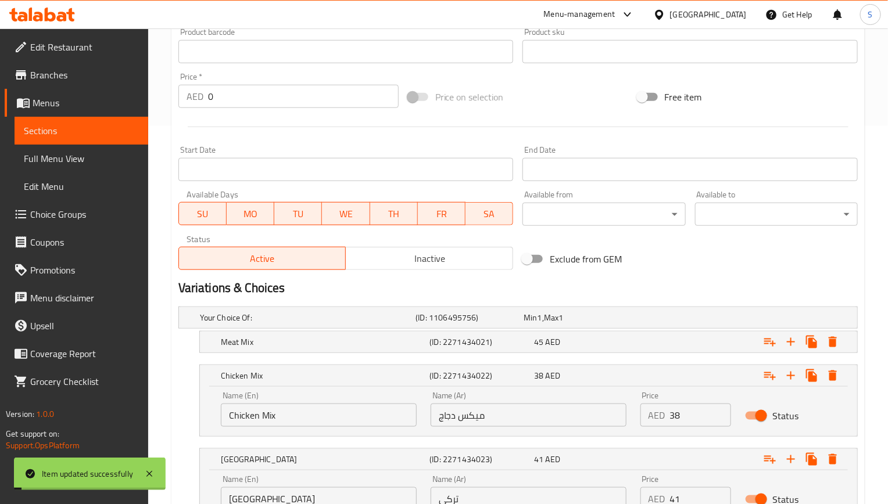
click at [469, 324] on h5 "(ID: 2271434021)" at bounding box center [466, 318] width 103 height 12
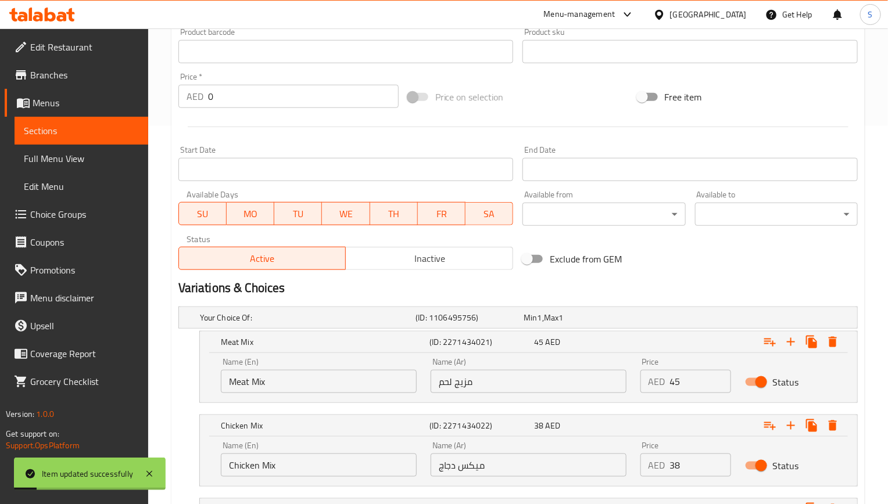
click at [468, 385] on input "مزيج لحم" at bounding box center [528, 381] width 196 height 23
type input "ميكس لحم"
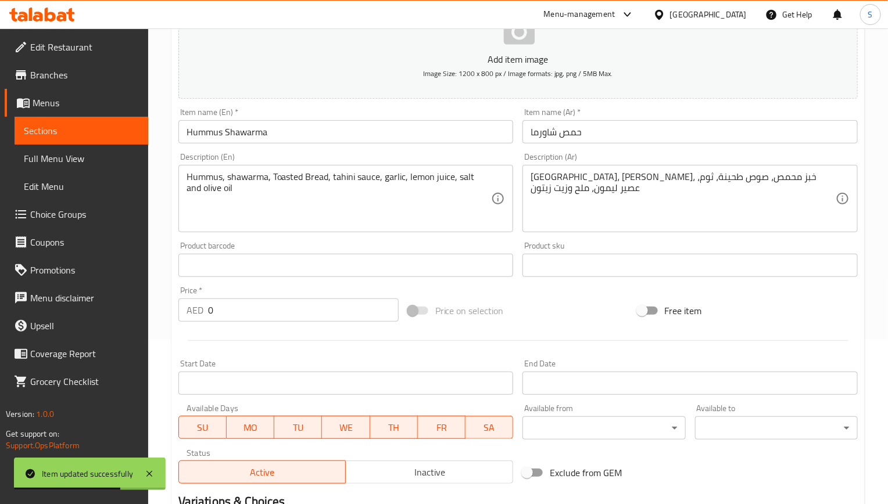
scroll to position [0, 0]
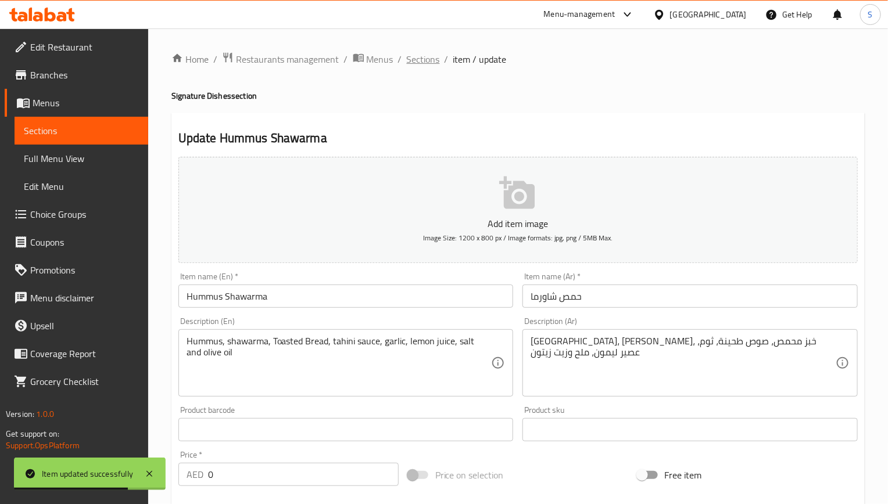
click at [411, 52] on span "Sections" at bounding box center [423, 59] width 33 height 14
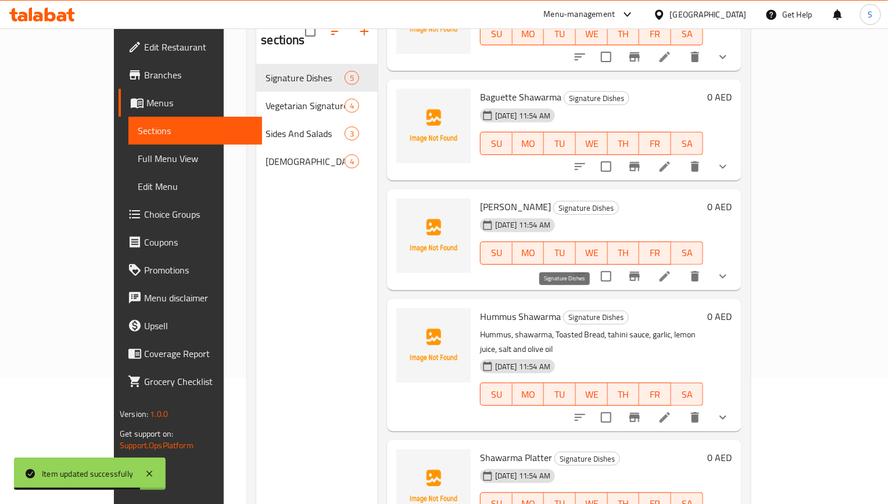
scroll to position [163, 0]
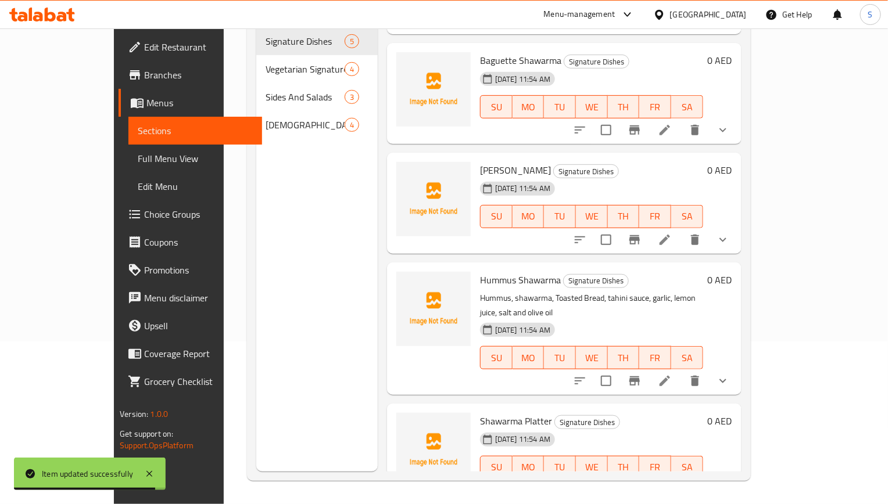
click at [681, 480] on li at bounding box center [664, 490] width 33 height 21
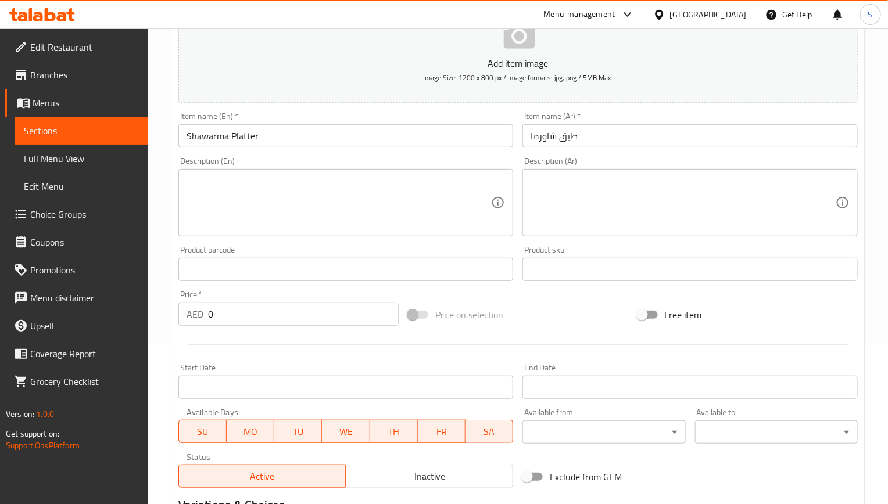
scroll to position [378, 0]
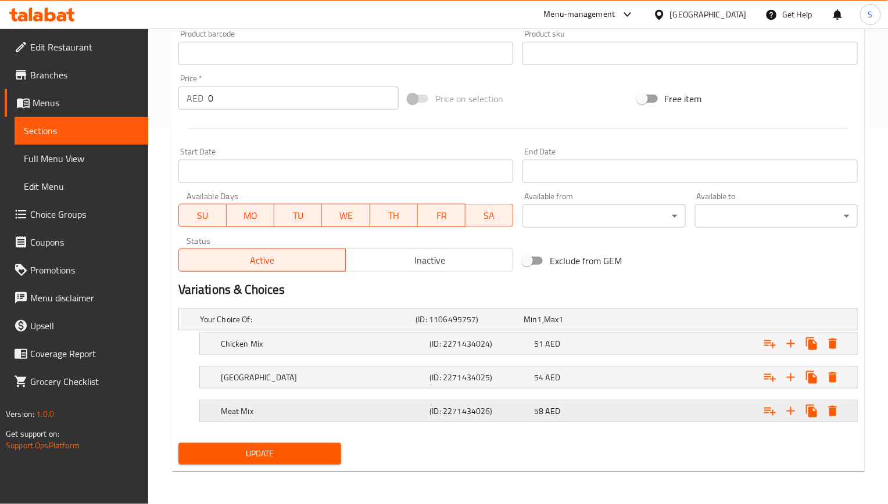
click at [394, 325] on h5 "Meat Mix" at bounding box center [305, 320] width 211 height 12
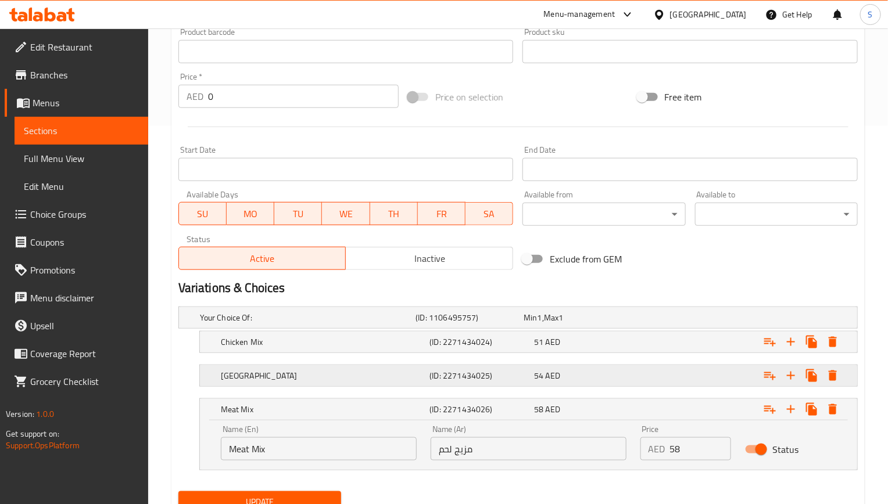
click at [434, 324] on h5 "(ID: 2271434025)" at bounding box center [466, 318] width 103 height 12
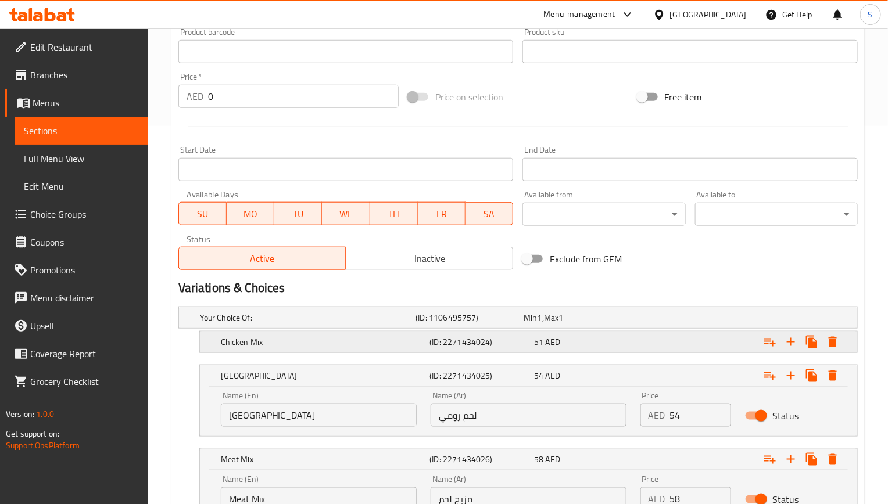
click at [441, 324] on h5 "(ID: 2271434024)" at bounding box center [466, 318] width 103 height 12
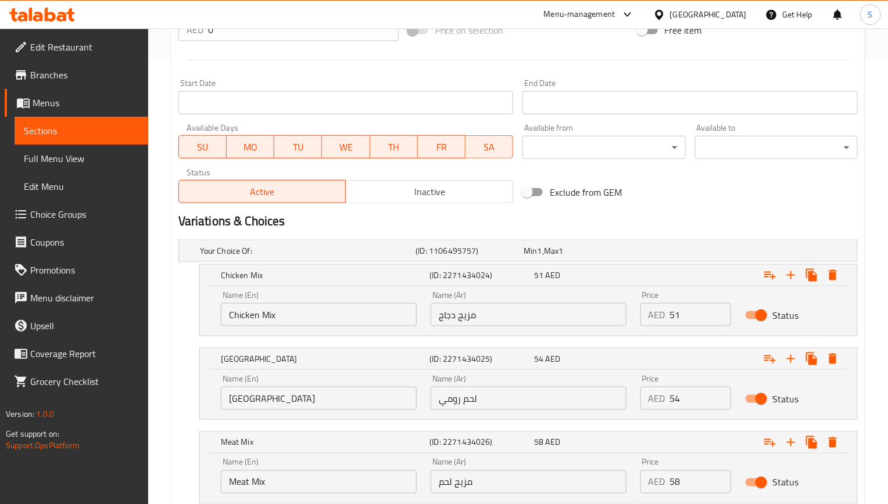
scroll to position [465, 0]
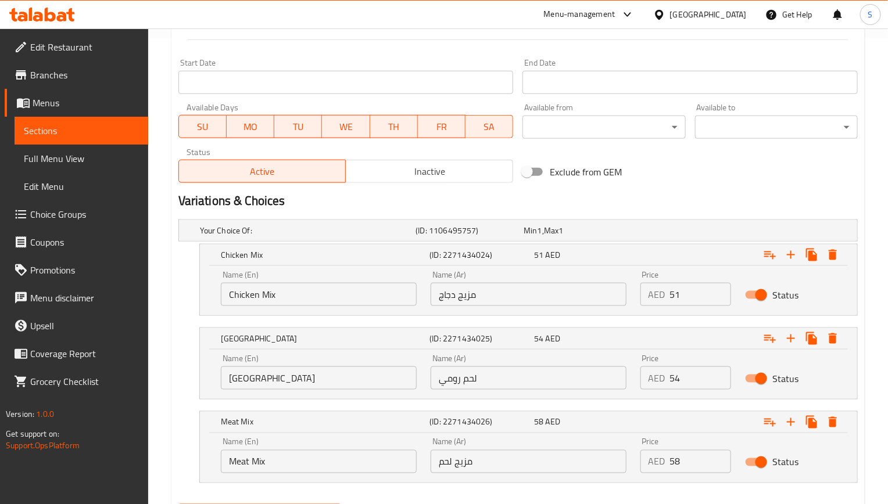
click at [466, 295] on input "مزيج دجاج" at bounding box center [528, 294] width 196 height 23
type input "ميكس دجاج"
click at [468, 386] on input "لحم رومي" at bounding box center [528, 378] width 196 height 23
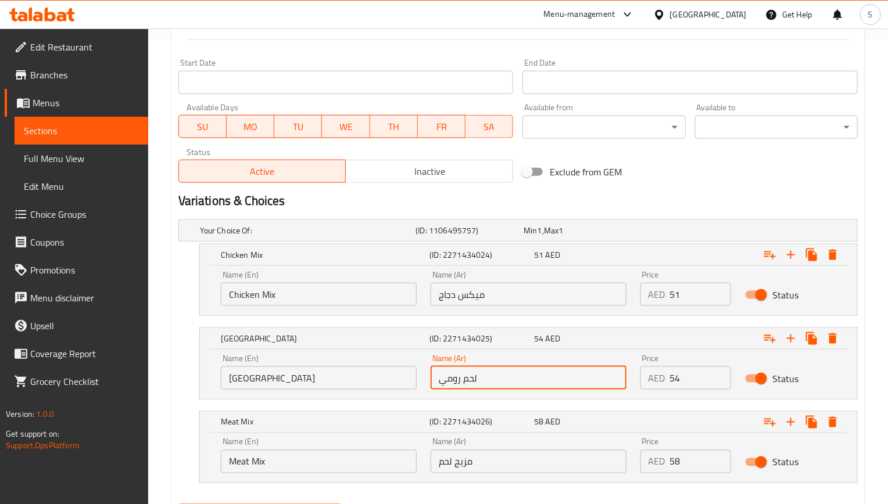
click at [468, 386] on input "لحم رومي" at bounding box center [528, 378] width 196 height 23
type input "تركي"
click at [460, 302] on input "ميكس دجاج" at bounding box center [528, 294] width 196 height 23
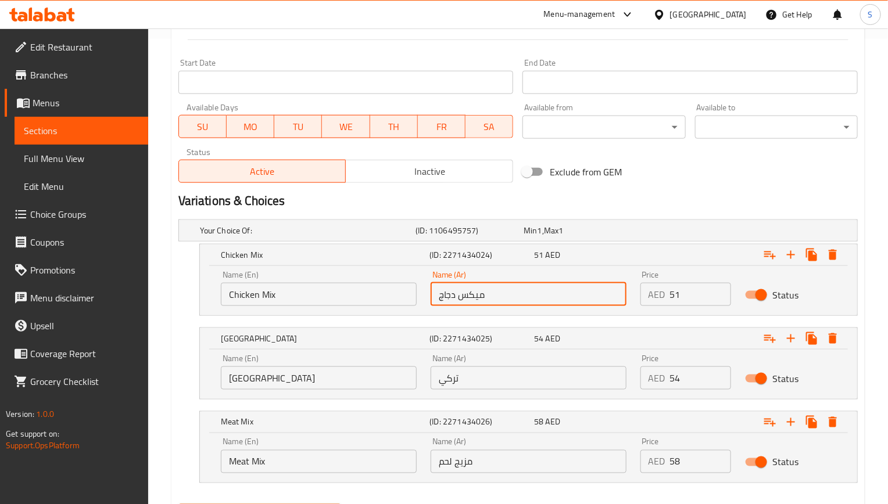
click at [460, 302] on input "ميكس دجاج" at bounding box center [528, 294] width 196 height 23
click at [481, 292] on input "ميكس دجاج" at bounding box center [528, 294] width 196 height 23
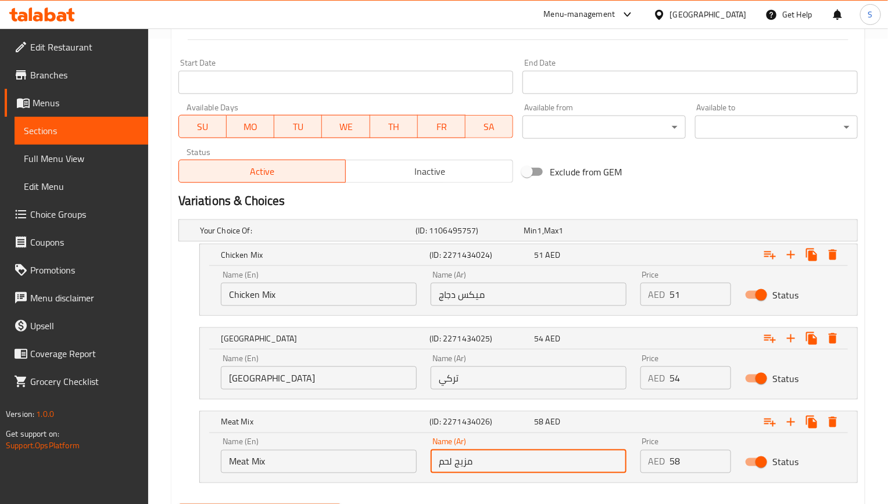
click at [474, 468] on input "مزيج لحم" at bounding box center [528, 461] width 196 height 23
click at [471, 468] on input "مزيج لحم" at bounding box center [528, 461] width 196 height 23
click at [466, 469] on input "مزيج لحم" at bounding box center [528, 461] width 196 height 23
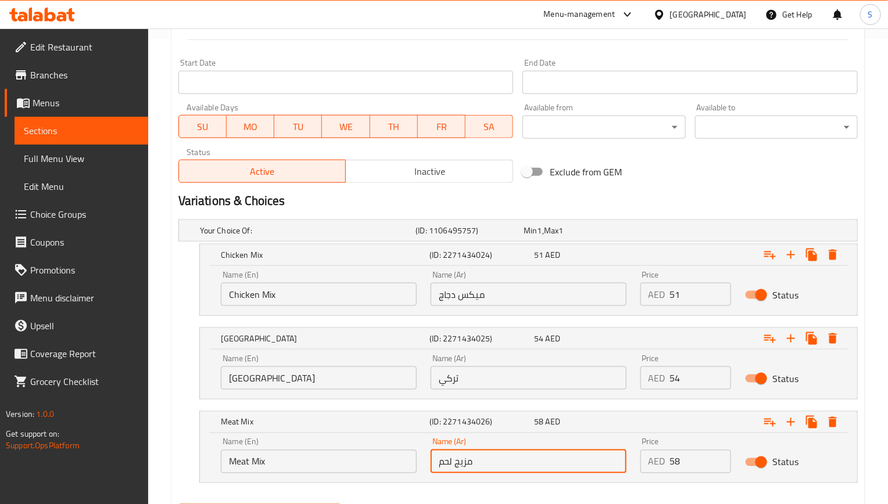
paste input "يكس"
type input "ميكس لحم"
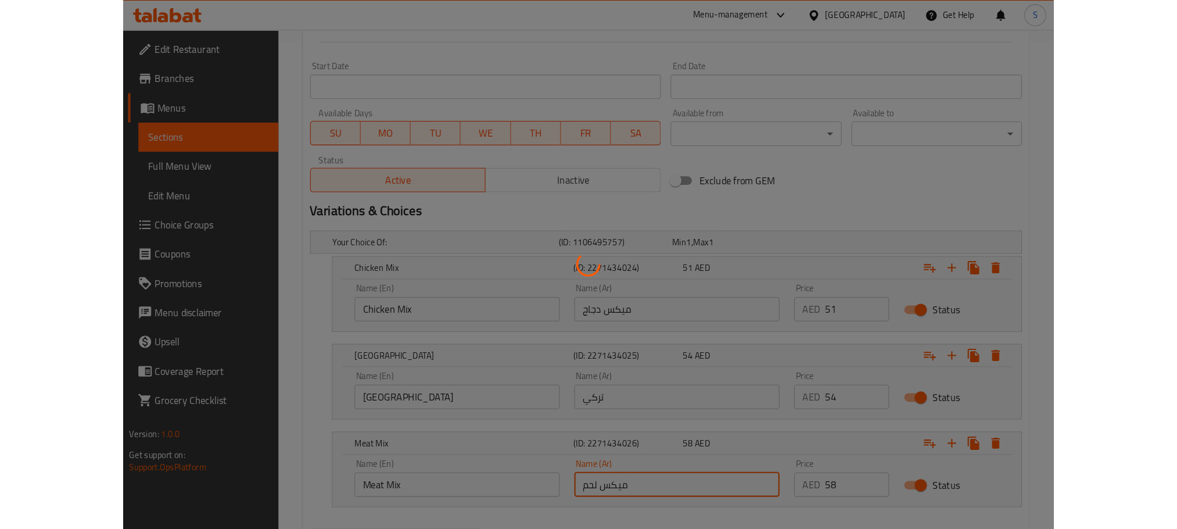
scroll to position [0, 0]
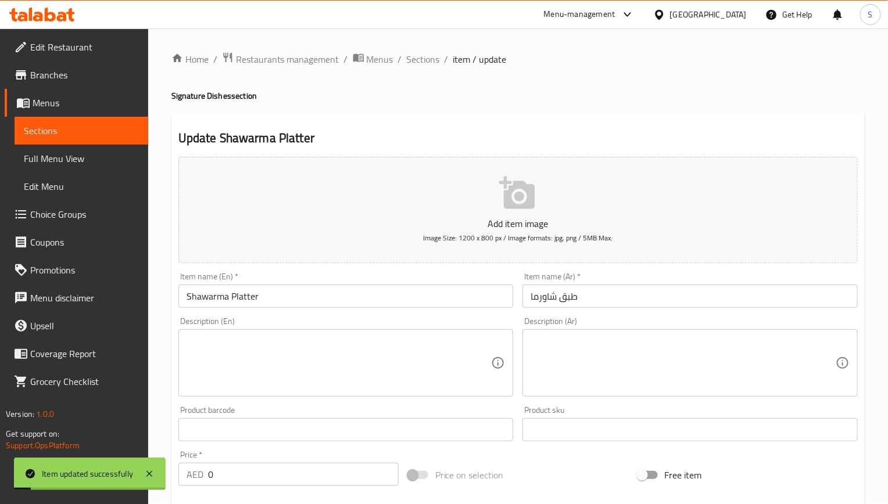
click at [306, 286] on input "Shawarma Platter" at bounding box center [345, 296] width 335 height 23
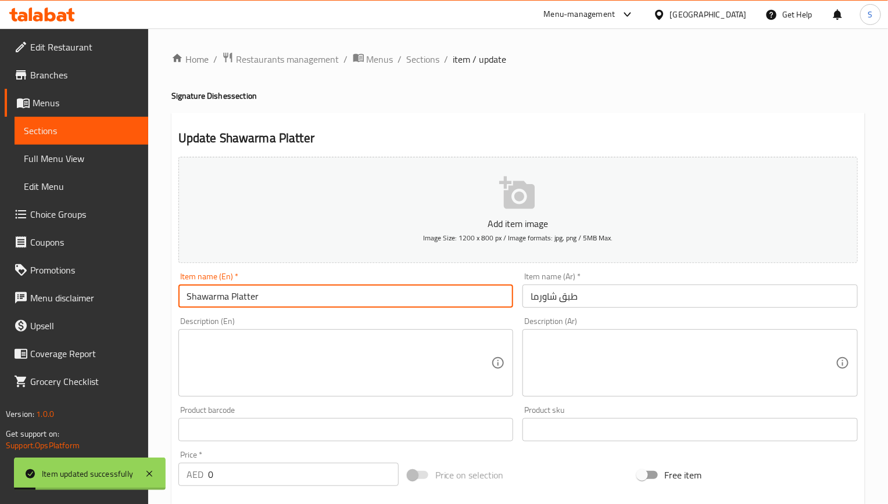
click at [306, 286] on input "Shawarma Platter" at bounding box center [345, 296] width 335 height 23
click at [84, 101] on span "Menus" at bounding box center [86, 103] width 106 height 14
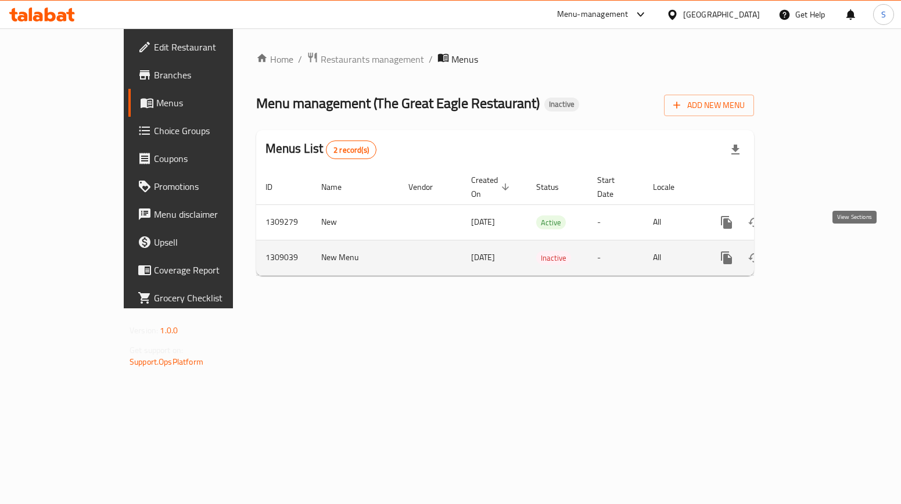
click at [824, 251] on link "enhanced table" at bounding box center [810, 258] width 28 height 28
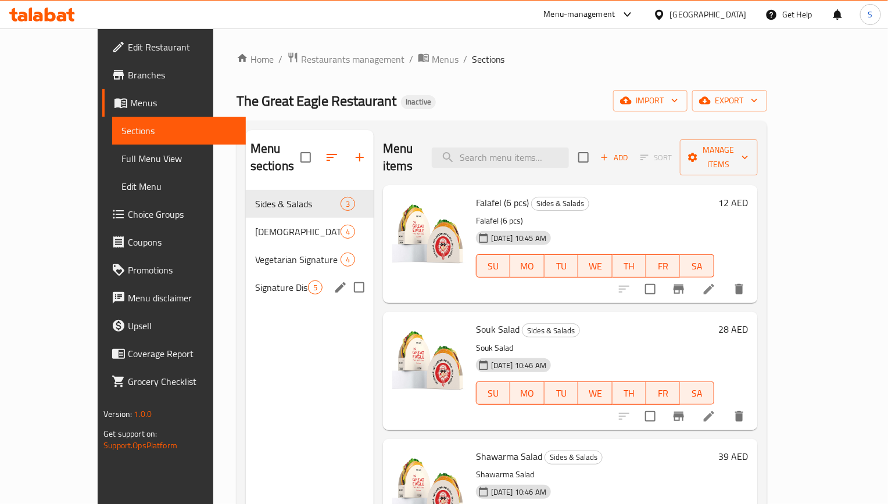
click at [261, 281] on span "Signature Dishes" at bounding box center [281, 288] width 53 height 14
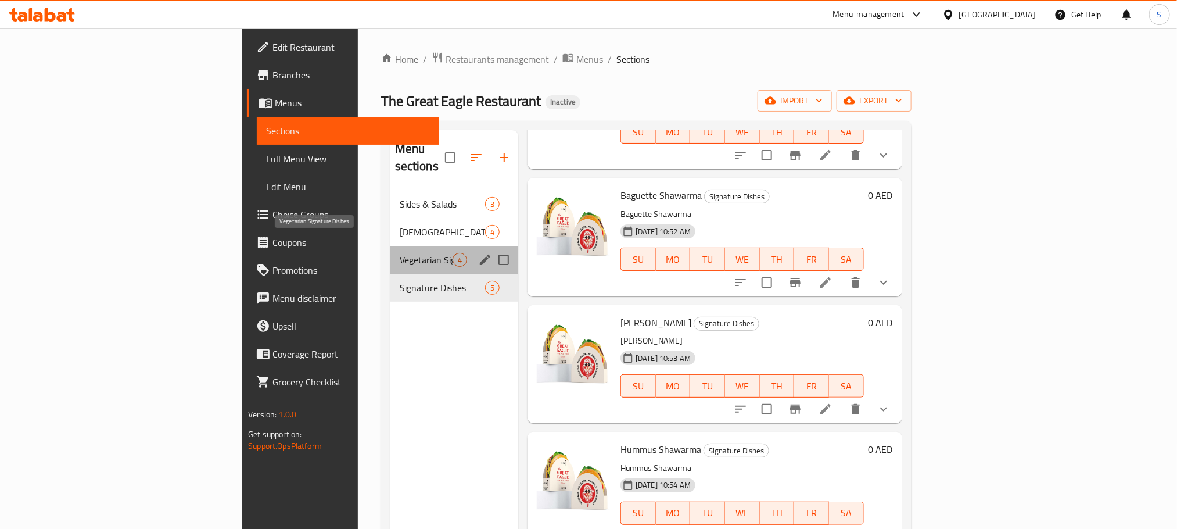
click at [400, 253] on span "Vegetarian Signature Dishes" at bounding box center [426, 260] width 53 height 14
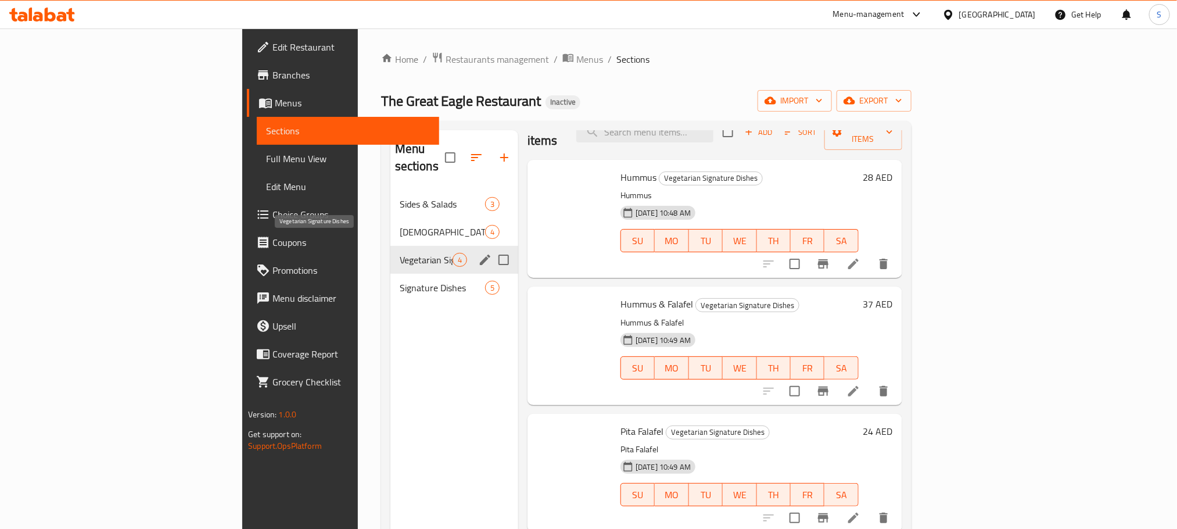
scroll to position [8, 0]
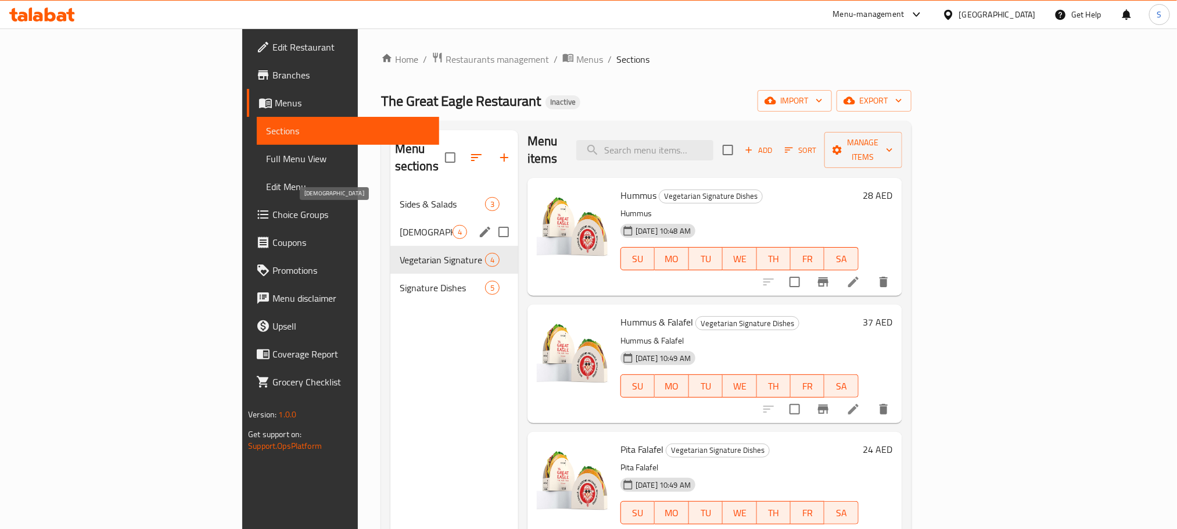
click at [400, 225] on span "[DEMOGRAPHIC_DATA]" at bounding box center [426, 232] width 53 height 14
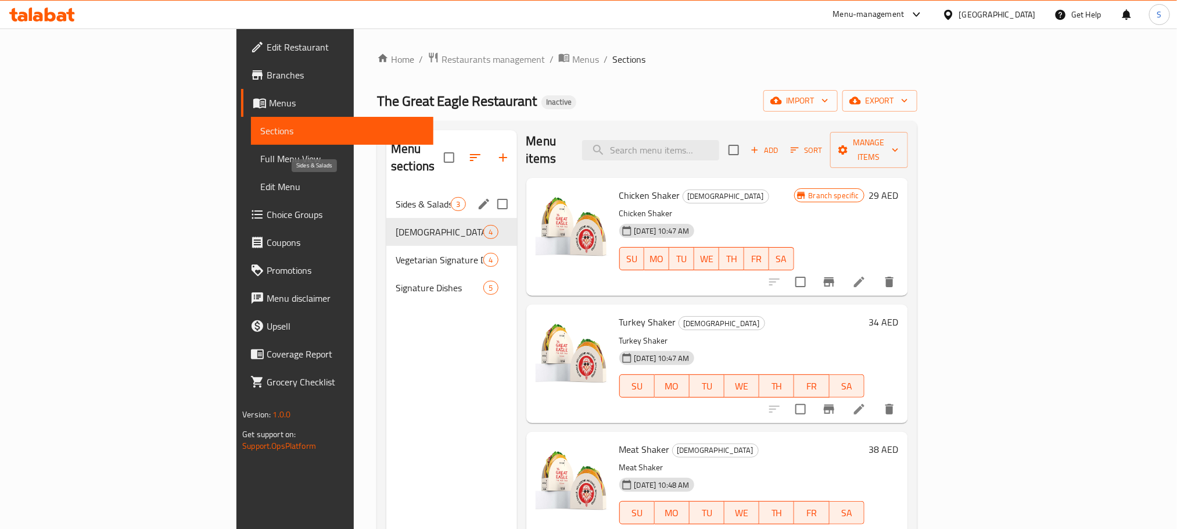
click at [396, 197] on span "Sides & Salads" at bounding box center [423, 204] width 55 height 14
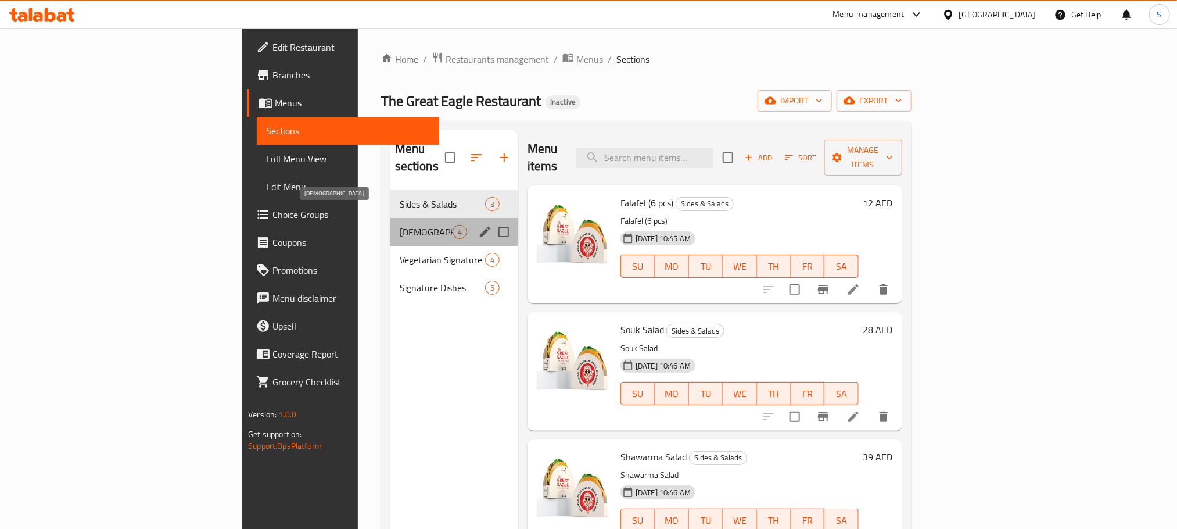
click at [400, 225] on span "[DEMOGRAPHIC_DATA]" at bounding box center [426, 232] width 53 height 14
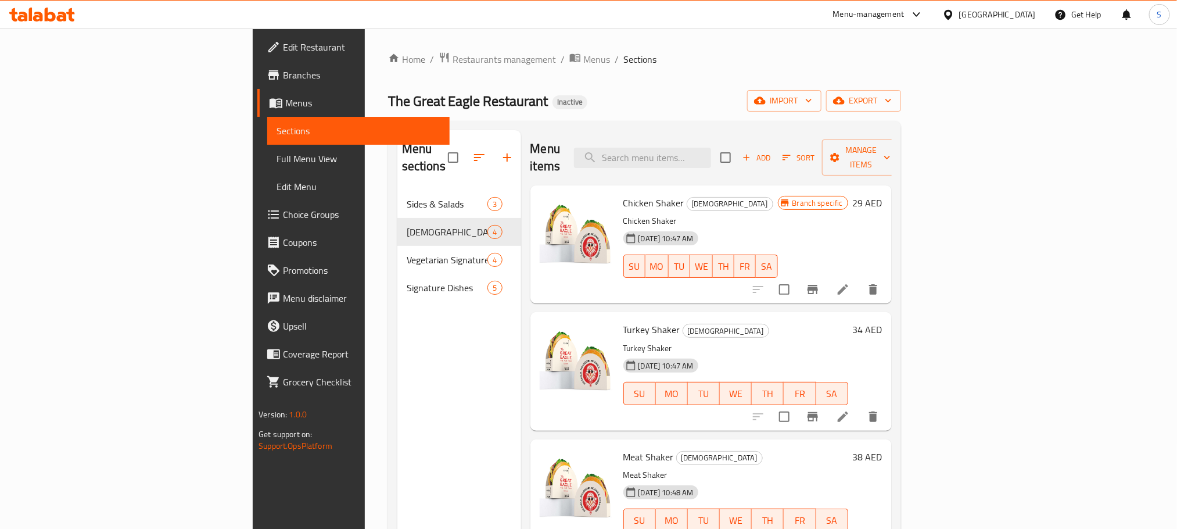
scroll to position [7, 0]
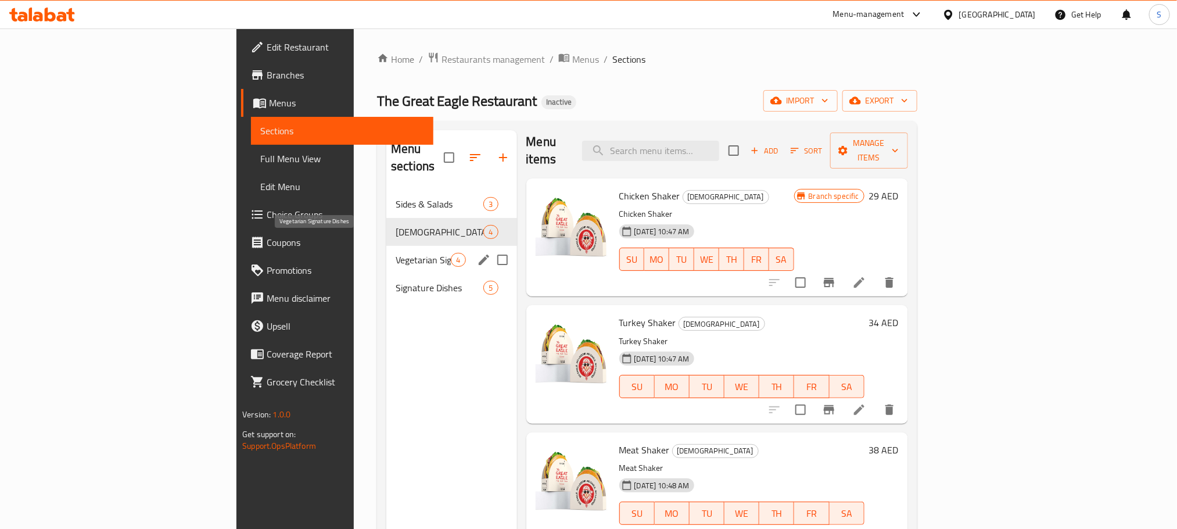
click at [396, 253] on span "Vegetarian Signature Dishes" at bounding box center [423, 260] width 55 height 14
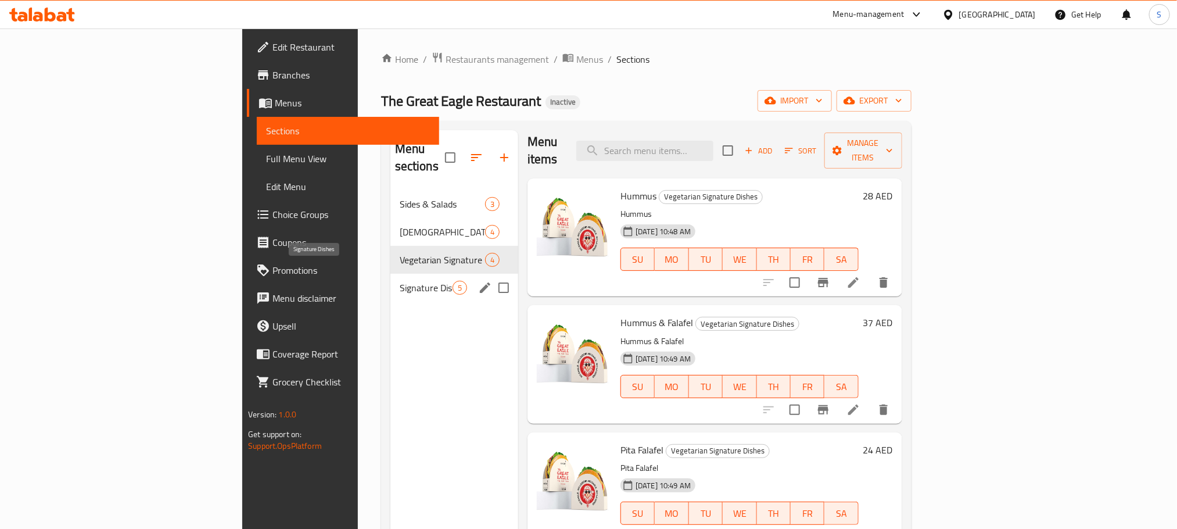
click at [400, 281] on span "Signature Dishes" at bounding box center [426, 288] width 53 height 14
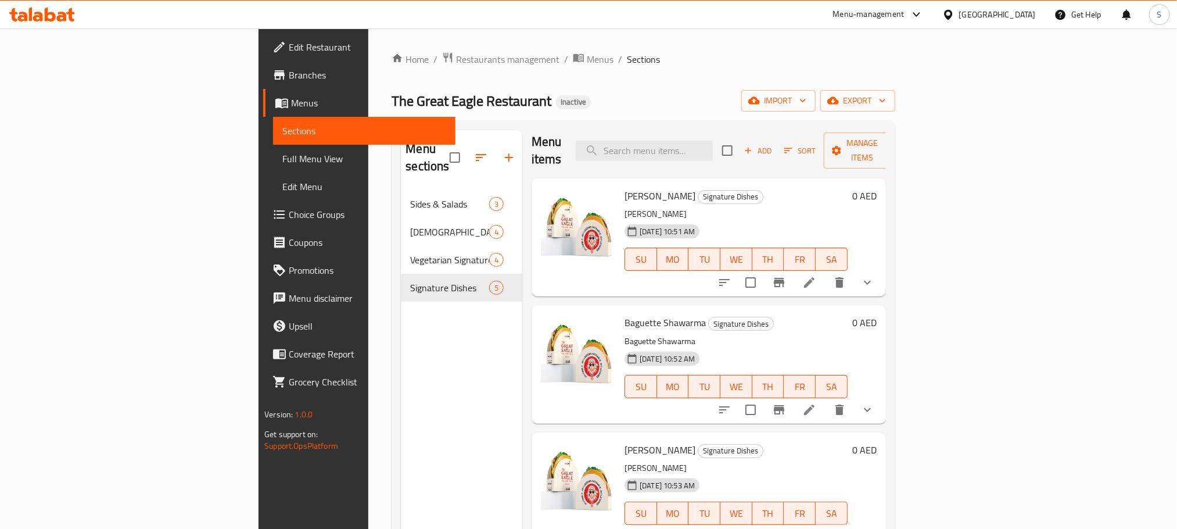
click at [53, 16] on icon at bounding box center [50, 15] width 11 height 14
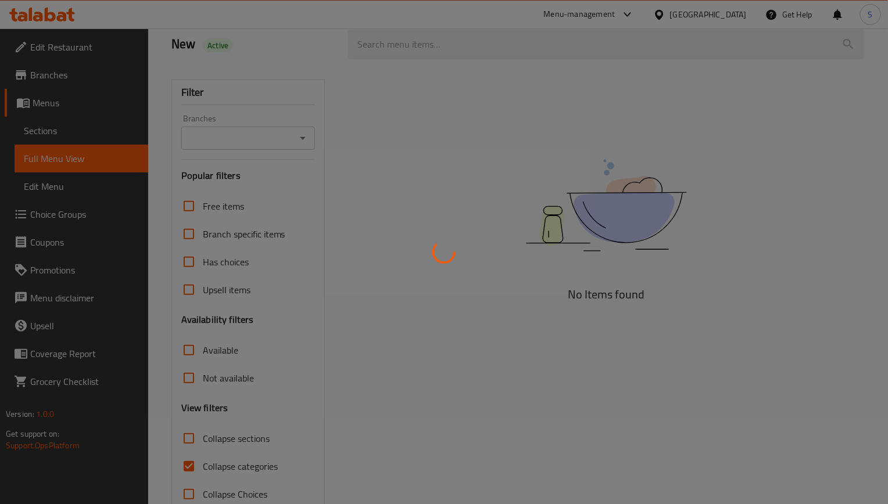
scroll to position [87, 0]
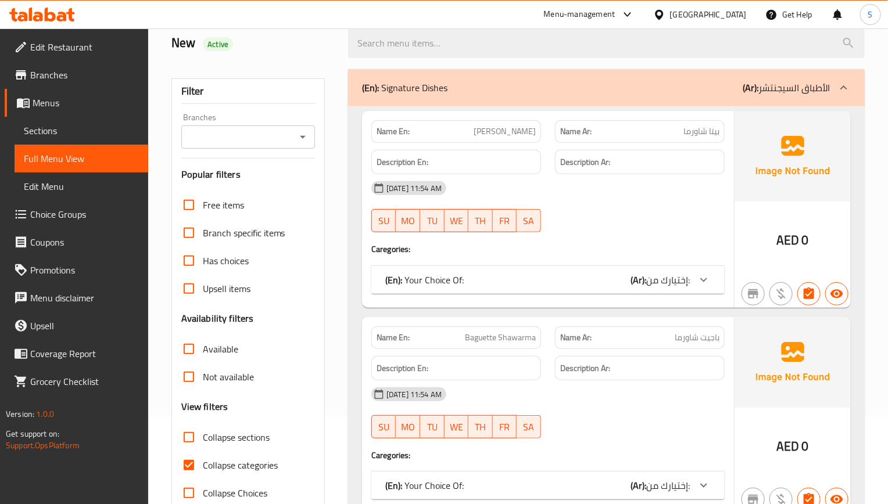
click at [190, 466] on input "Collapse categories" at bounding box center [189, 465] width 28 height 28
checkbox input "false"
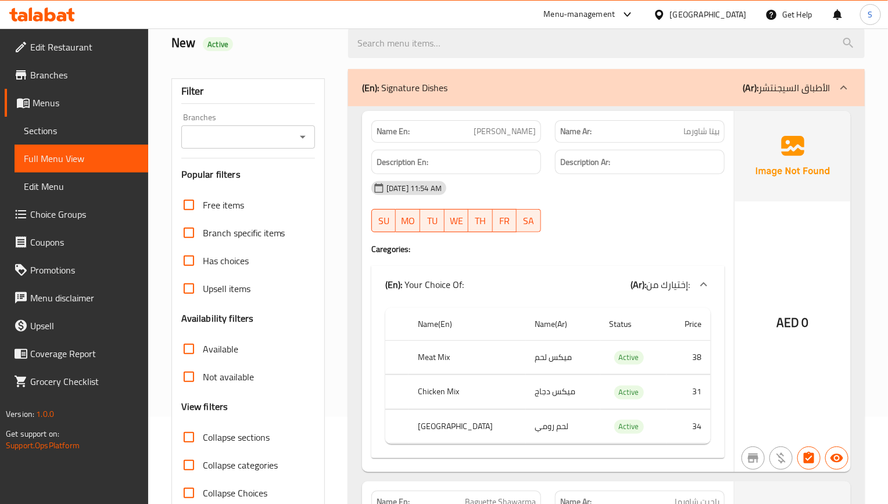
click at [518, 141] on div "Name En: Pita Shawarma" at bounding box center [456, 131] width 170 height 23
copy span "Shawarma"
click at [509, 135] on span "[PERSON_NAME]" at bounding box center [504, 131] width 62 height 12
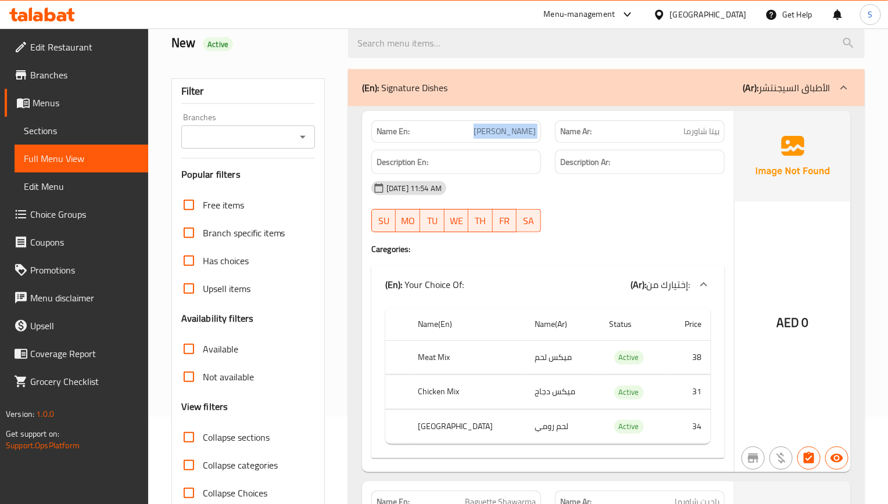
click at [509, 135] on span "[PERSON_NAME]" at bounding box center [504, 131] width 62 height 12
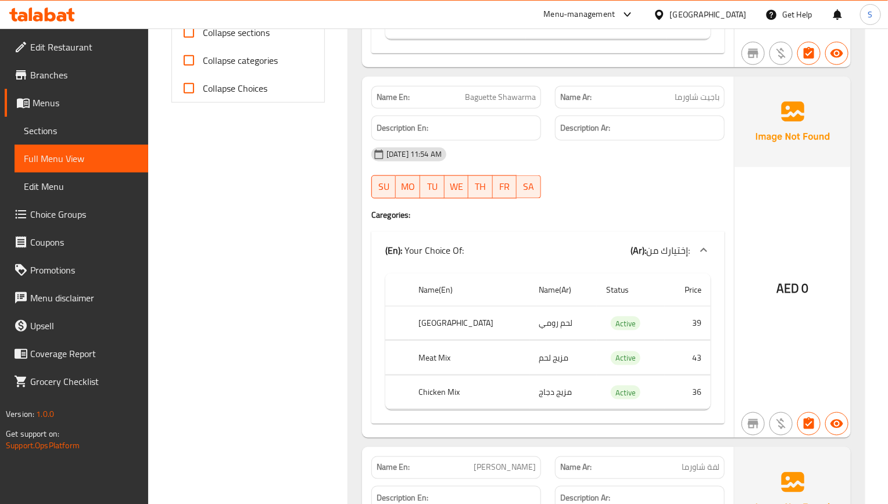
scroll to position [523, 0]
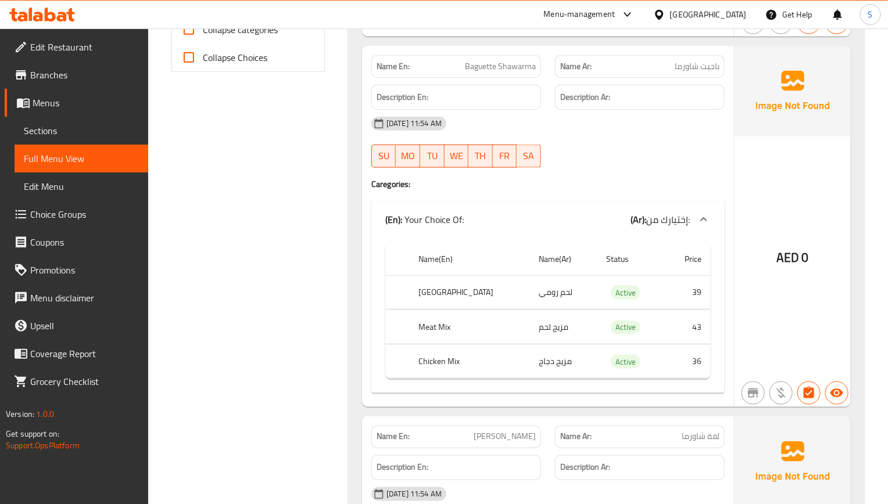
click at [505, 69] on span "Baguette Shawarma" at bounding box center [500, 66] width 71 height 12
copy span "Baguette Shawarma"
click at [489, 65] on span "Baguette Shawarma" at bounding box center [500, 66] width 71 height 12
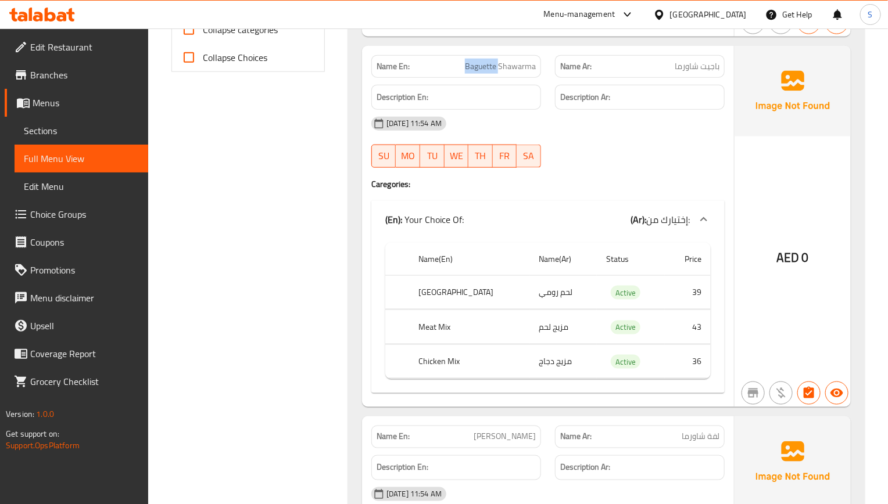
click at [489, 65] on span "Baguette Shawarma" at bounding box center [500, 66] width 71 height 12
click at [484, 68] on span "Baguette Shawarma" at bounding box center [500, 66] width 71 height 12
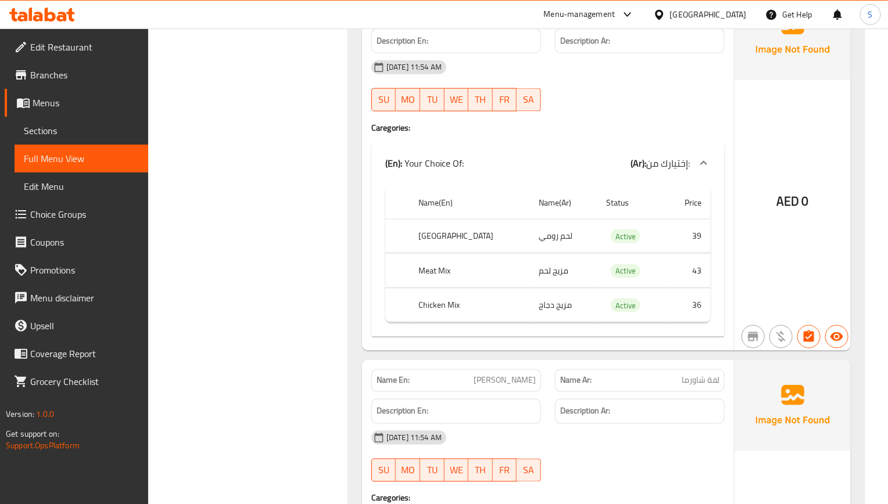
scroll to position [610, 0]
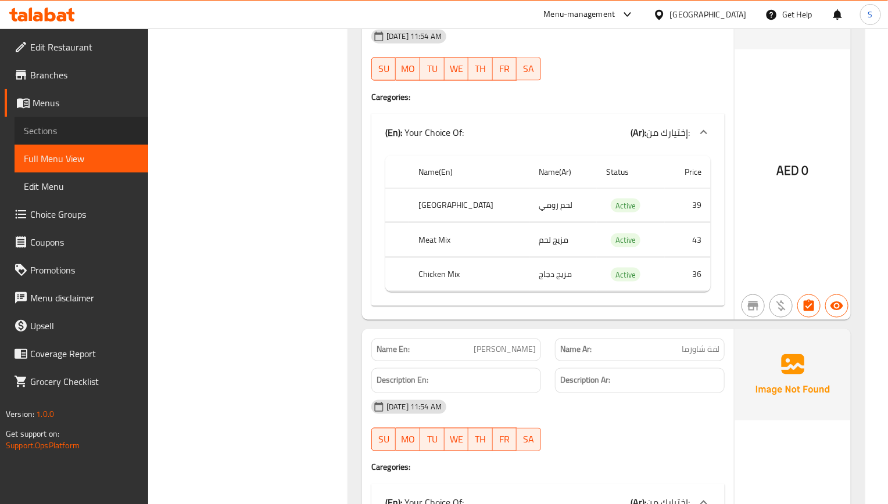
click at [42, 134] on span "Sections" at bounding box center [81, 131] width 115 height 14
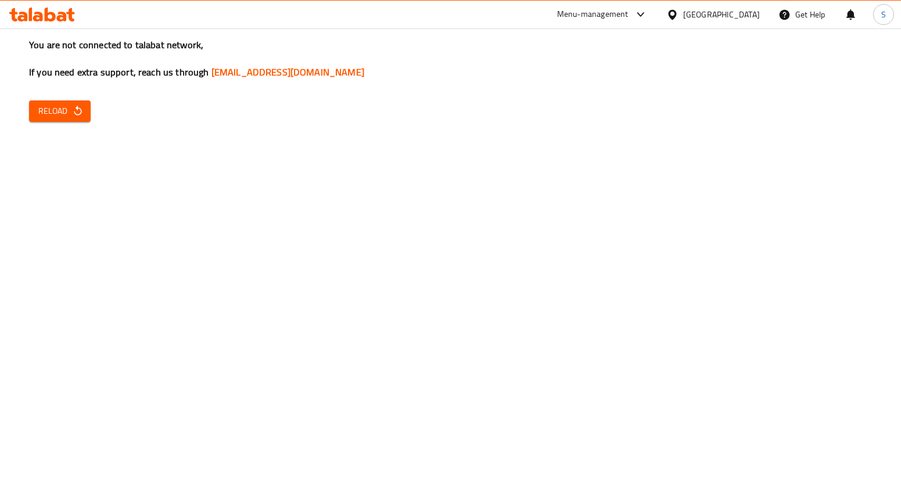
click at [70, 106] on span "Reload" at bounding box center [59, 111] width 43 height 15
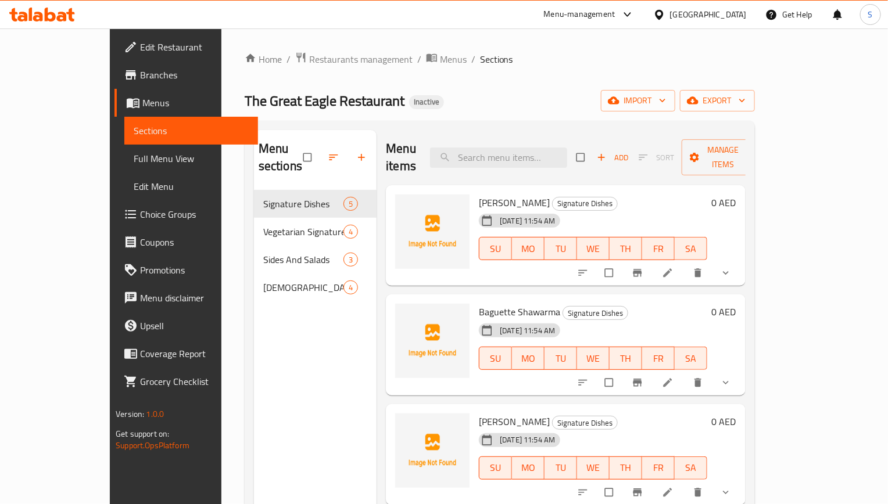
click at [134, 159] on span "Full Menu View" at bounding box center [191, 159] width 115 height 14
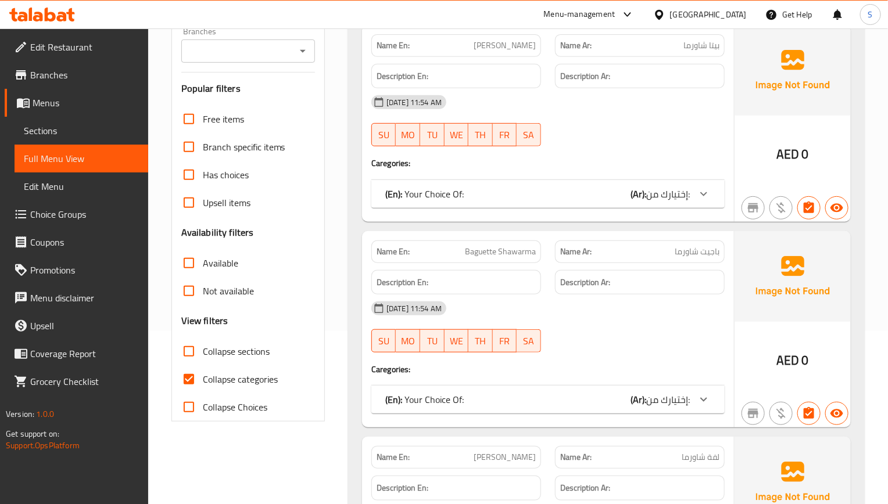
scroll to position [174, 0]
click at [197, 375] on input "Collapse categories" at bounding box center [189, 378] width 28 height 28
checkbox input "false"
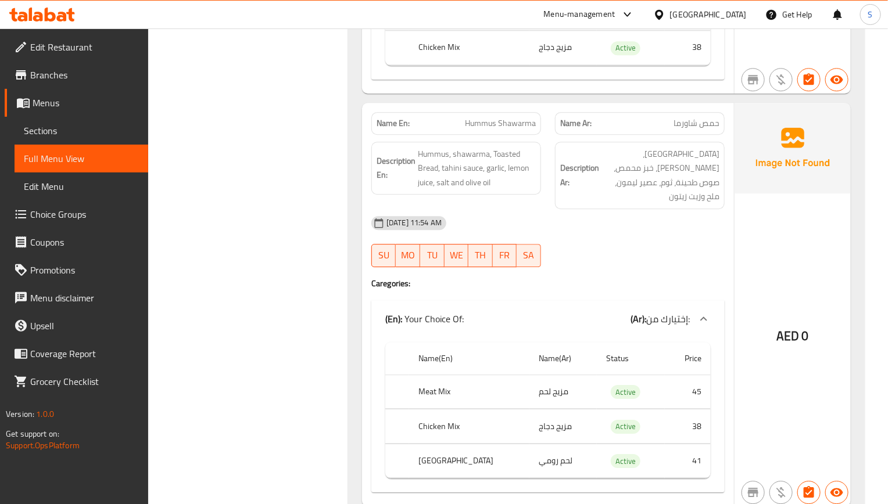
scroll to position [1220, 0]
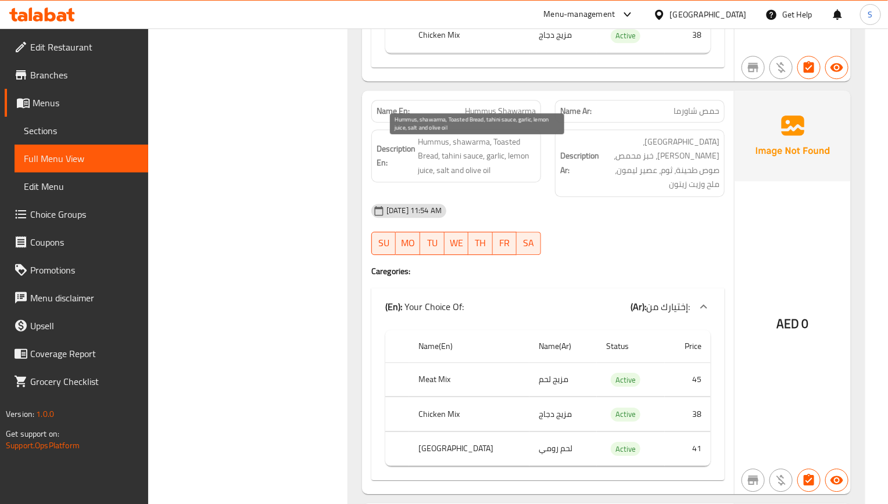
click at [501, 160] on span "Hummus, shawarma, Toasted Bread, tahini sauce, garlic, lemon juice, salt and ol…" at bounding box center [477, 156] width 118 height 43
copy span "Hummus, shawarma, Toasted Bread, tahini sauce, garlic, lemon juice, salt and ol…"
click at [484, 117] on span "Hummus Shawarma" at bounding box center [500, 111] width 71 height 12
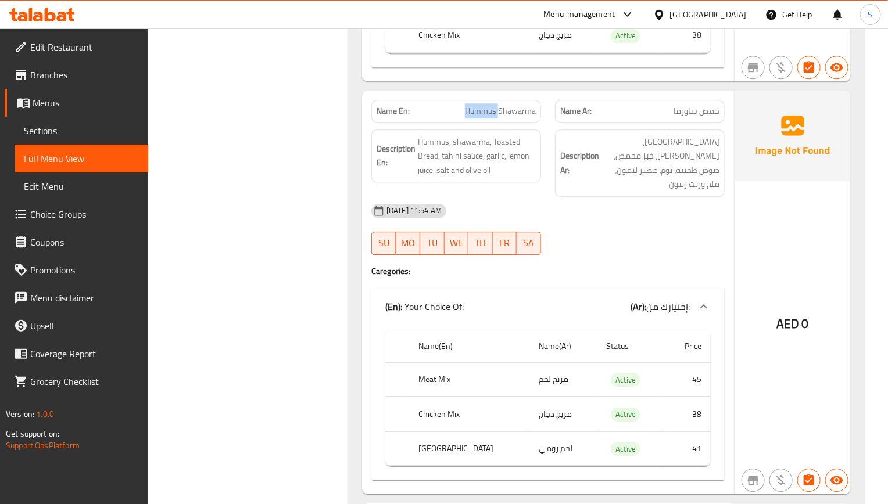
click at [484, 117] on span "Hummus Shawarma" at bounding box center [500, 111] width 71 height 12
copy span "Hummus Shawarma"
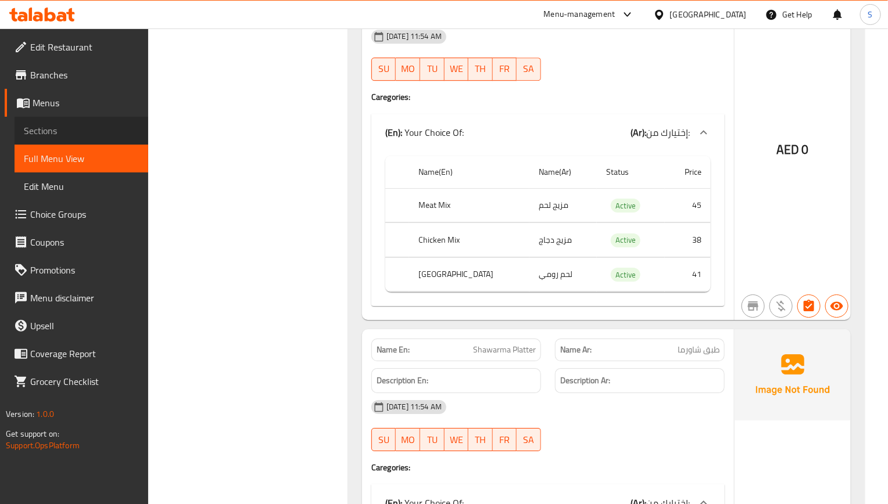
click at [17, 129] on link "Sections" at bounding box center [82, 131] width 134 height 28
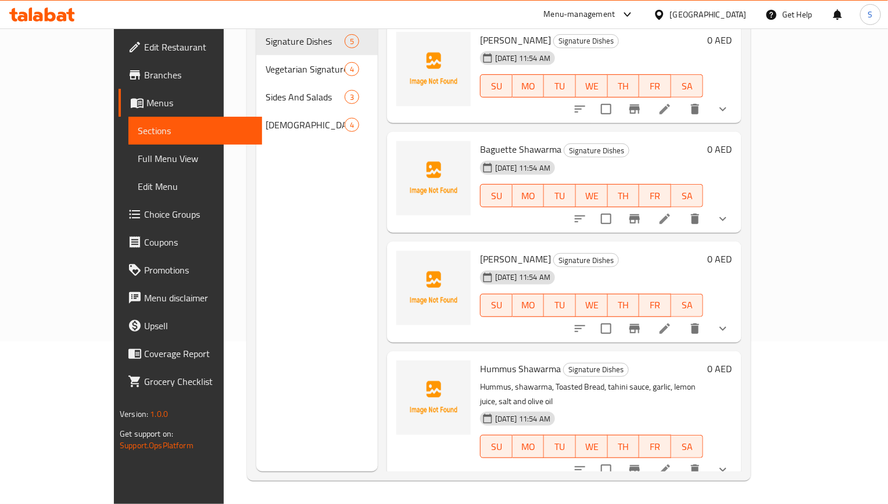
scroll to position [163, 0]
click at [138, 152] on span "Full Menu View" at bounding box center [195, 159] width 115 height 14
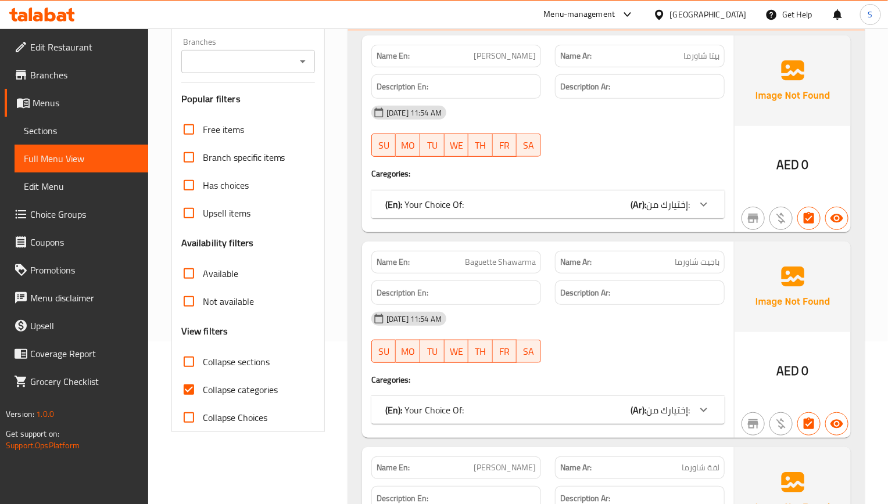
click at [63, 135] on span "Sections" at bounding box center [81, 131] width 115 height 14
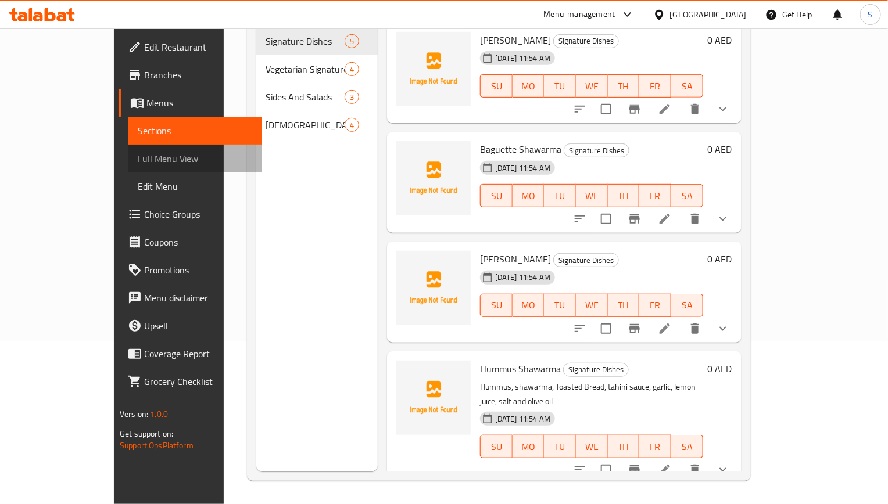
click at [138, 159] on span "Full Menu View" at bounding box center [195, 159] width 115 height 14
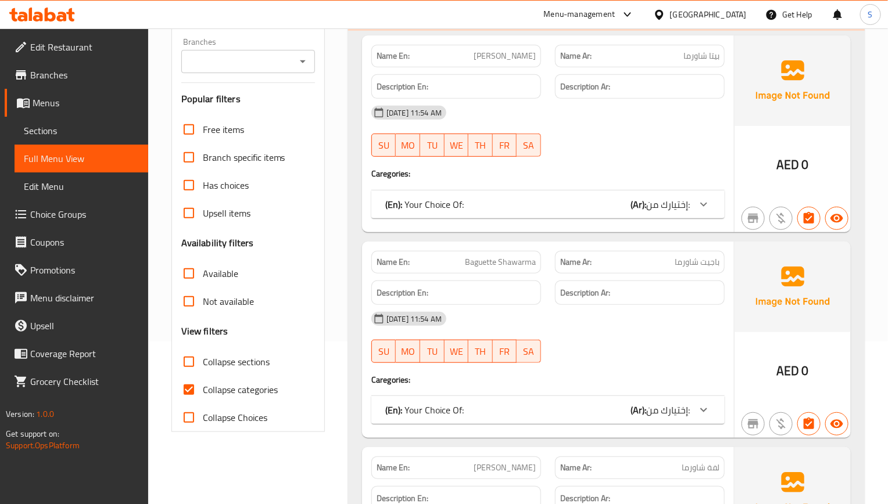
click at [187, 376] on input "Collapse categories" at bounding box center [189, 390] width 28 height 28
checkbox input "false"
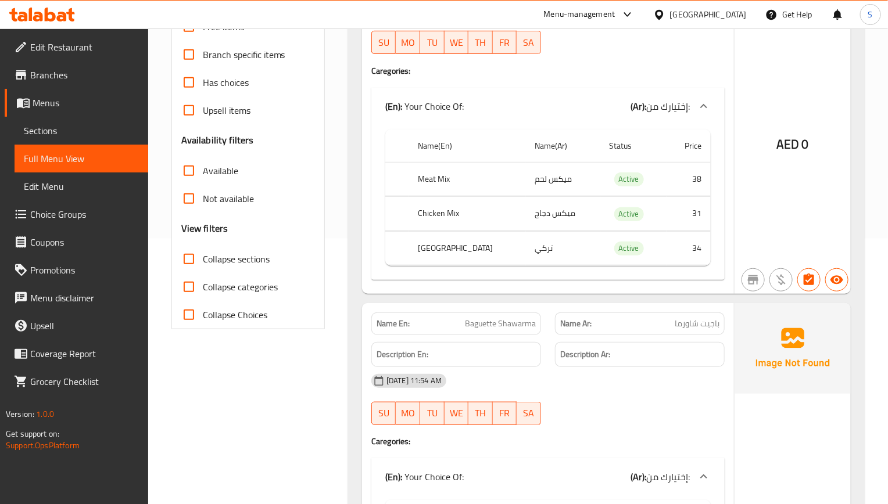
scroll to position [250, 0]
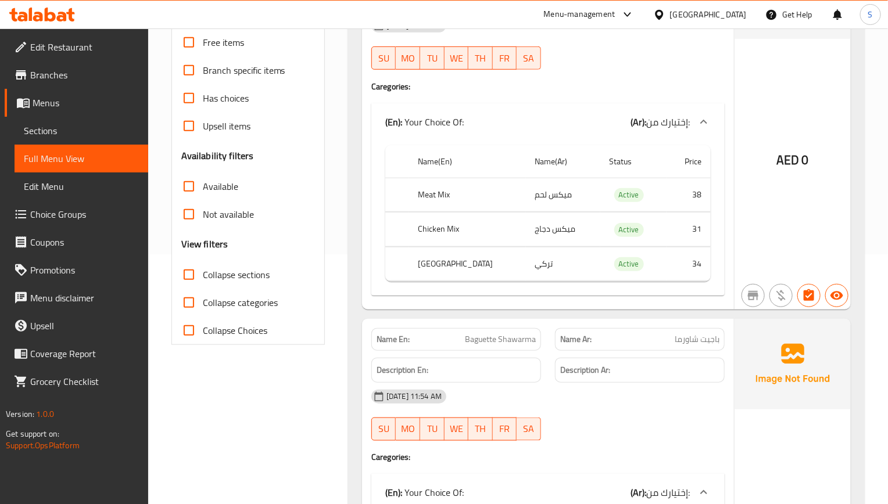
click at [443, 197] on th "Meat Mix" at bounding box center [466, 195] width 117 height 34
copy th "Meat Mix"
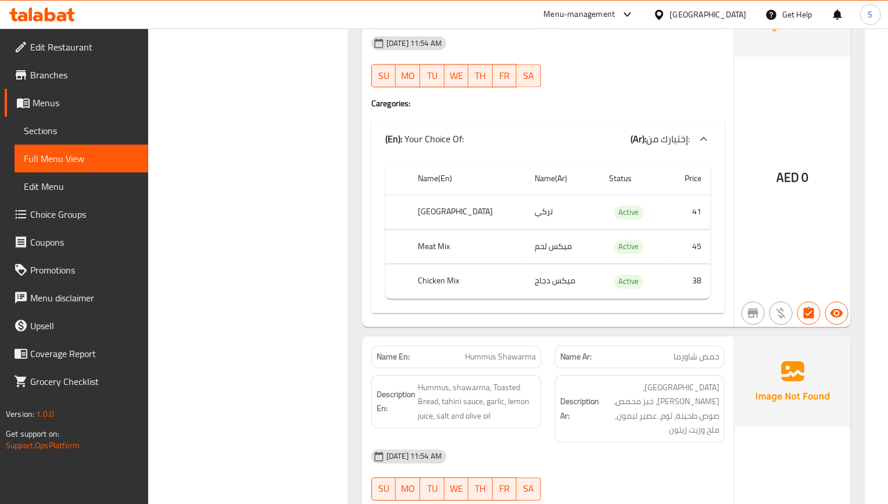
scroll to position [1341, 0]
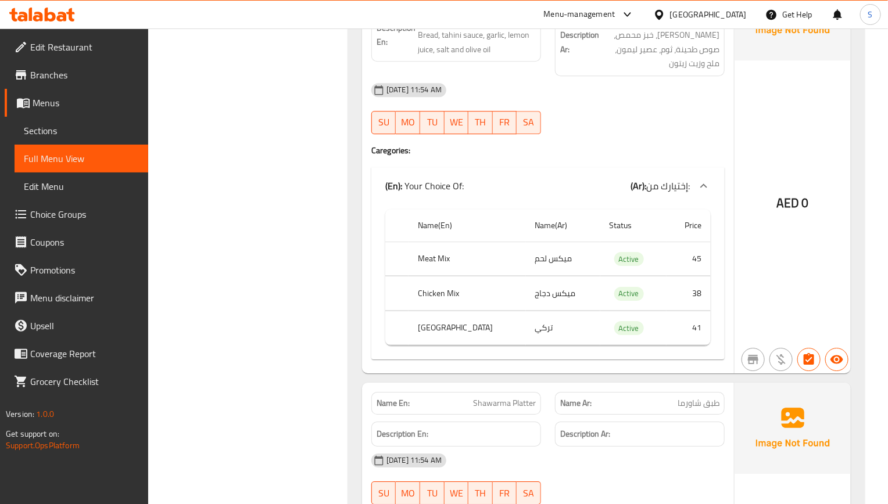
click at [565, 145] on h4 "Caregories:" at bounding box center [547, 151] width 353 height 12
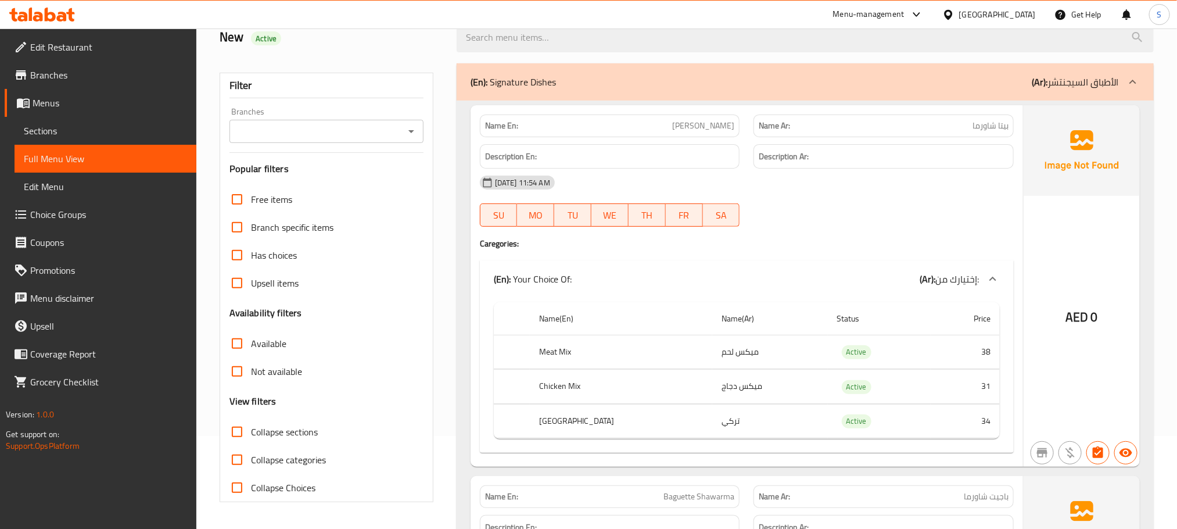
scroll to position [0, 0]
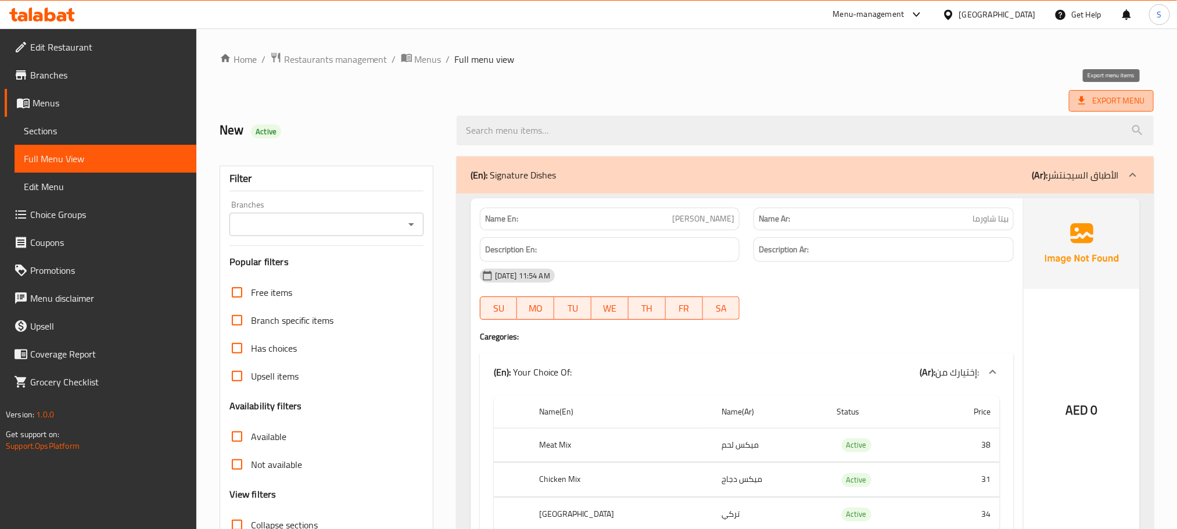
click at [900, 96] on span "Export Menu" at bounding box center [1111, 101] width 66 height 15
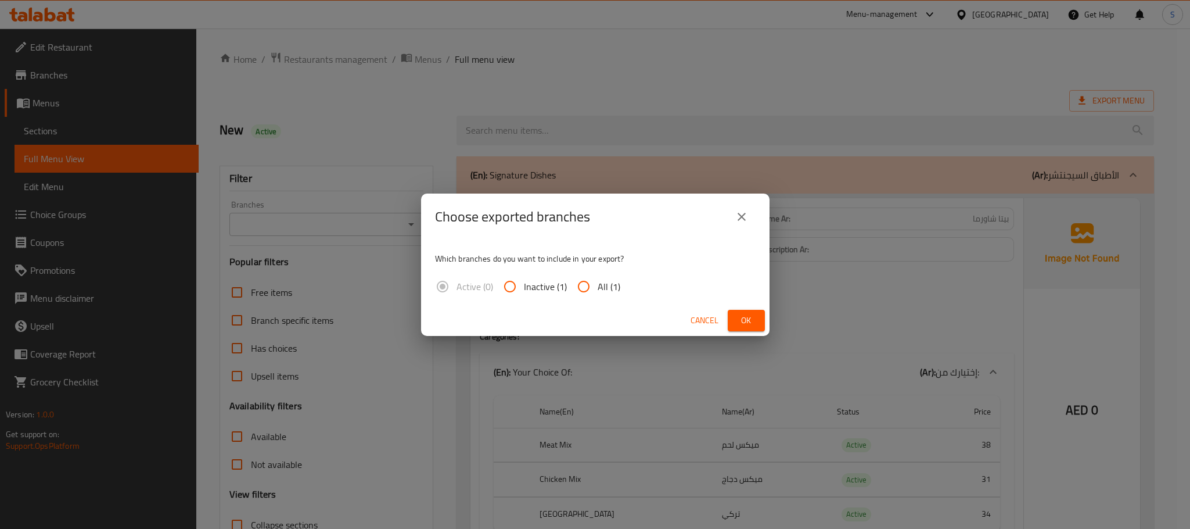
click at [598, 281] on span "All (1)" at bounding box center [609, 286] width 23 height 14
click at [598, 281] on input "All (1)" at bounding box center [584, 286] width 28 height 28
radio input "true"
click at [756, 322] on button "Ok" at bounding box center [746, 320] width 37 height 21
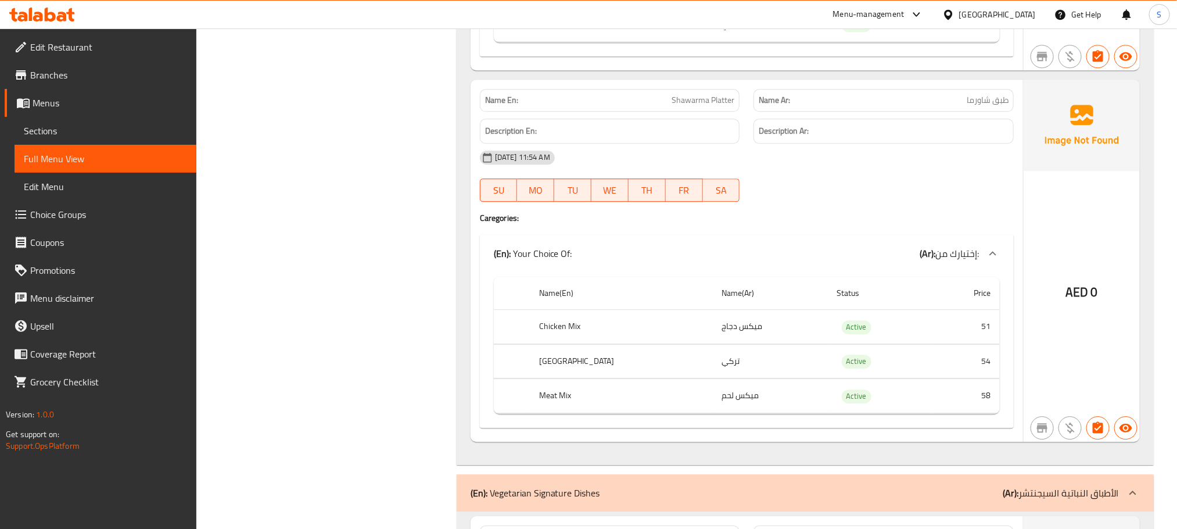
scroll to position [1743, 0]
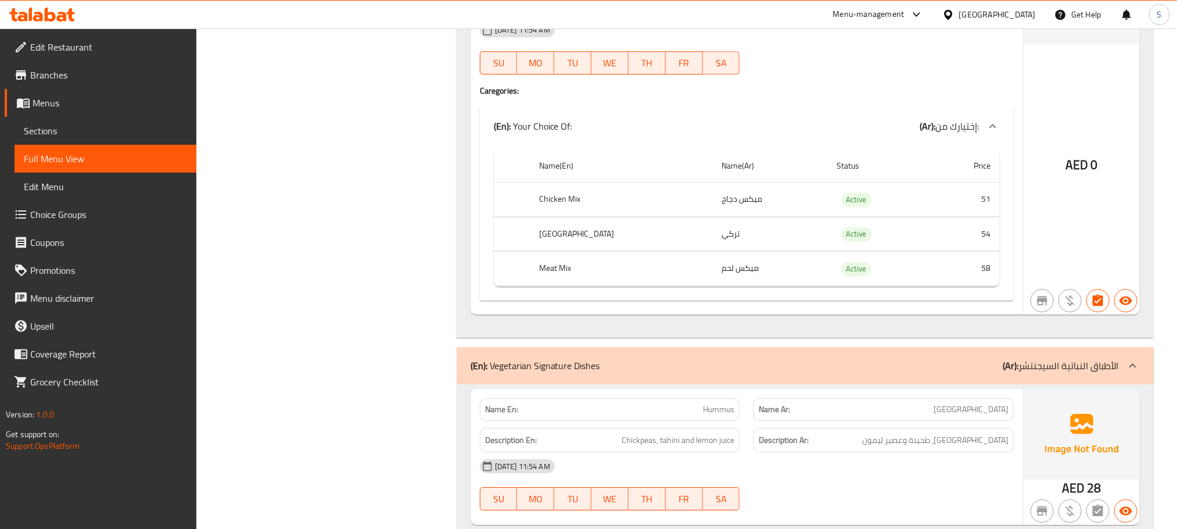
copy td "ميكس دجاج"
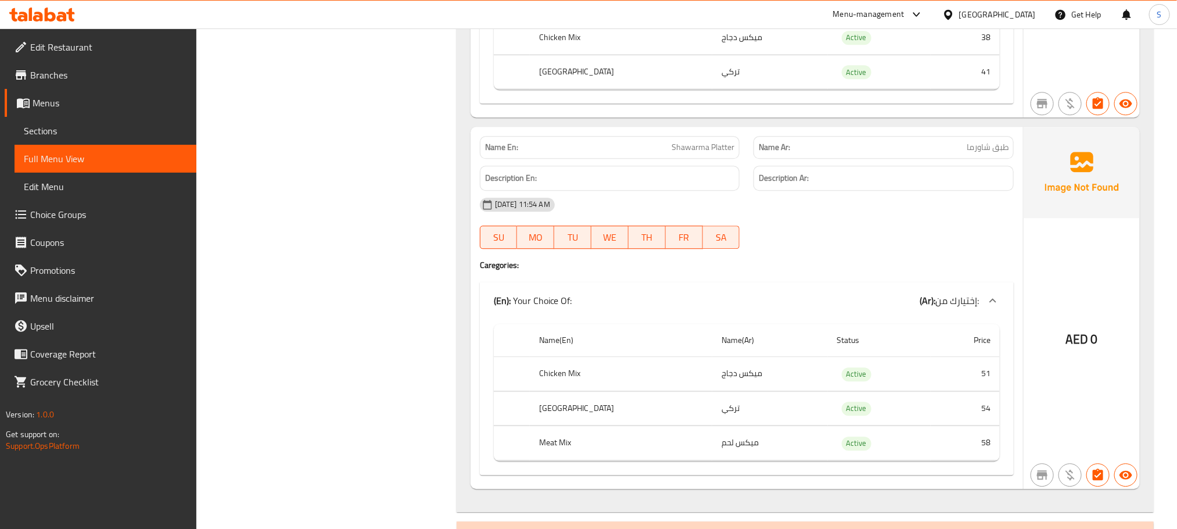
scroll to position [1830, 0]
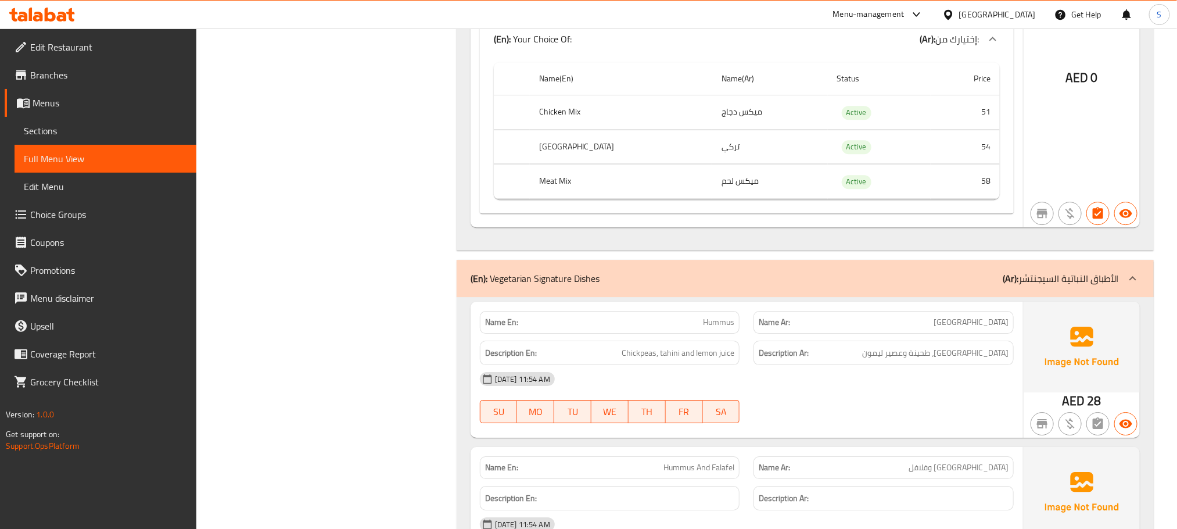
copy td "تركي"
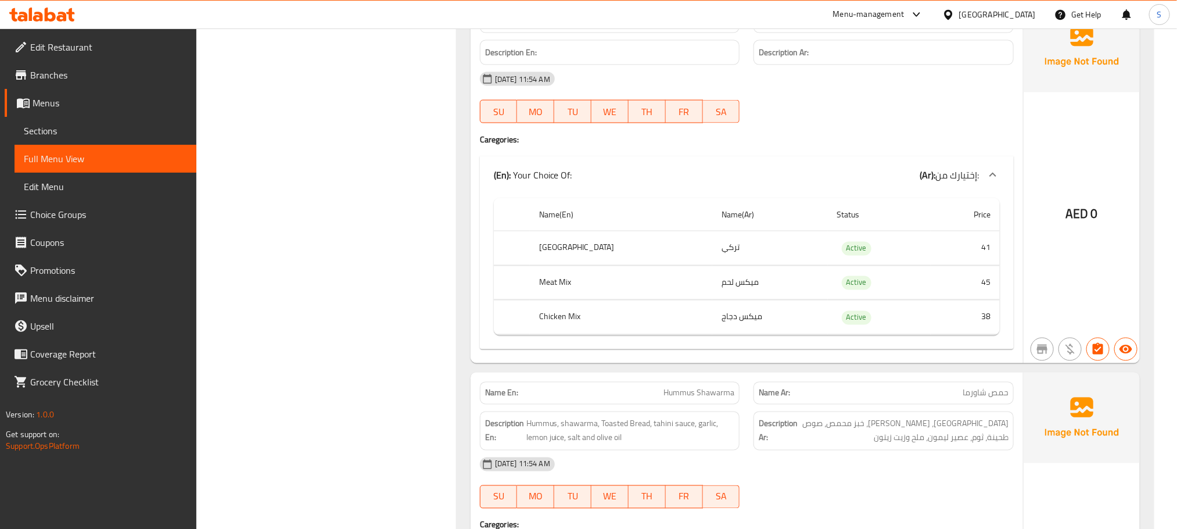
scroll to position [1133, 0]
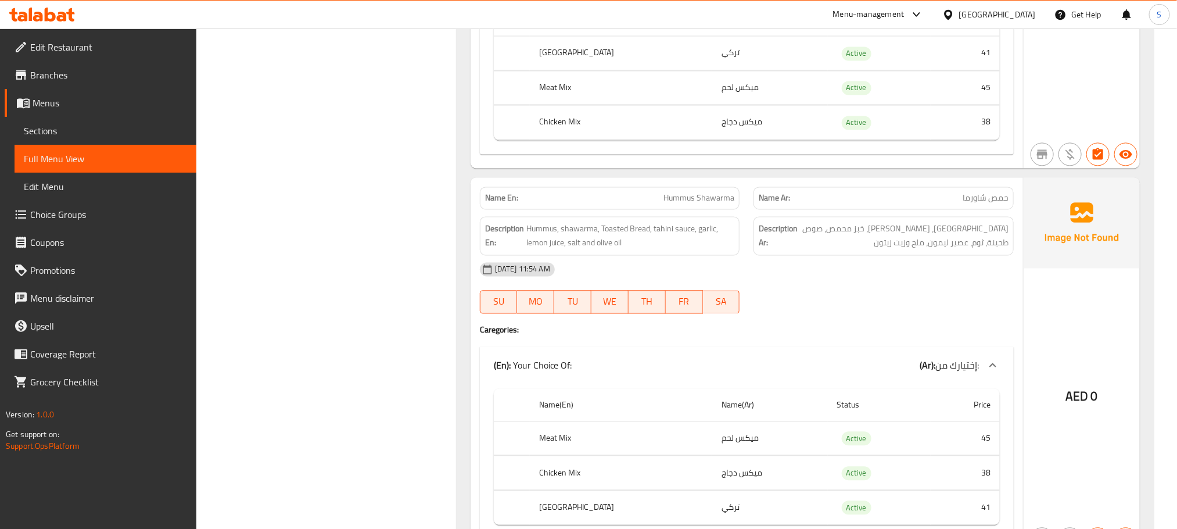
copy td "ميكس لحم"
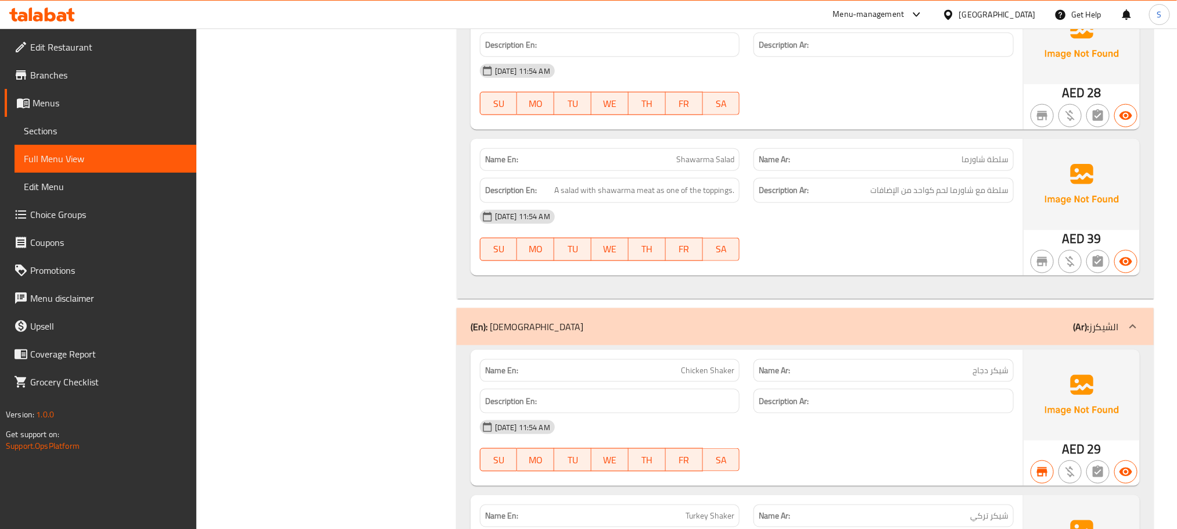
scroll to position [3052, 0]
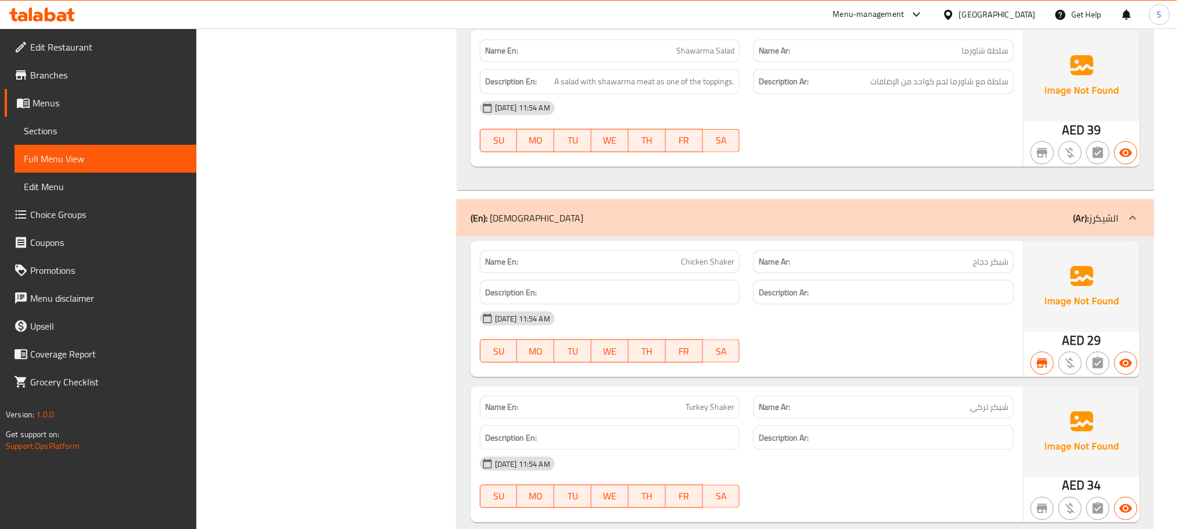
copy span "شيكر"
